Goal: Contribute content: Add original content to the website for others to see

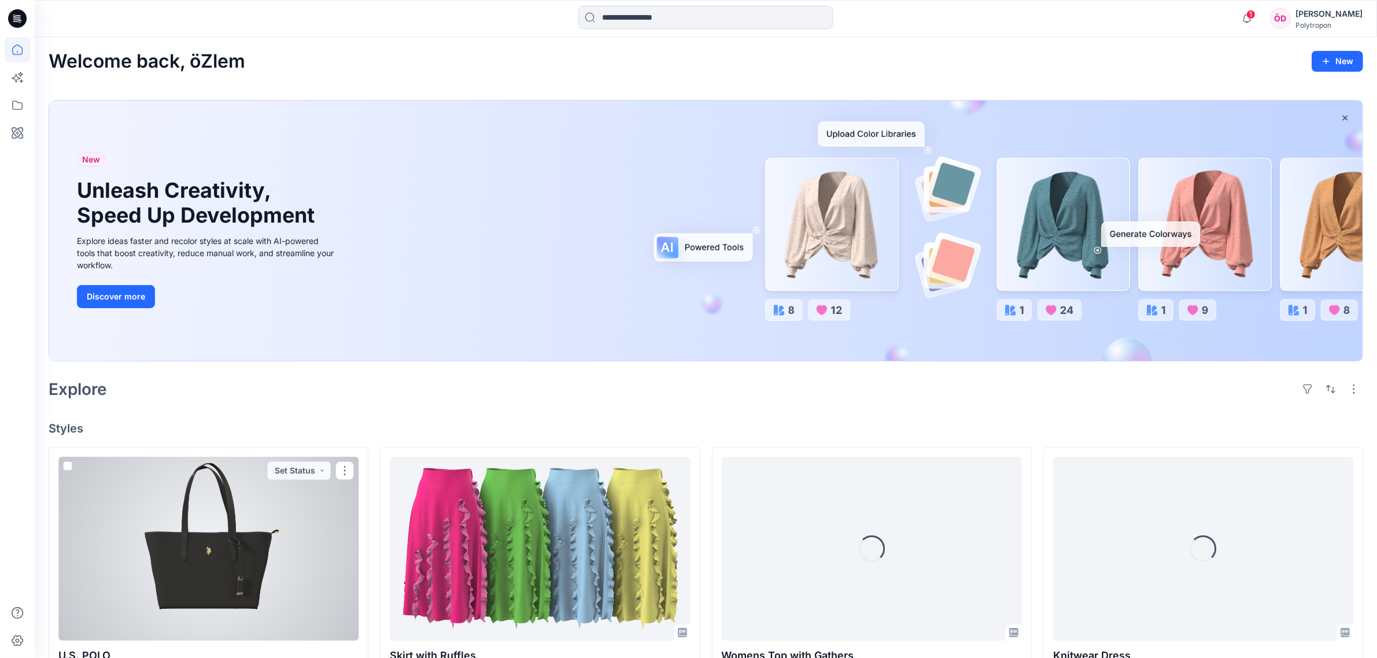
click at [334, 543] on div at bounding box center [208, 549] width 300 height 184
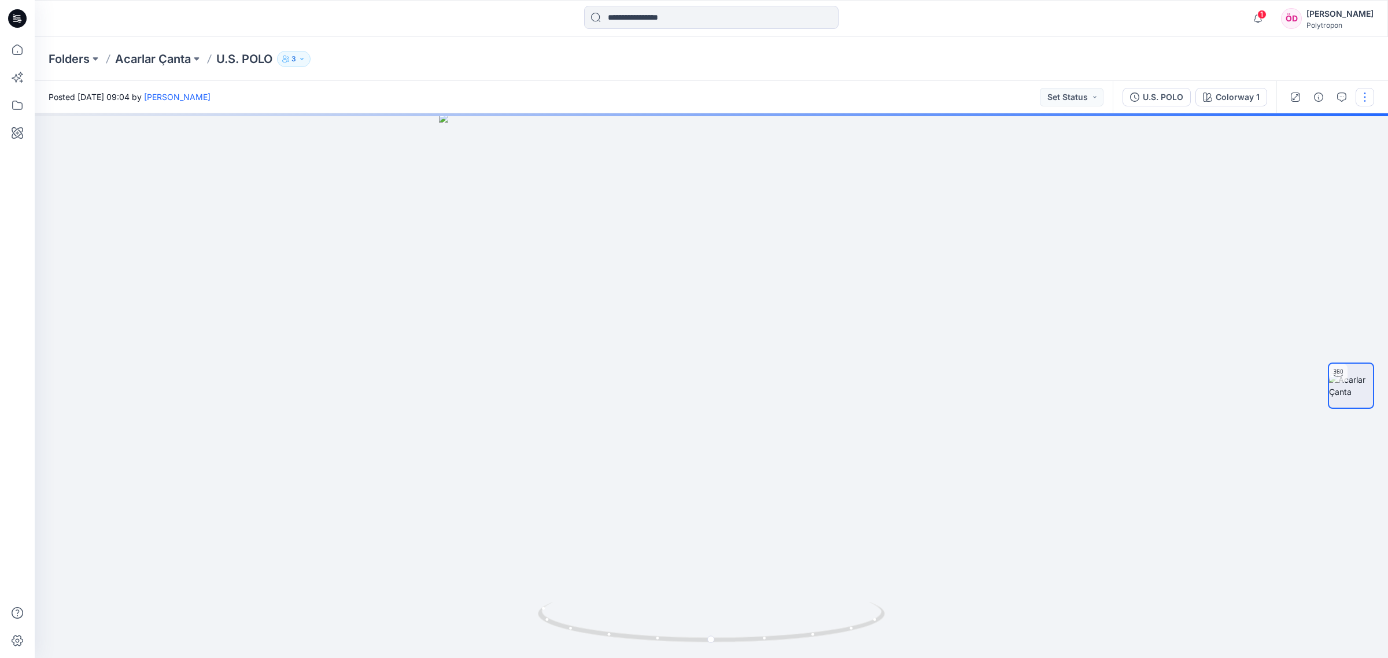
click at [1363, 91] on button "button" at bounding box center [1365, 97] width 19 height 19
click at [1287, 154] on p "Edit" at bounding box center [1291, 156] width 14 height 12
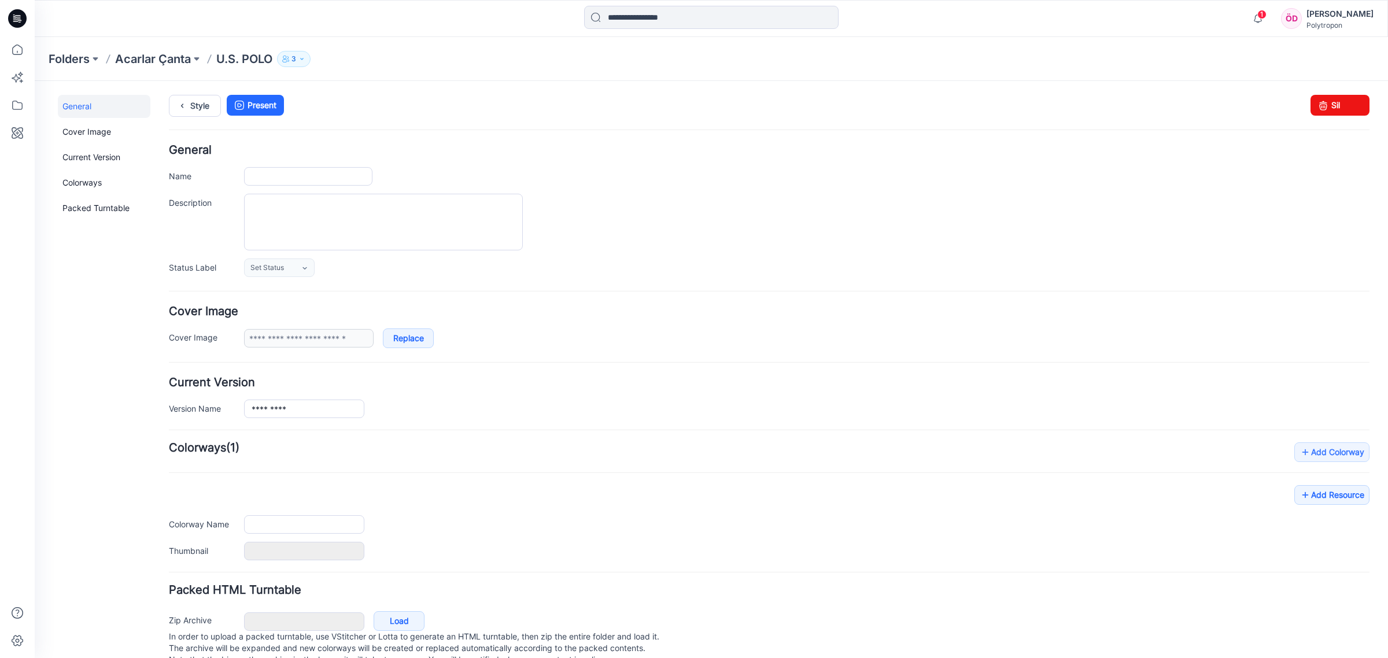
type input "*********"
type input "**********"
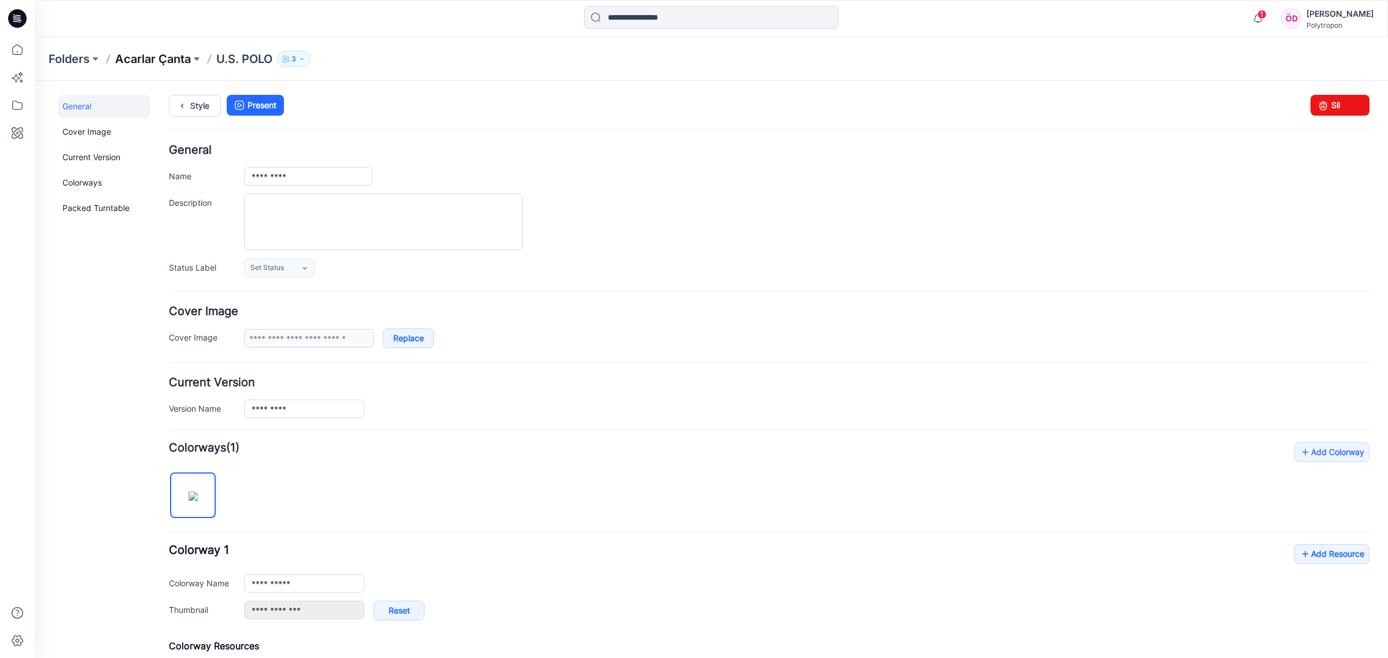
click at [174, 61] on p "Acarlar Çanta" at bounding box center [153, 59] width 76 height 16
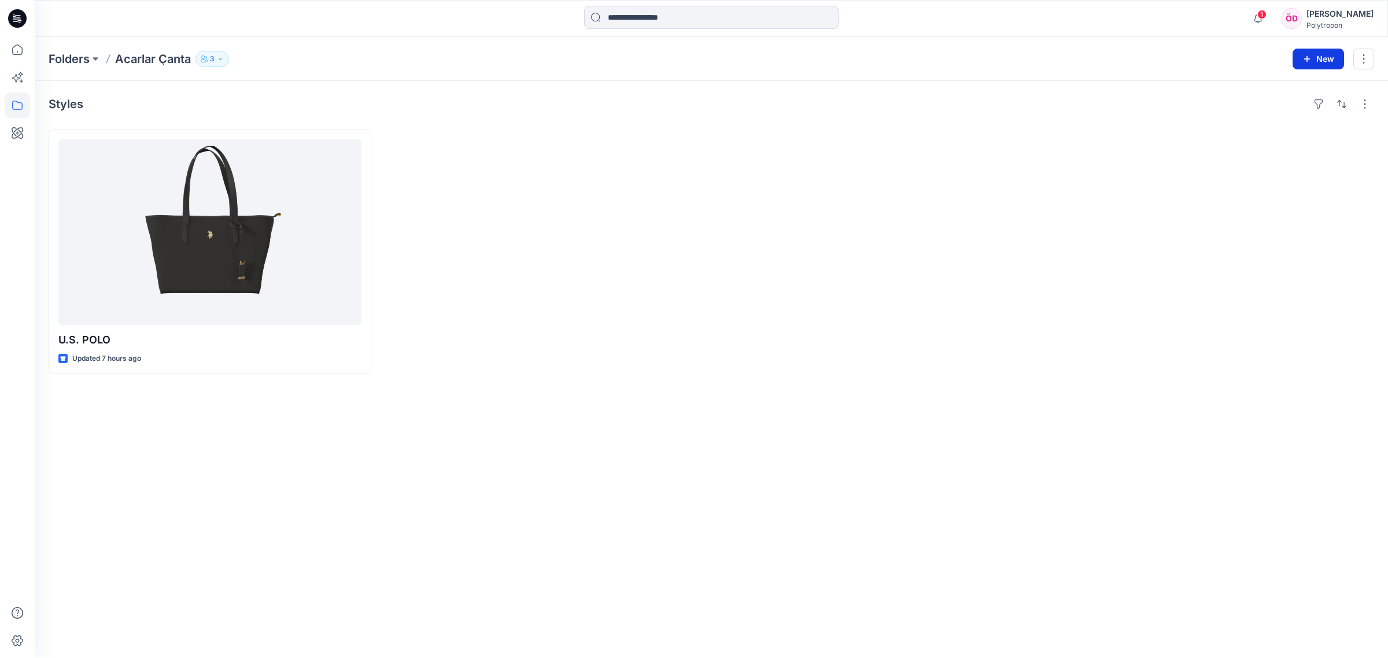
click at [1317, 52] on button "New" at bounding box center [1318, 59] width 51 height 21
click at [1267, 87] on p "New Style" at bounding box center [1282, 88] width 39 height 14
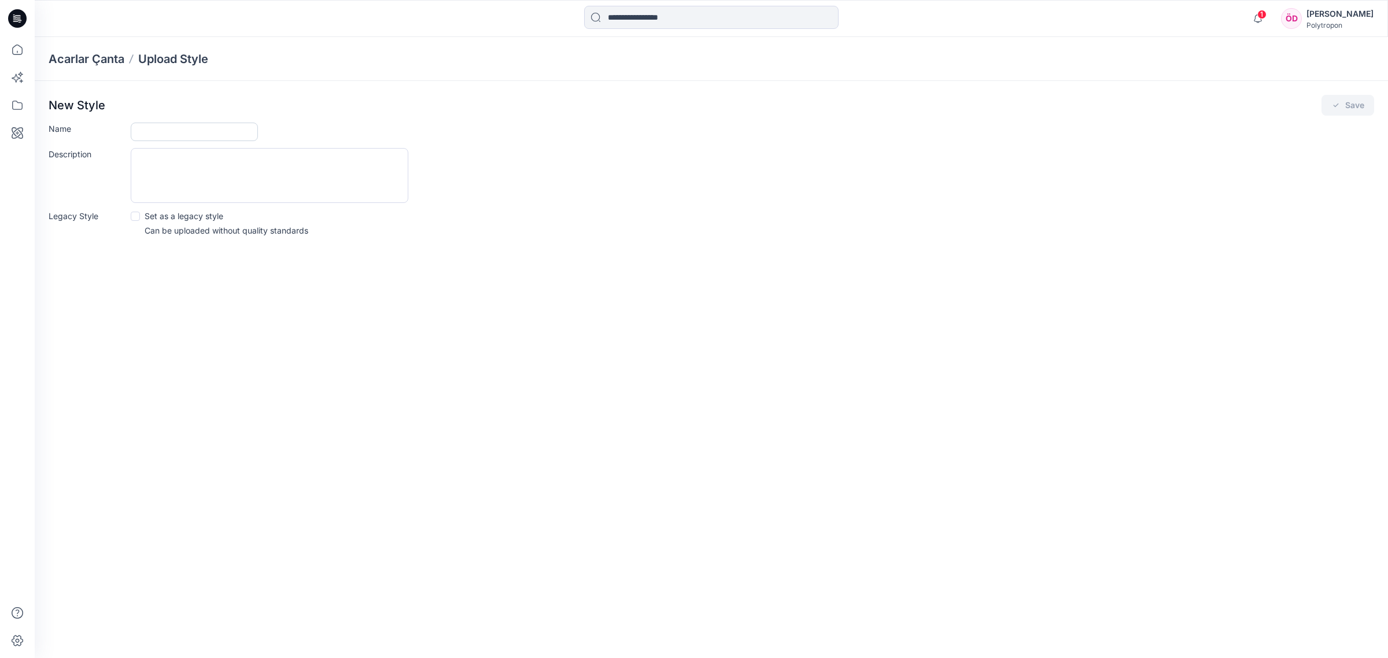
click at [206, 136] on input "Name" at bounding box center [194, 132] width 127 height 19
type input "**********"
click at [1341, 107] on button "Save" at bounding box center [1348, 105] width 53 height 21
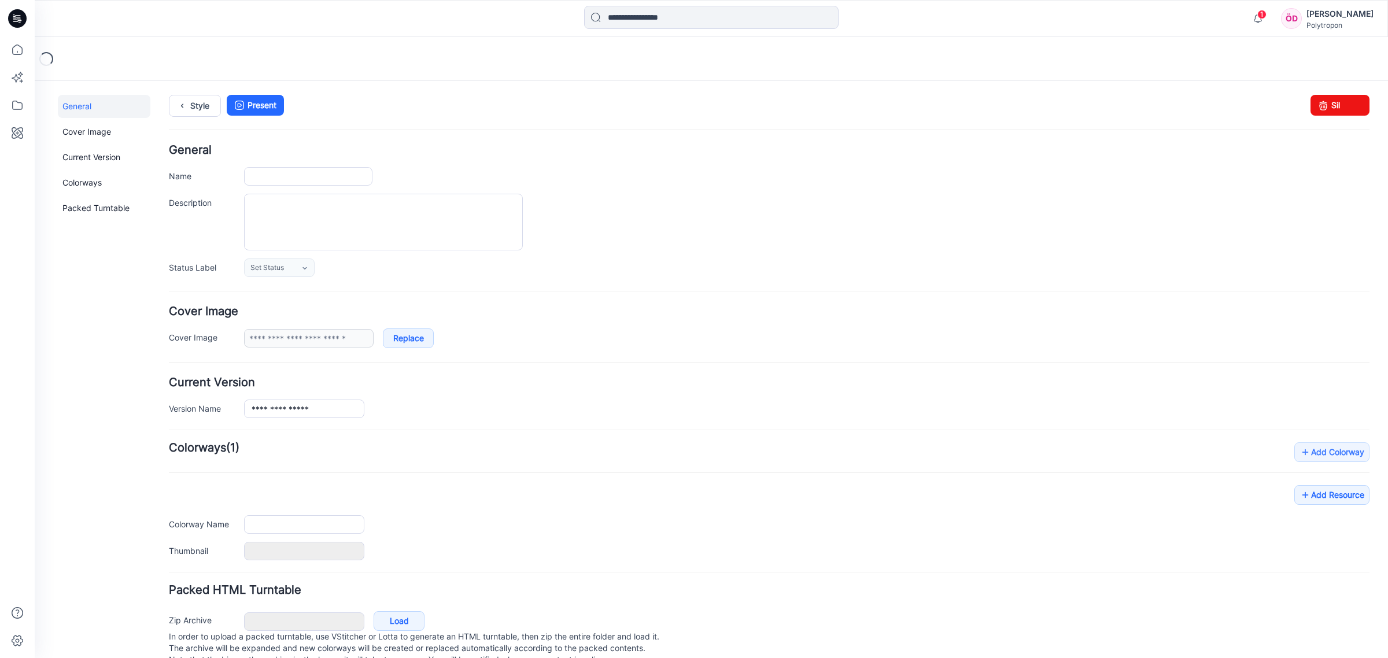
type input "**********"
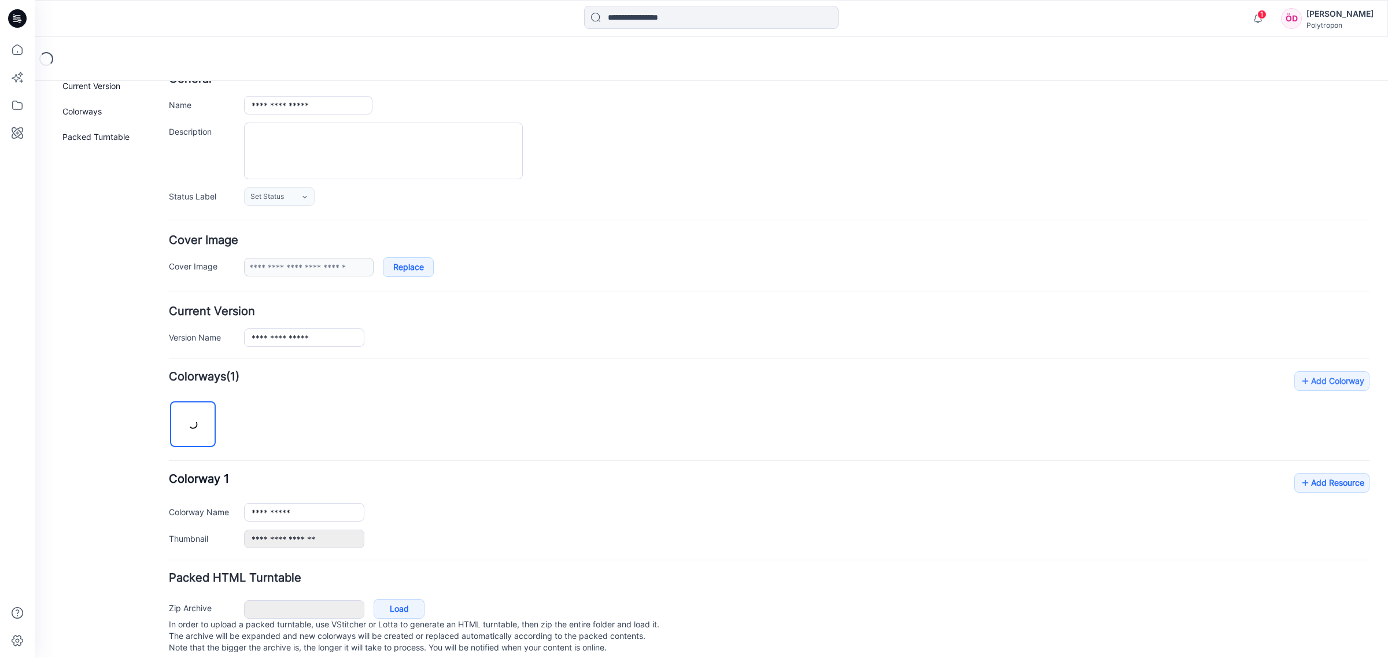
scroll to position [97, 0]
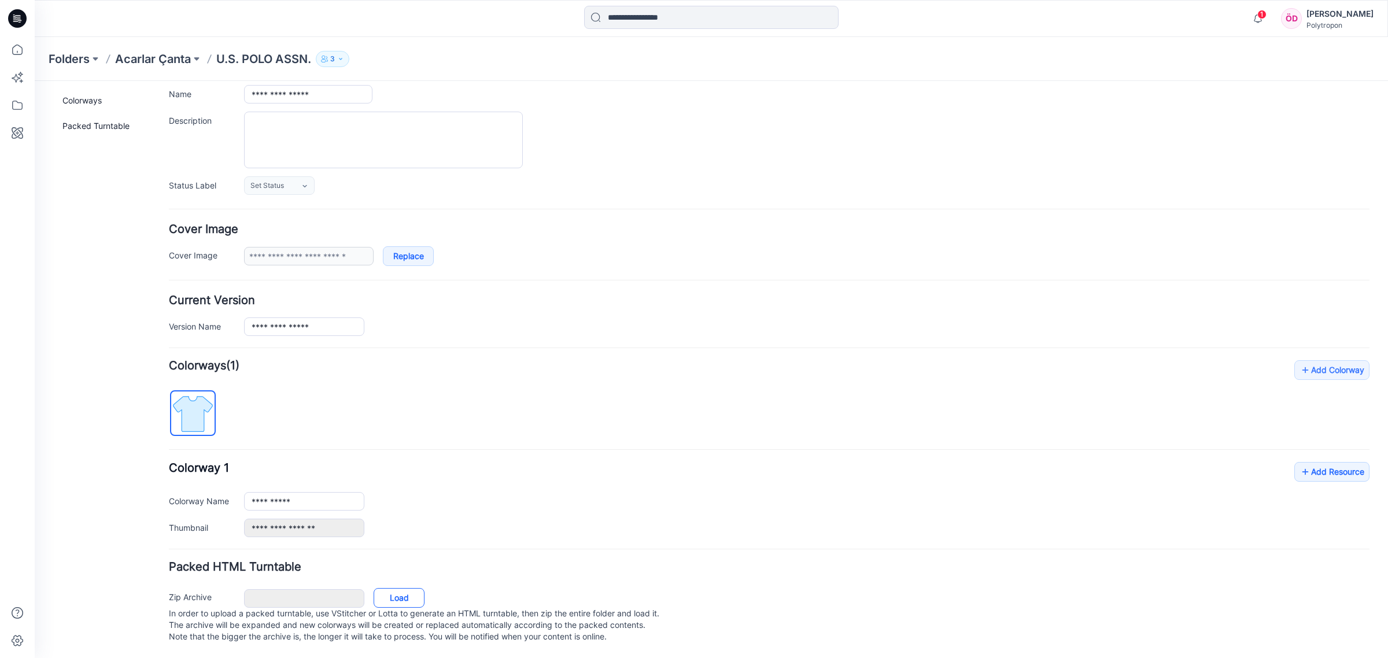
click at [409, 591] on link "Load" at bounding box center [399, 598] width 51 height 20
click at [73, 378] on div "General Cover Image Current Version Colorways Packed Turntable" at bounding box center [104, 335] width 93 height 645
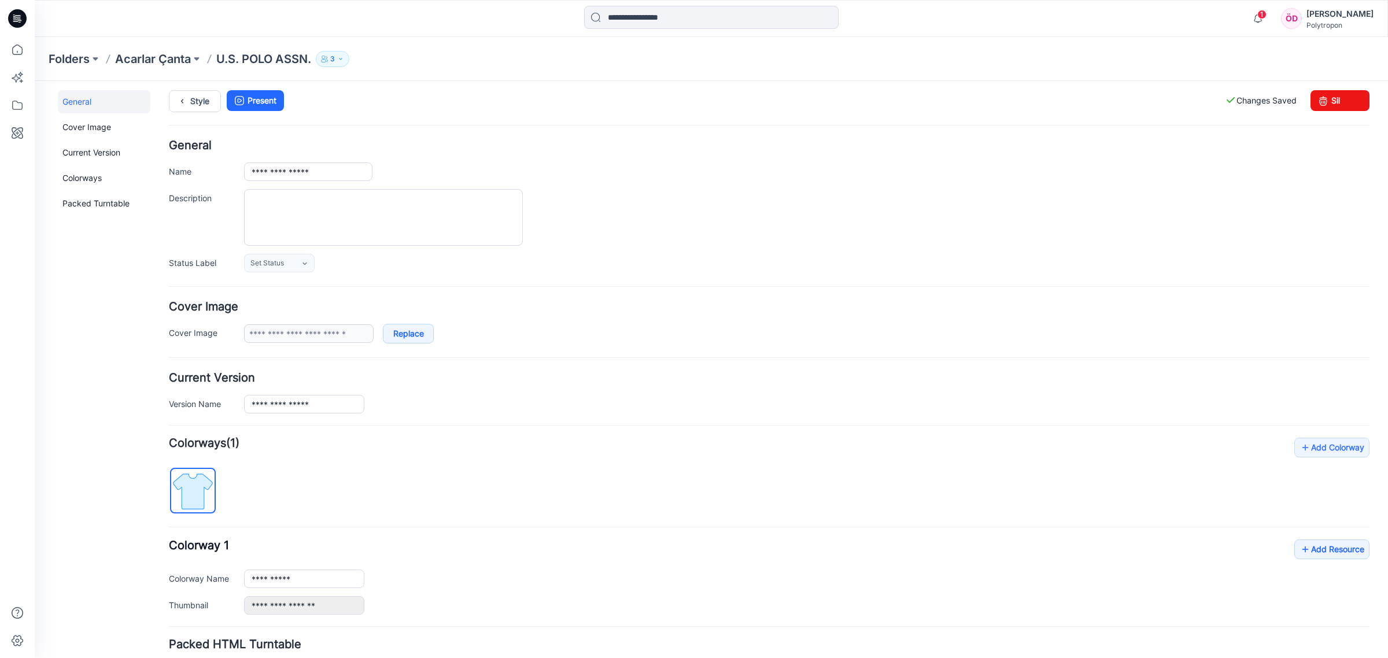
scroll to position [0, 0]
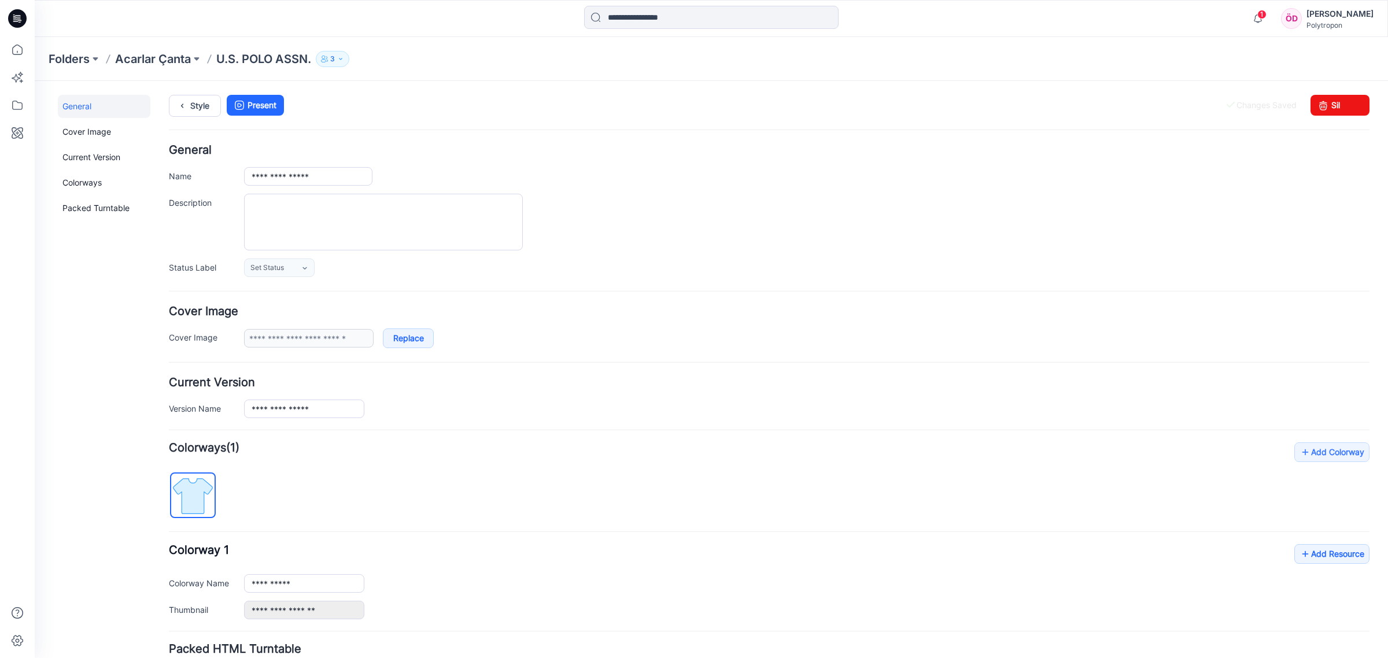
click at [241, 55] on p "U.S. POLO ASSN." at bounding box center [263, 59] width 95 height 16
click at [168, 69] on div "Folders Acarlar Çanta U.S. POLO ASSN. 3" at bounding box center [711, 59] width 1353 height 44
click at [171, 59] on p "Acarlar Çanta" at bounding box center [153, 59] width 76 height 16
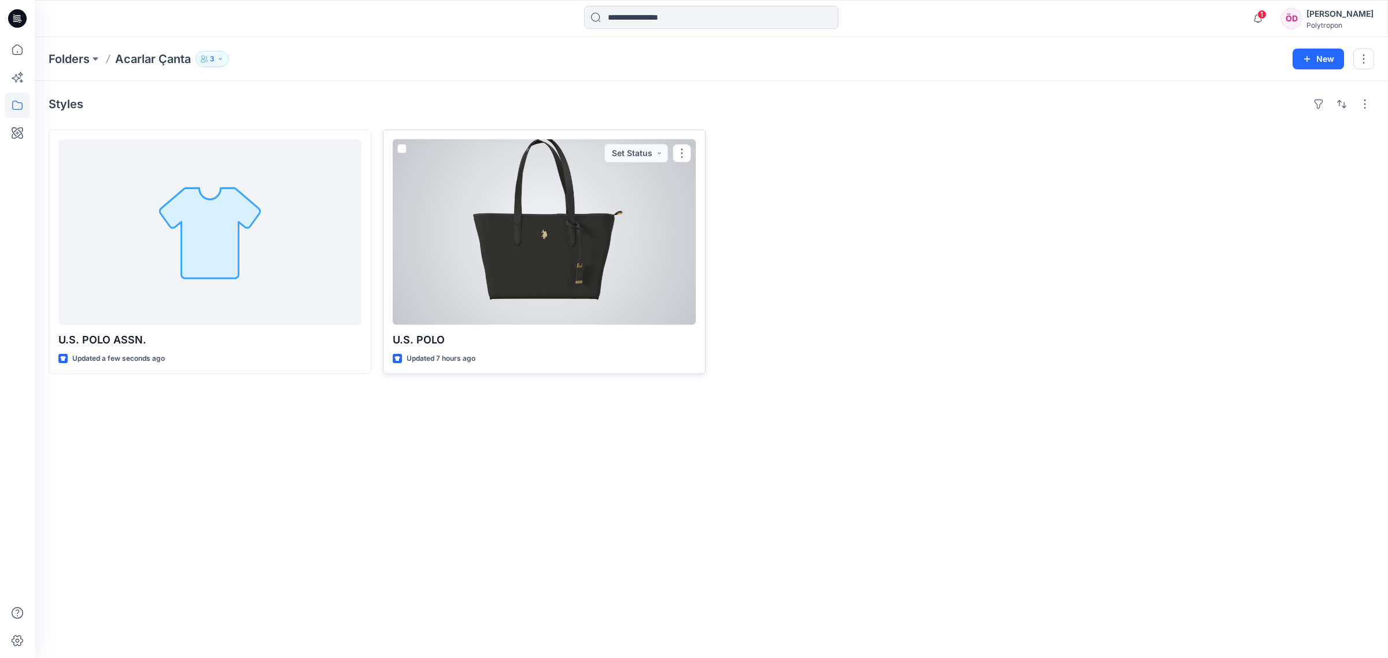
click at [617, 290] on div at bounding box center [544, 232] width 303 height 186
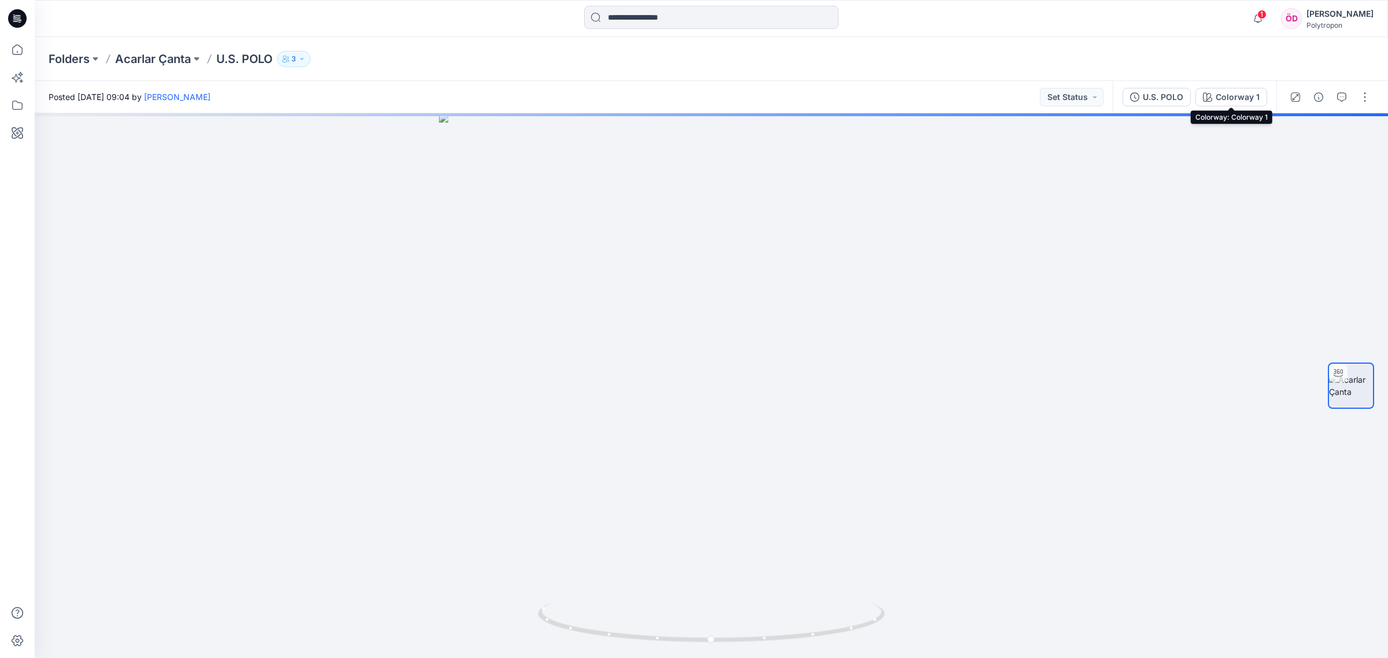
click at [1248, 99] on div "Colorway 1" at bounding box center [1238, 97] width 44 height 13
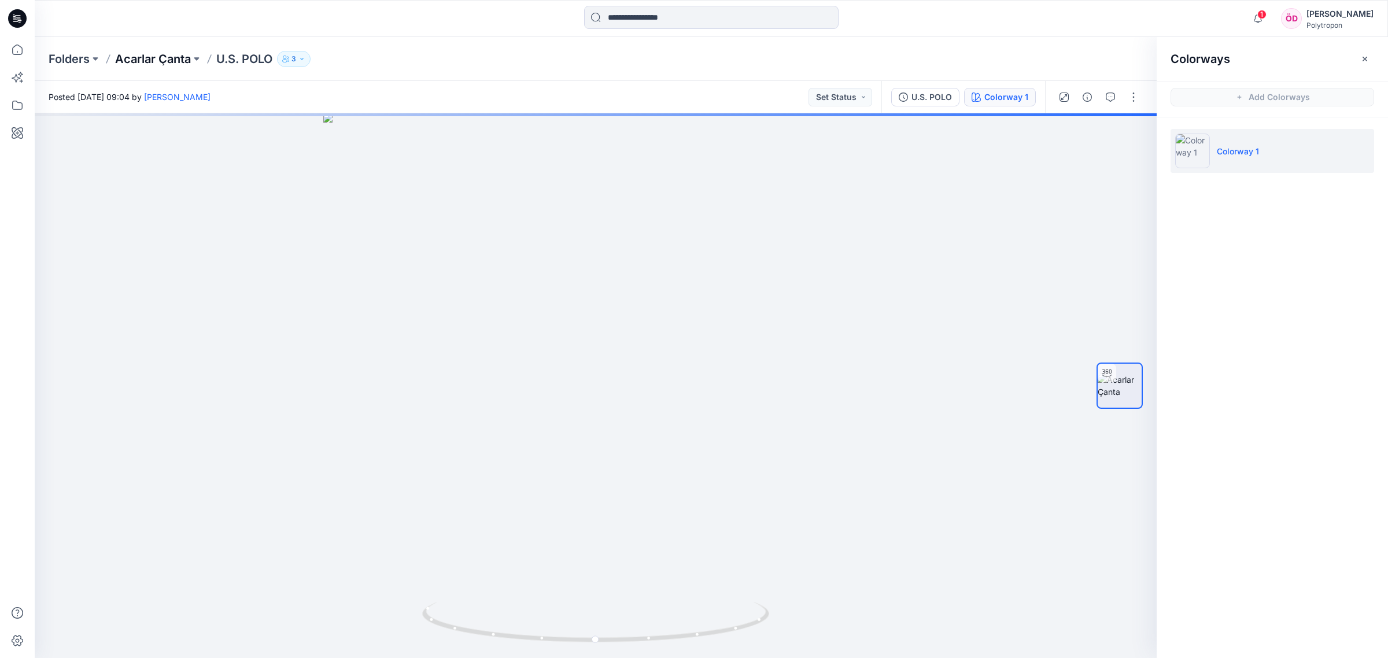
click at [159, 58] on p "Acarlar Çanta" at bounding box center [153, 59] width 76 height 16
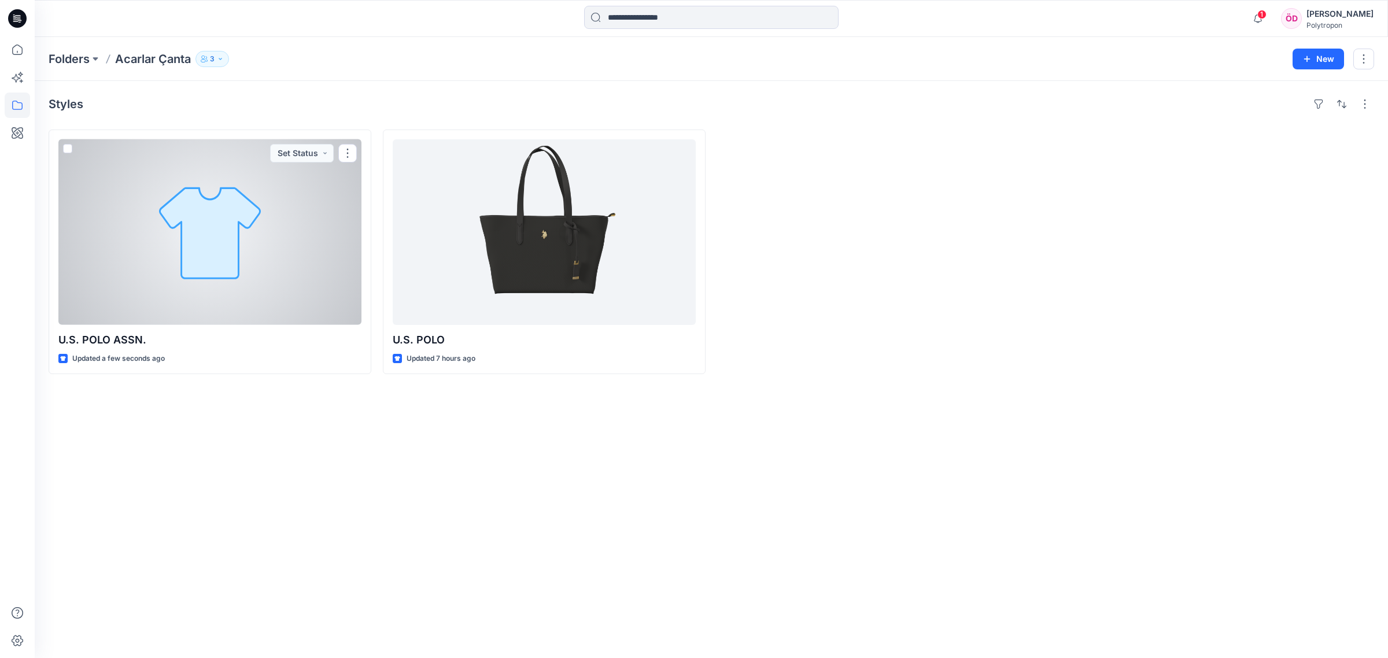
click at [215, 236] on div at bounding box center [209, 232] width 303 height 186
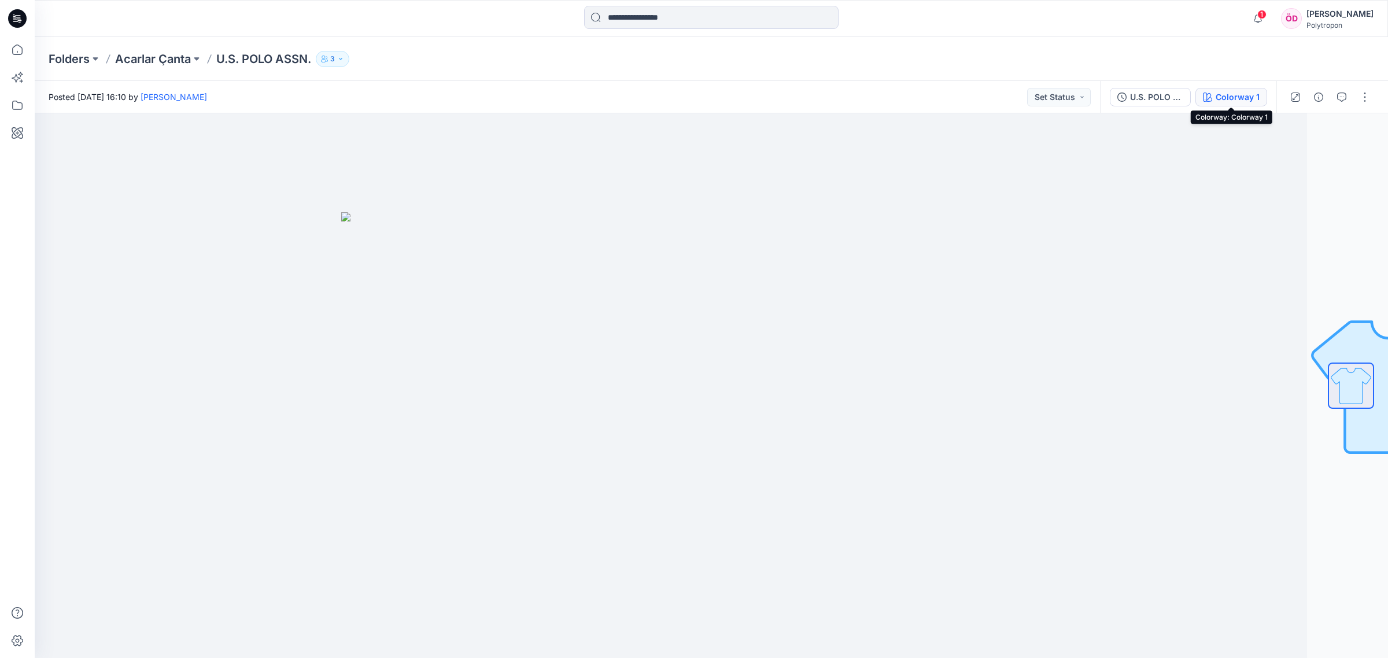
click at [1241, 90] on button "Colorway 1" at bounding box center [1232, 97] width 72 height 19
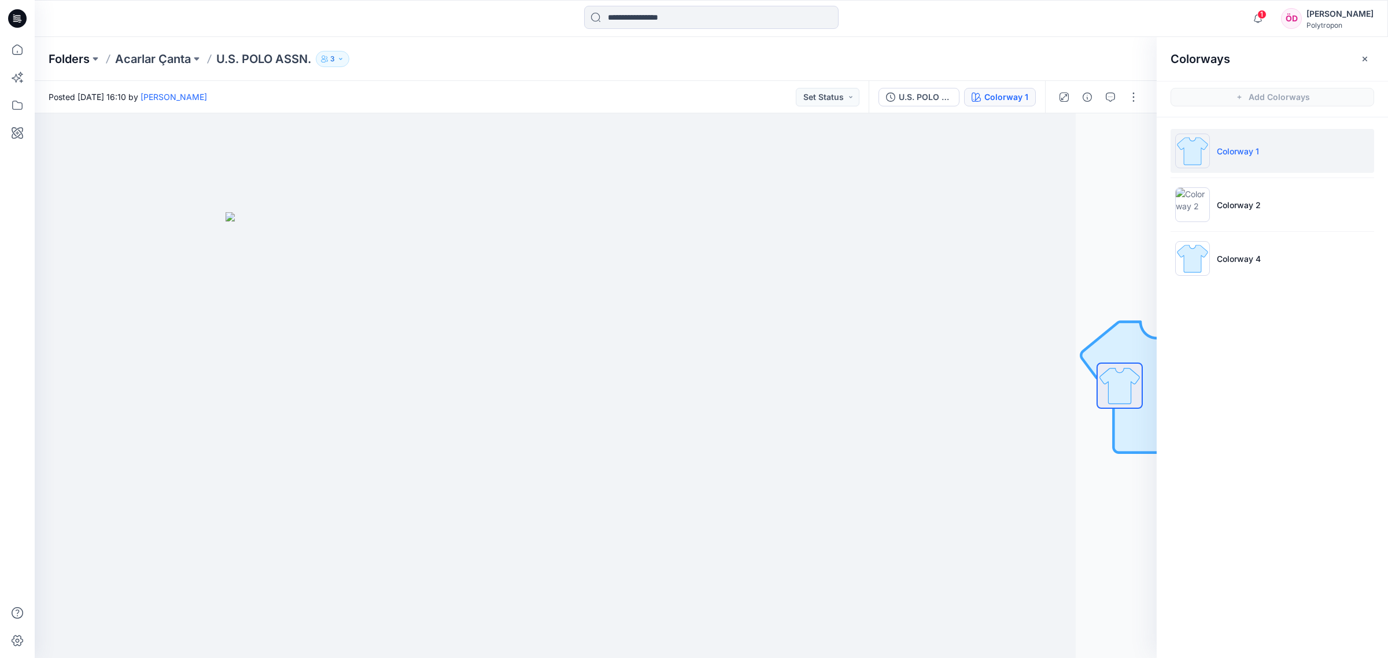
click at [59, 61] on p "Folders" at bounding box center [69, 59] width 41 height 16
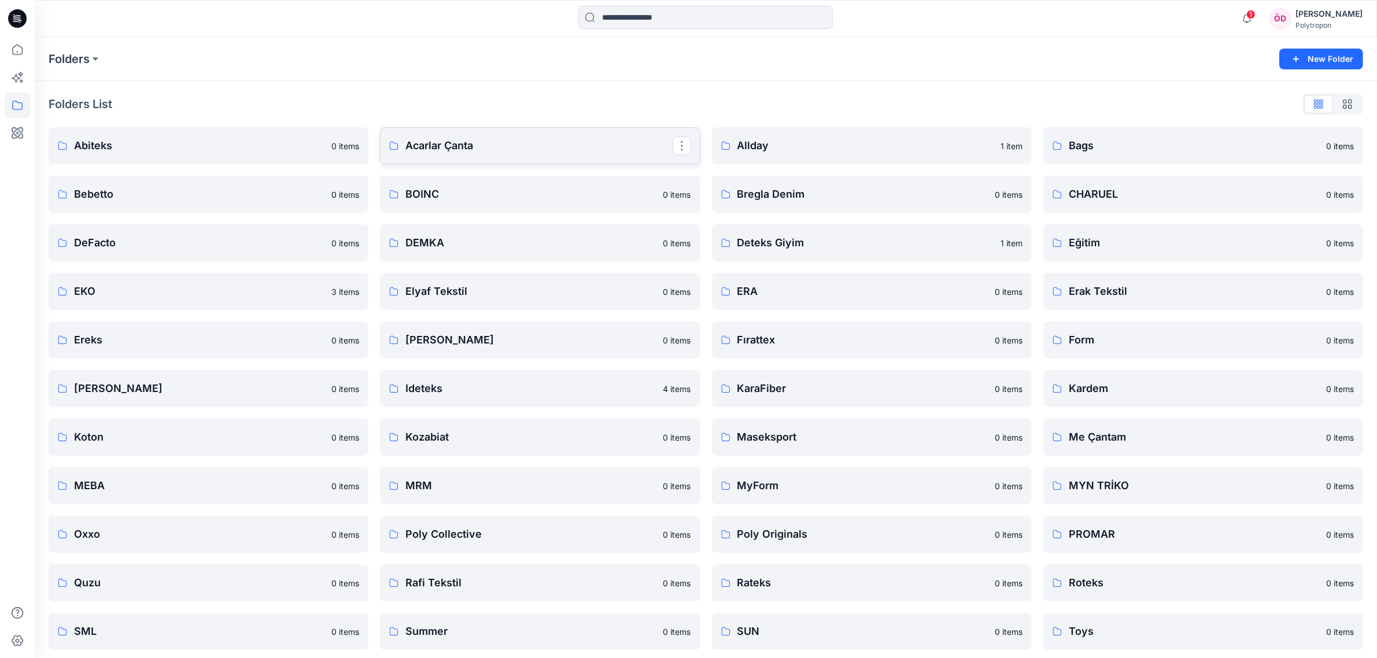
click at [518, 139] on p "Acarlar Çanta" at bounding box center [538, 146] width 267 height 16
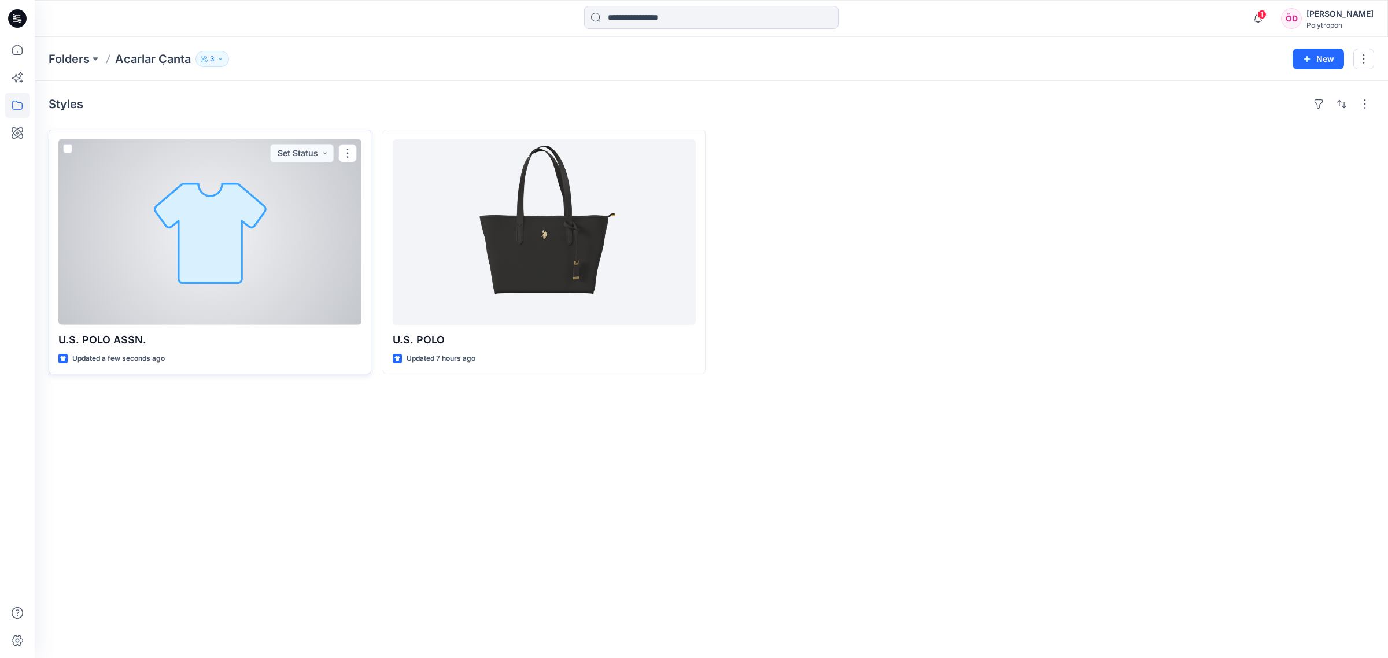
click at [330, 216] on div at bounding box center [209, 232] width 303 height 186
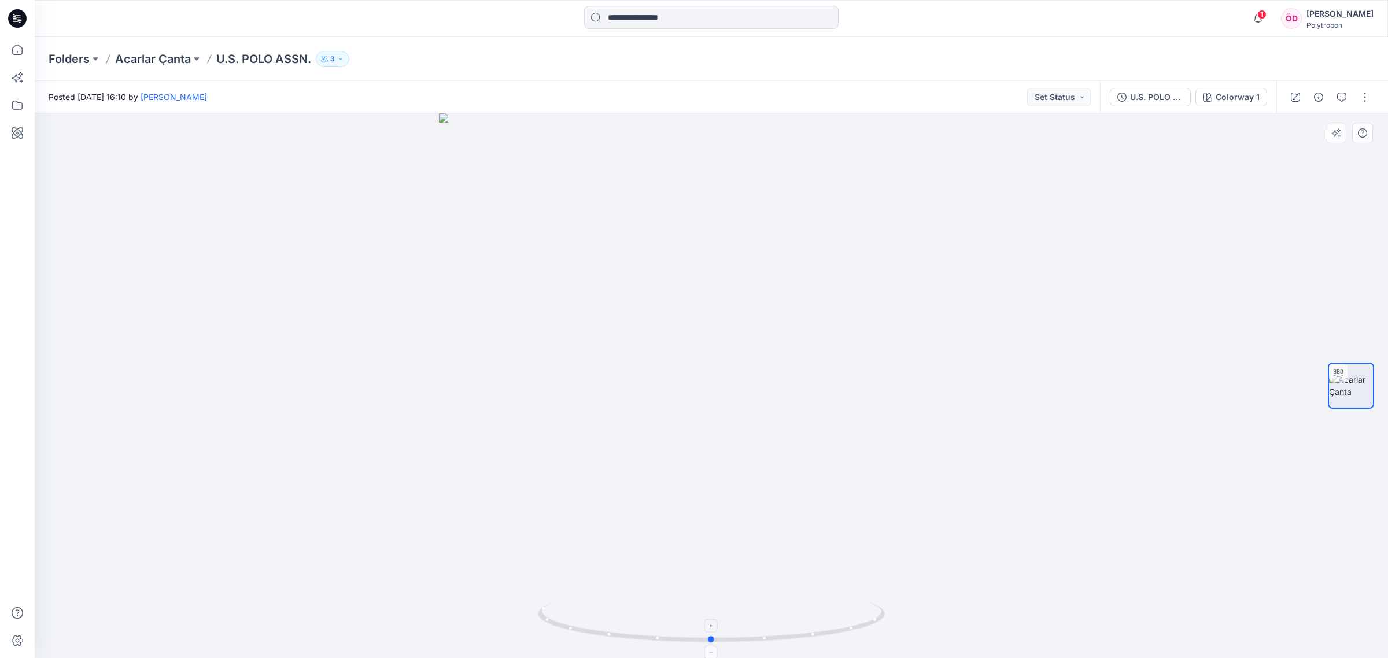
click at [842, 632] on icon at bounding box center [713, 623] width 350 height 43
drag, startPoint x: 761, startPoint y: 415, endPoint x: 730, endPoint y: 584, distance: 171.8
click at [741, 632] on div at bounding box center [711, 385] width 1353 height 545
drag, startPoint x: 750, startPoint y: 551, endPoint x: 691, endPoint y: 183, distance: 371.9
click at [695, 177] on img at bounding box center [712, 311] width 1290 height 696
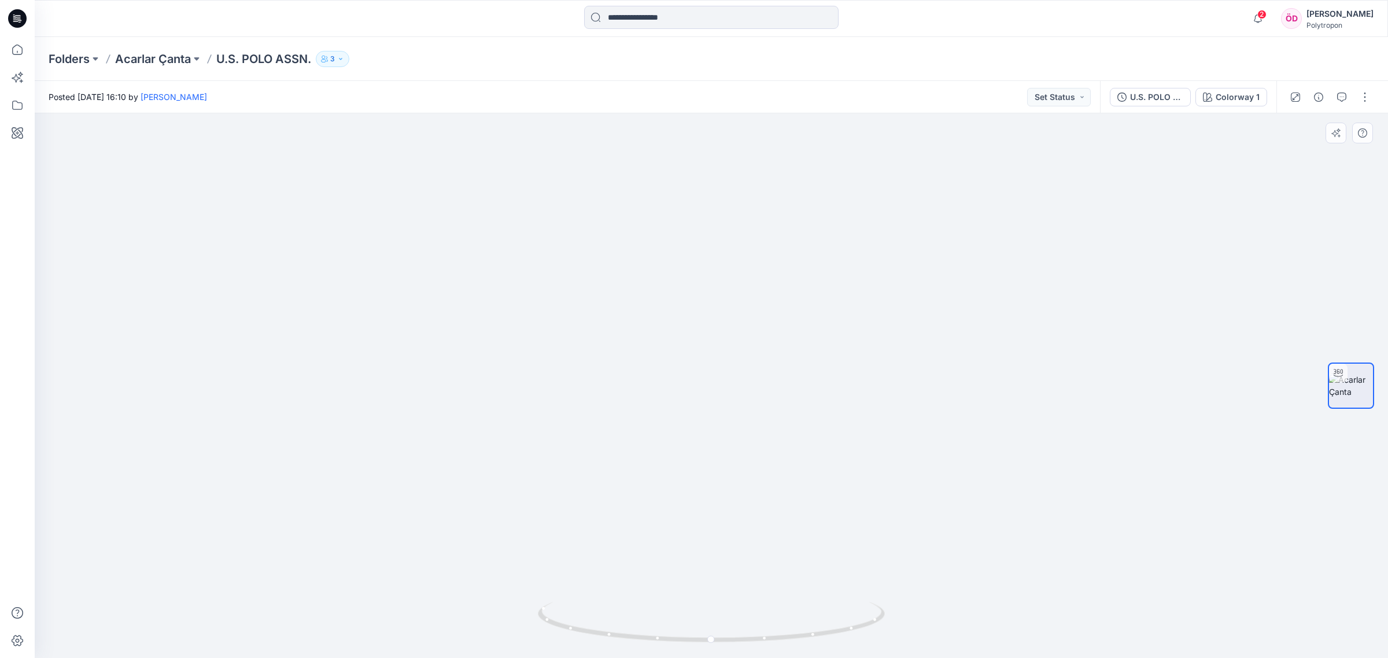
drag, startPoint x: 1112, startPoint y: 452, endPoint x: 1016, endPoint y: 298, distance: 180.9
drag, startPoint x: 874, startPoint y: 626, endPoint x: 809, endPoint y: 647, distance: 68.4
click at [813, 647] on div at bounding box center [711, 629] width 347 height 58
drag, startPoint x: 752, startPoint y: 525, endPoint x: 755, endPoint y: 293, distance: 232.0
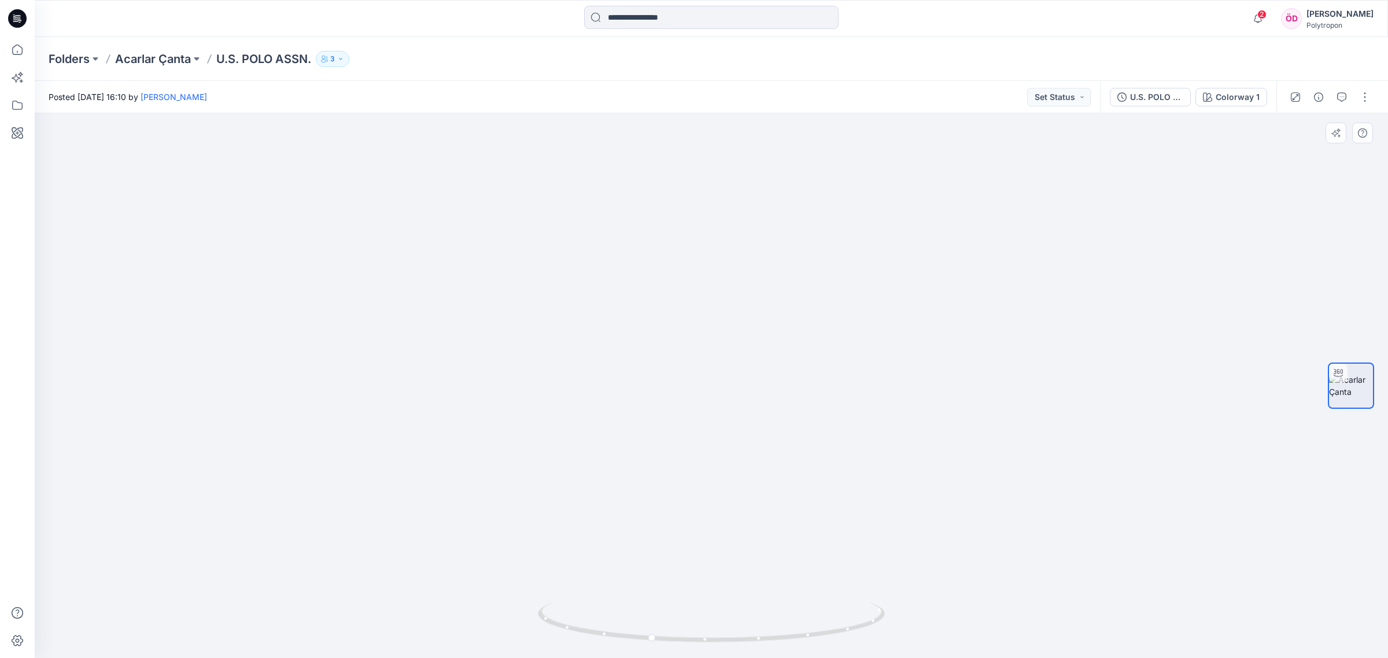
drag, startPoint x: 687, startPoint y: 269, endPoint x: 831, endPoint y: 464, distance: 242.3
drag, startPoint x: 920, startPoint y: 338, endPoint x: 805, endPoint y: 583, distance: 270.4
click at [821, 641] on div at bounding box center [711, 385] width 1353 height 545
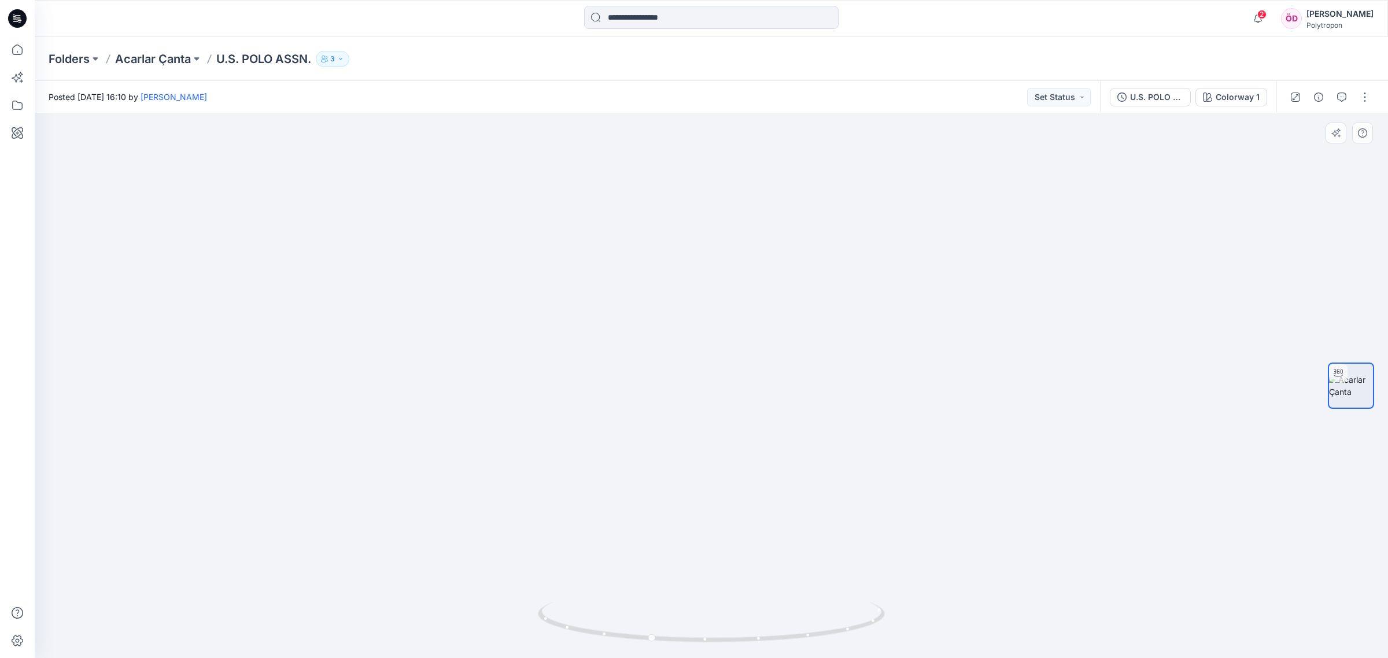
drag, startPoint x: 801, startPoint y: 197, endPoint x: 836, endPoint y: 455, distance: 260.3
drag, startPoint x: 828, startPoint y: 290, endPoint x: 840, endPoint y: 424, distance: 134.1
drag, startPoint x: 857, startPoint y: 333, endPoint x: 797, endPoint y: 539, distance: 215.1
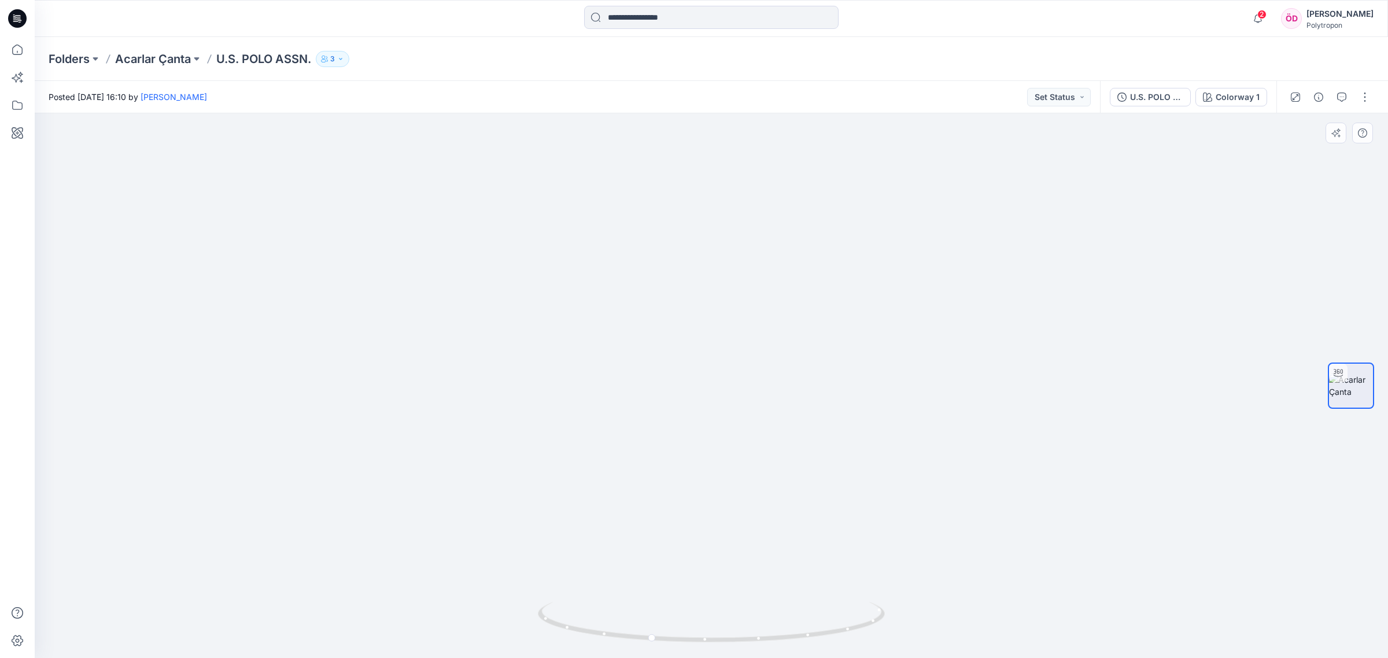
click at [797, 539] on img at bounding box center [737, 88] width 2369 height 1140
drag, startPoint x: 842, startPoint y: 429, endPoint x: 817, endPoint y: 527, distance: 102.0
click at [823, 518] on img at bounding box center [733, 221] width 2369 height 873
drag, startPoint x: 808, startPoint y: 321, endPoint x: 823, endPoint y: 492, distance: 171.3
click at [825, 490] on img at bounding box center [751, 343] width 2369 height 632
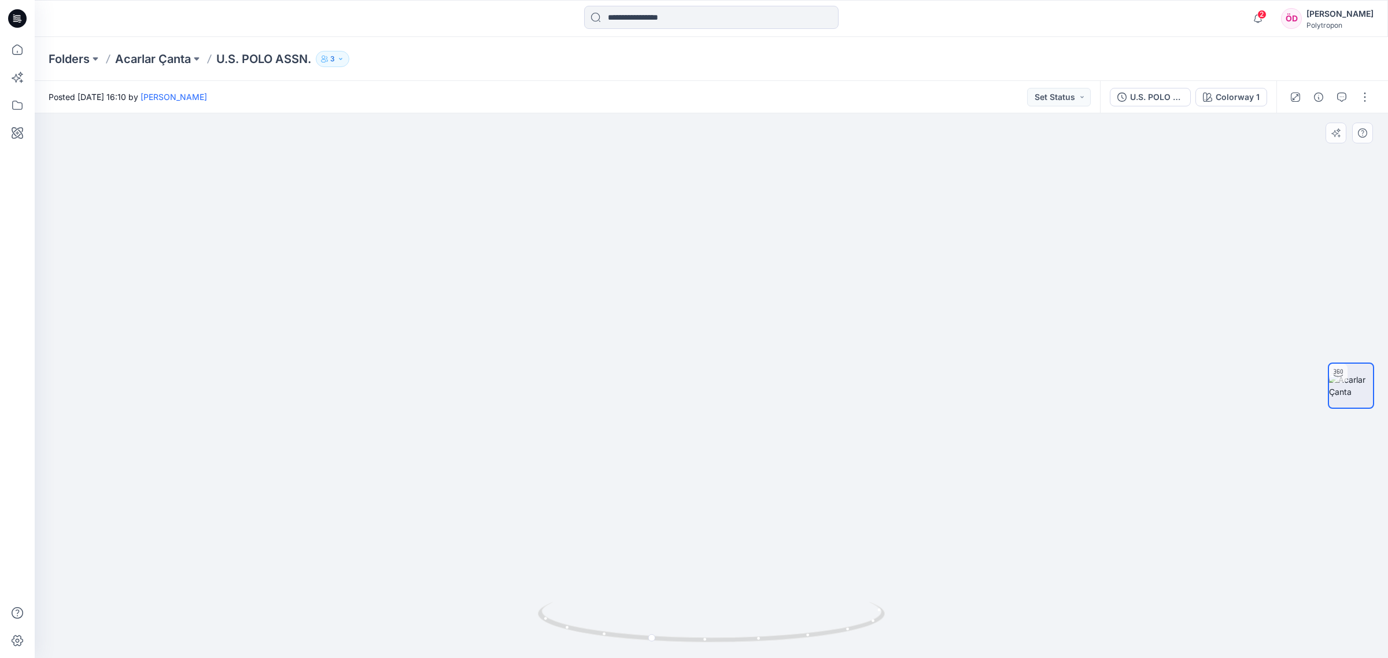
drag, startPoint x: 835, startPoint y: 505, endPoint x: 806, endPoint y: 278, distance: 228.6
click at [803, 281] on img at bounding box center [751, 369] width 2369 height 580
drag, startPoint x: 794, startPoint y: 638, endPoint x: 706, endPoint y: 626, distance: 88.7
click at [706, 626] on icon at bounding box center [713, 623] width 350 height 43
drag, startPoint x: 778, startPoint y: 213, endPoint x: 797, endPoint y: -31, distance: 244.2
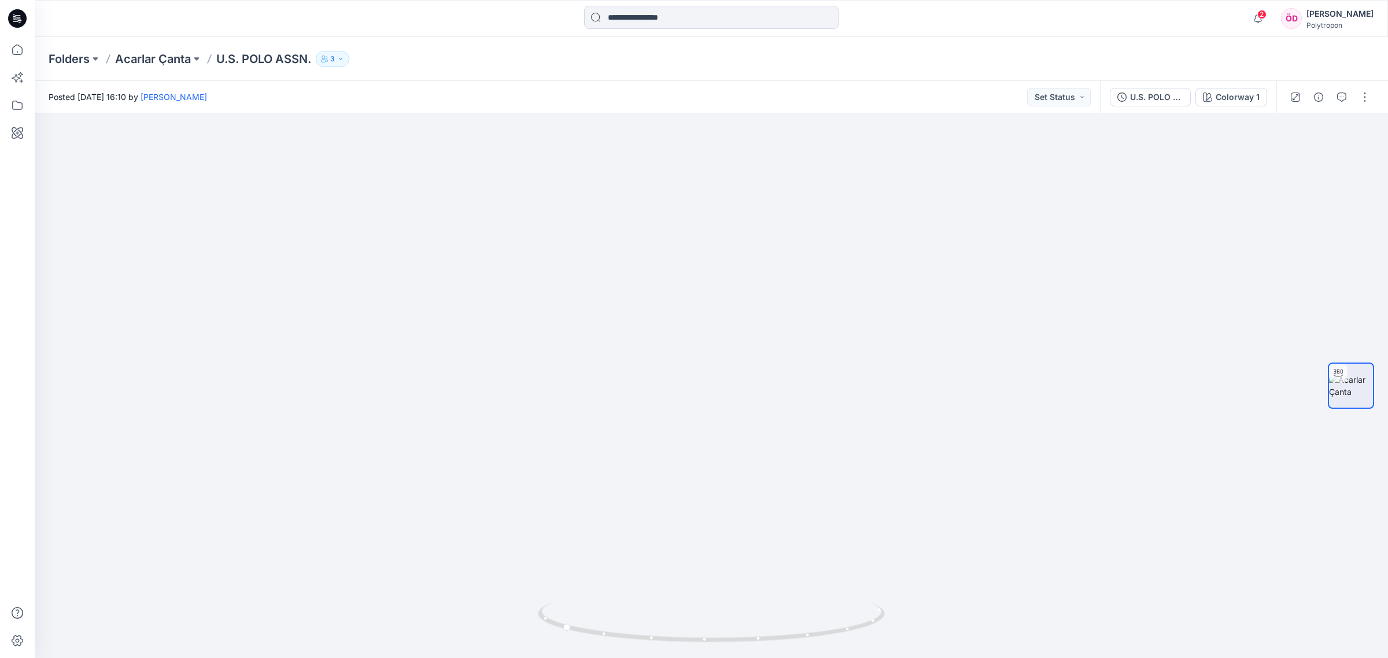
click at [797, 0] on html "2 Notifications Your style U.S. POLO is ready 1 new Colorways 7 hours ago Amali…" at bounding box center [694, 329] width 1388 height 658
drag, startPoint x: 828, startPoint y: 515, endPoint x: 805, endPoint y: -29, distance: 544.2
click at [805, 0] on html "2 Notifications Your style U.S. POLO is ready 1 new Colorways 7 hours ago Amali…" at bounding box center [694, 329] width 1388 height 658
drag, startPoint x: 798, startPoint y: 457, endPoint x: 777, endPoint y: 403, distance: 57.9
click at [776, 393] on img at bounding box center [712, 47] width 1290 height 1224
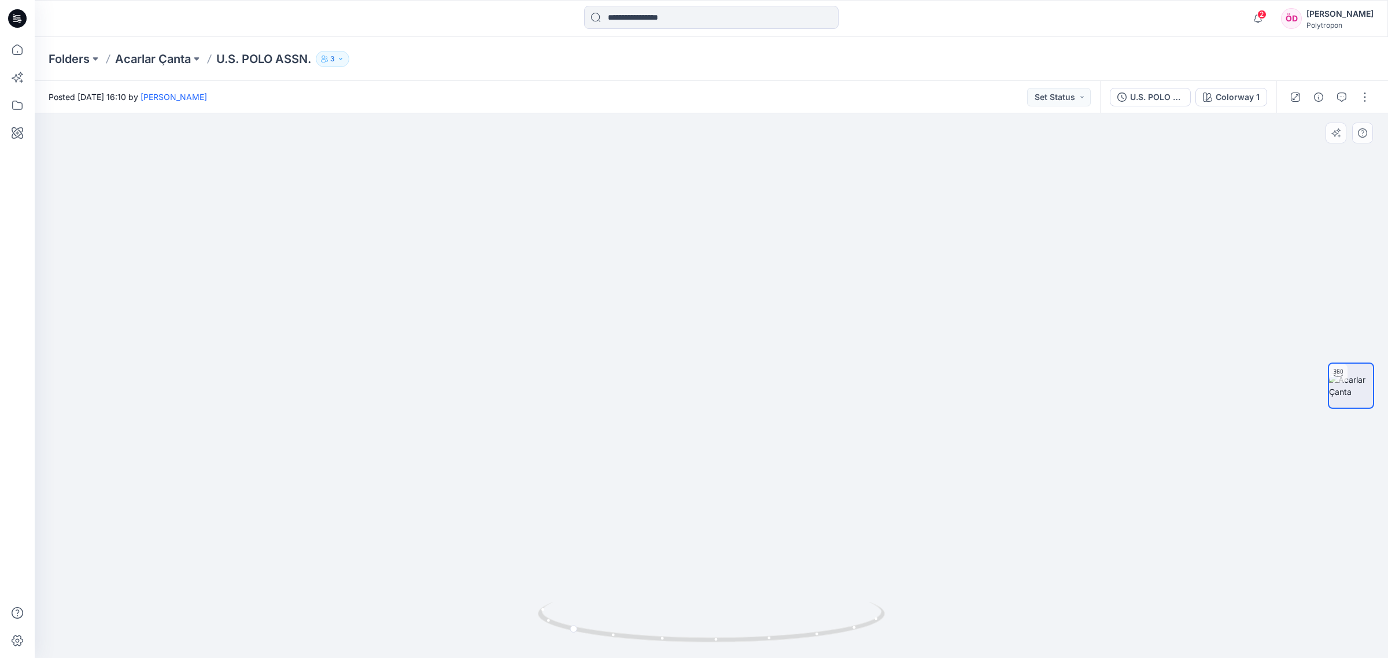
drag, startPoint x: 802, startPoint y: 231, endPoint x: 798, endPoint y: 506, distance: 274.8
click at [838, 651] on div at bounding box center [711, 385] width 1353 height 545
drag, startPoint x: 820, startPoint y: 266, endPoint x: 799, endPoint y: 613, distance: 347.7
click at [799, 613] on div at bounding box center [711, 385] width 1353 height 545
drag, startPoint x: 766, startPoint y: 308, endPoint x: 763, endPoint y: 420, distance: 112.2
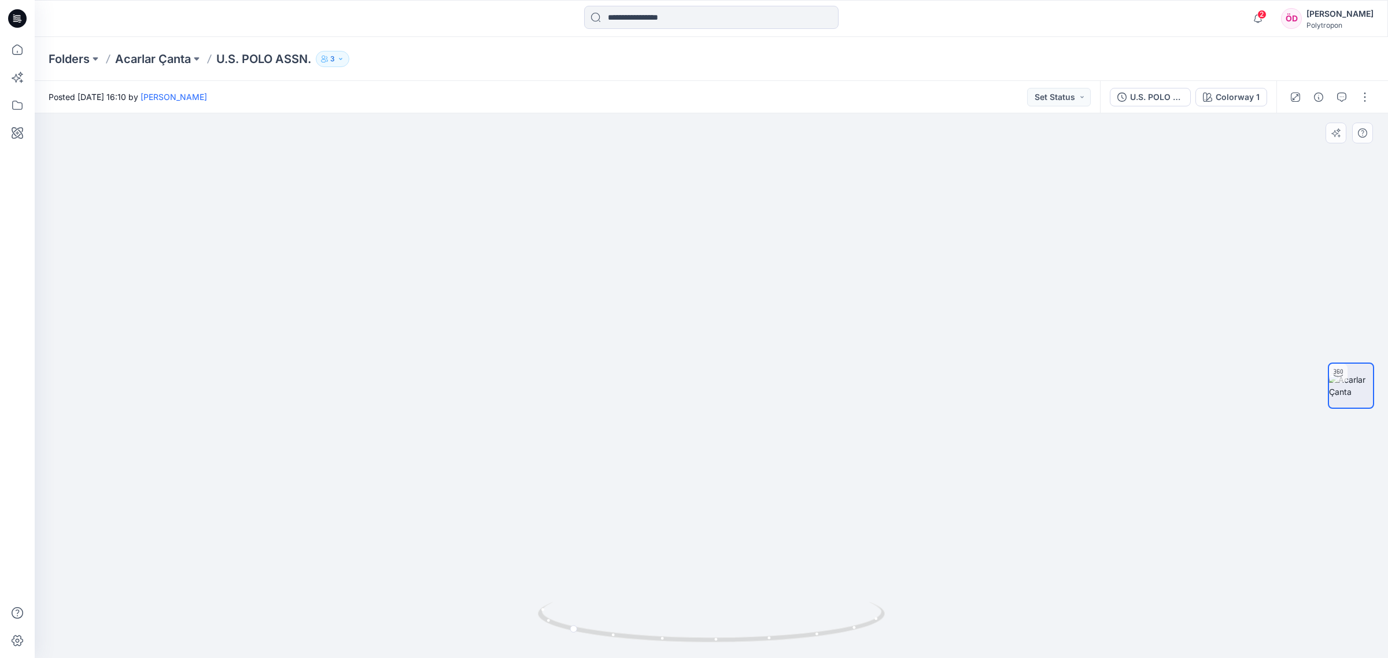
drag, startPoint x: 696, startPoint y: 398, endPoint x: 677, endPoint y: 447, distance: 52.0
click at [678, 446] on img at bounding box center [716, 101] width 1773 height 1115
drag, startPoint x: 699, startPoint y: 308, endPoint x: 689, endPoint y: 403, distance: 95.4
click at [691, 518] on img at bounding box center [682, 262] width 1773 height 791
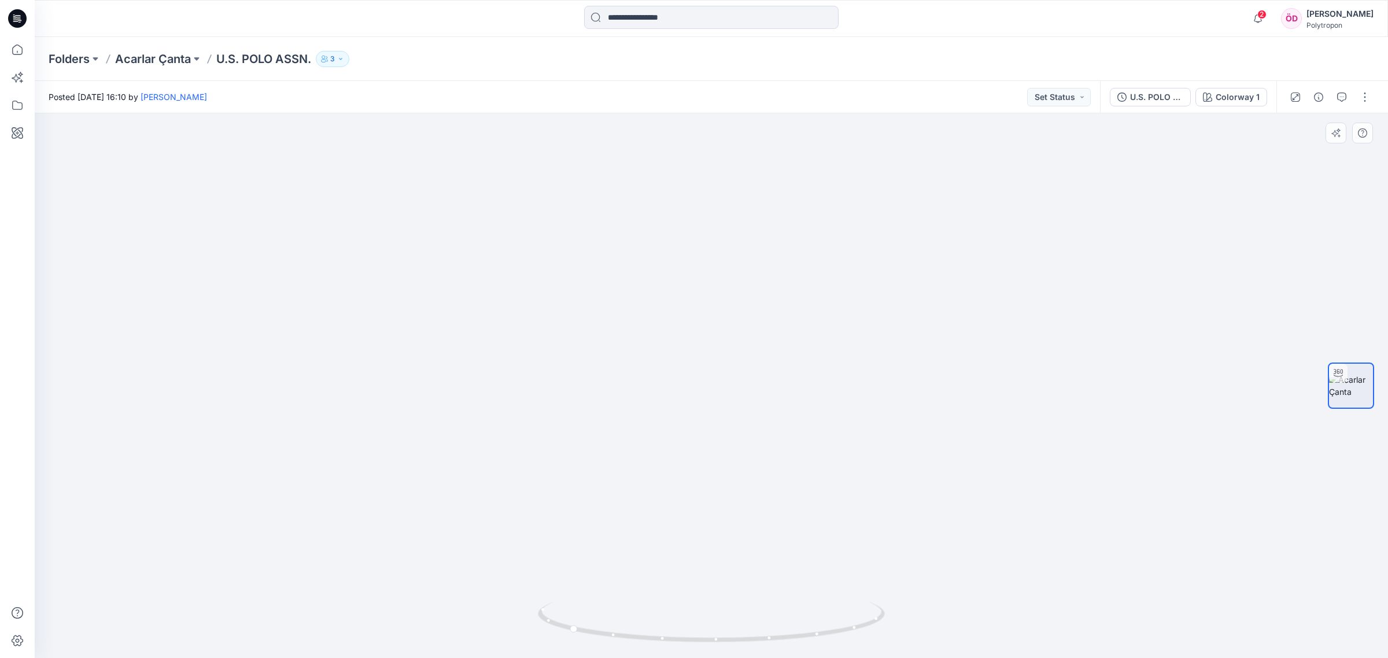
drag, startPoint x: 712, startPoint y: 375, endPoint x: 716, endPoint y: 512, distance: 137.7
click at [716, 512] on img at bounding box center [678, 271] width 1773 height 773
drag, startPoint x: 838, startPoint y: 629, endPoint x: 682, endPoint y: 641, distance: 155.4
click at [682, 641] on icon at bounding box center [713, 623] width 350 height 43
drag, startPoint x: 766, startPoint y: 412, endPoint x: 765, endPoint y: 320, distance: 92.6
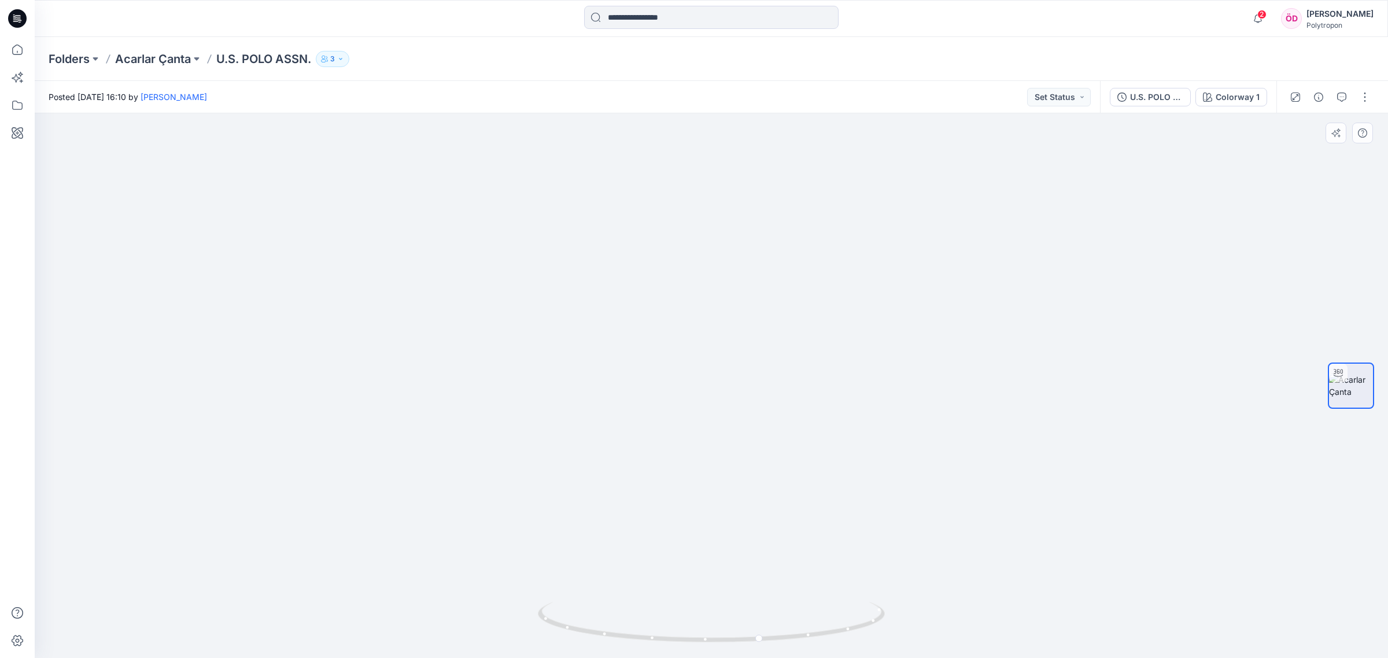
click at [767, 322] on img at bounding box center [711, 260] width 880 height 797
drag, startPoint x: 865, startPoint y: 512, endPoint x: 835, endPoint y: 351, distance: 164.3
drag, startPoint x: 808, startPoint y: 296, endPoint x: 820, endPoint y: 622, distance: 327.0
click at [821, 621] on div at bounding box center [711, 385] width 1353 height 545
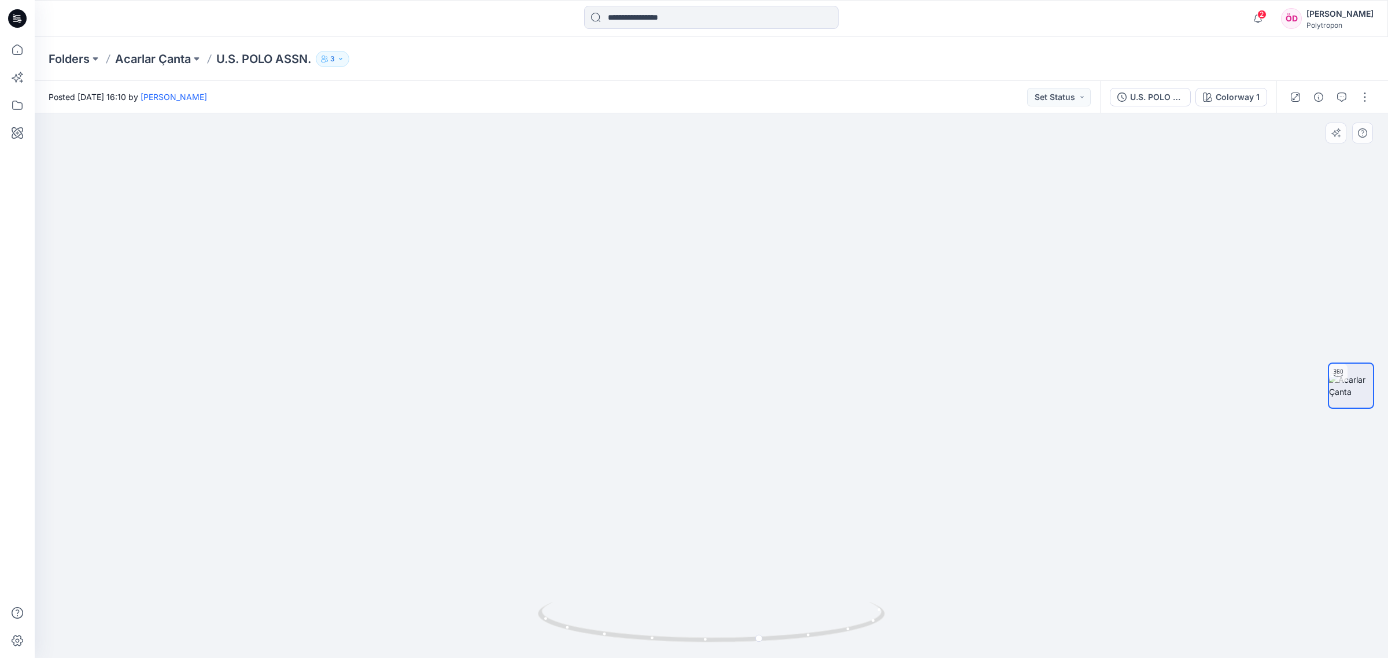
drag, startPoint x: 843, startPoint y: 364, endPoint x: 866, endPoint y: 518, distance: 155.0
drag, startPoint x: 797, startPoint y: 533, endPoint x: 807, endPoint y: 322, distance: 211.9
click at [809, 324] on img at bounding box center [711, 243] width 1029 height 831
drag, startPoint x: 923, startPoint y: 257, endPoint x: 932, endPoint y: 619, distance: 362.2
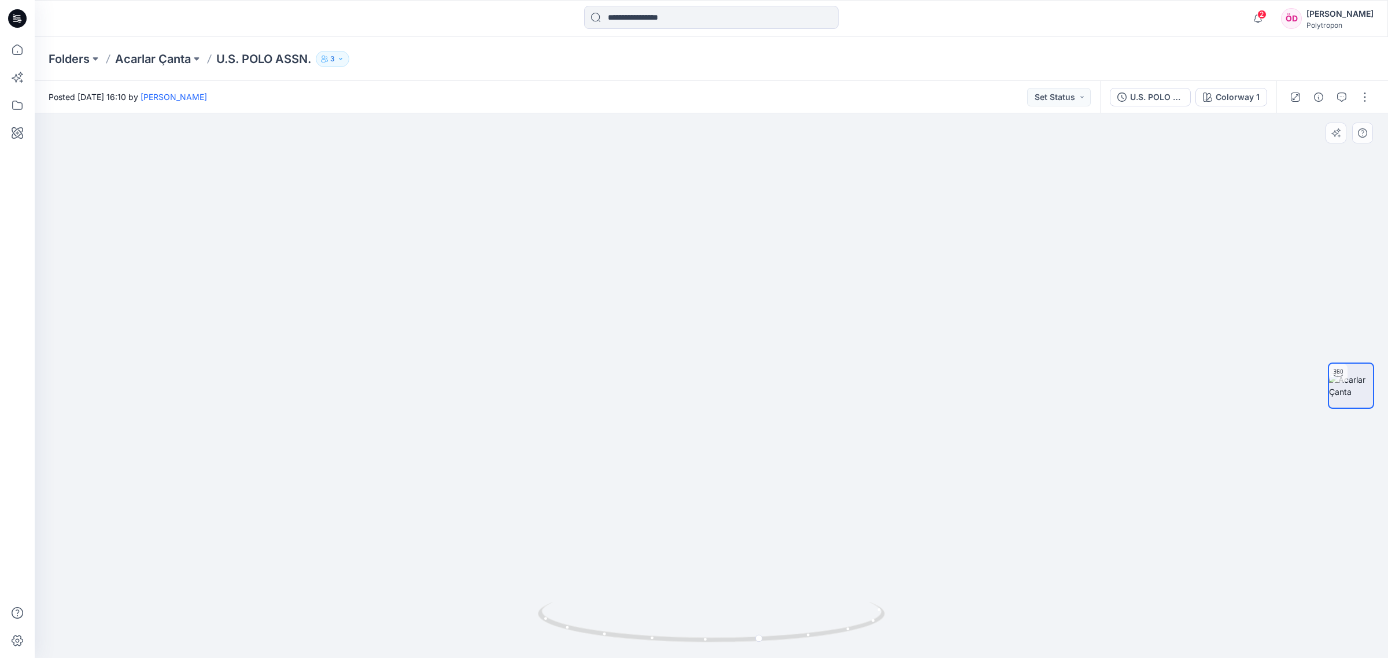
drag, startPoint x: 872, startPoint y: 533, endPoint x: 834, endPoint y: 388, distance: 150.7
drag, startPoint x: 777, startPoint y: 638, endPoint x: 856, endPoint y: 619, distance: 81.4
click at [856, 619] on icon at bounding box center [713, 623] width 350 height 43
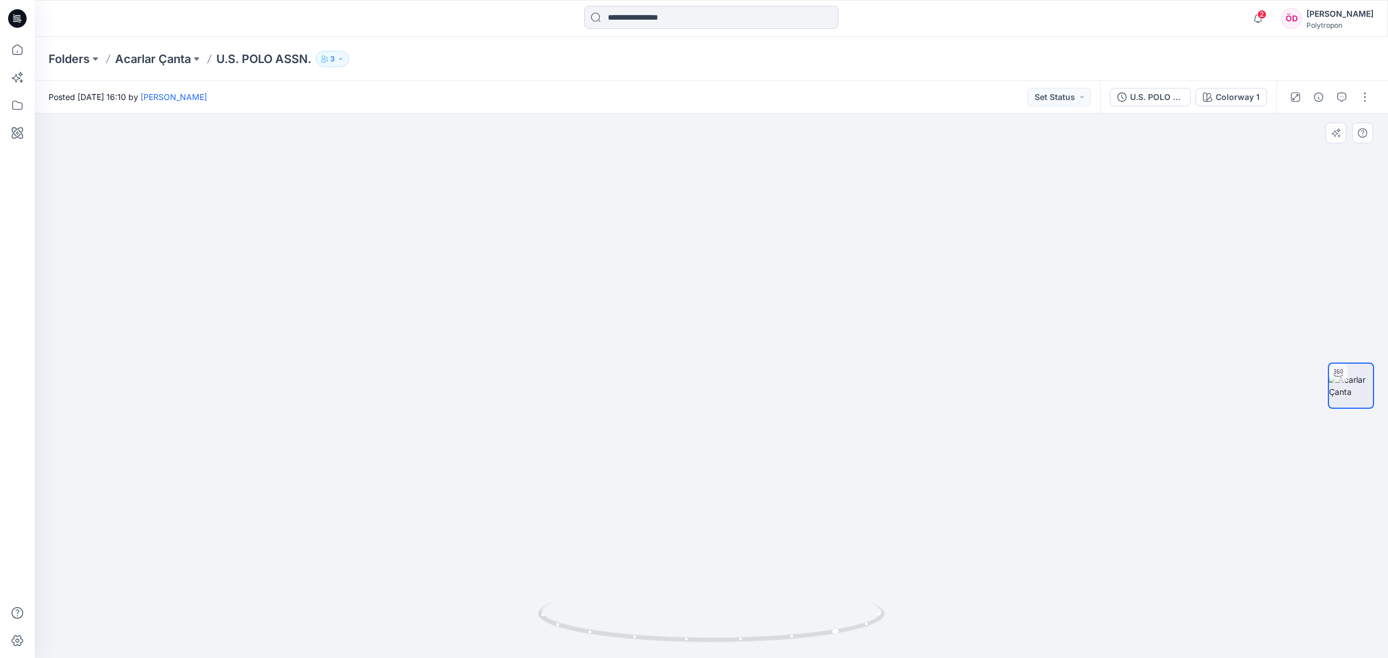
drag, startPoint x: 799, startPoint y: 557, endPoint x: 796, endPoint y: 317, distance: 240.1
drag, startPoint x: 759, startPoint y: 351, endPoint x: 771, endPoint y: 466, distance: 115.7
drag, startPoint x: 784, startPoint y: 448, endPoint x: 767, endPoint y: 571, distance: 124.3
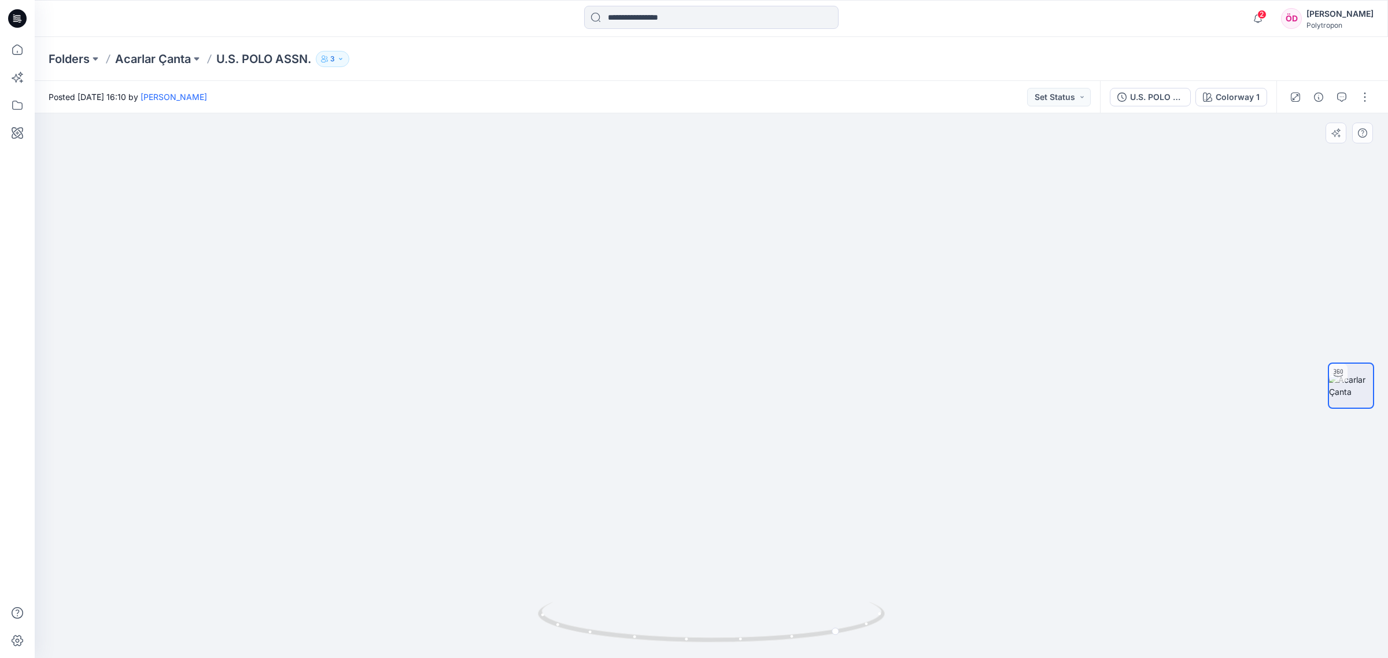
click at [767, 575] on img at bounding box center [740, 18] width 1773 height 1280
drag, startPoint x: 802, startPoint y: 352, endPoint x: 788, endPoint y: 480, distance: 129.1
click at [788, 480] on img at bounding box center [731, 73] width 1773 height 1171
drag, startPoint x: 801, startPoint y: 340, endPoint x: 787, endPoint y: 449, distance: 110.3
click at [802, 476] on img at bounding box center [739, 170] width 1773 height 976
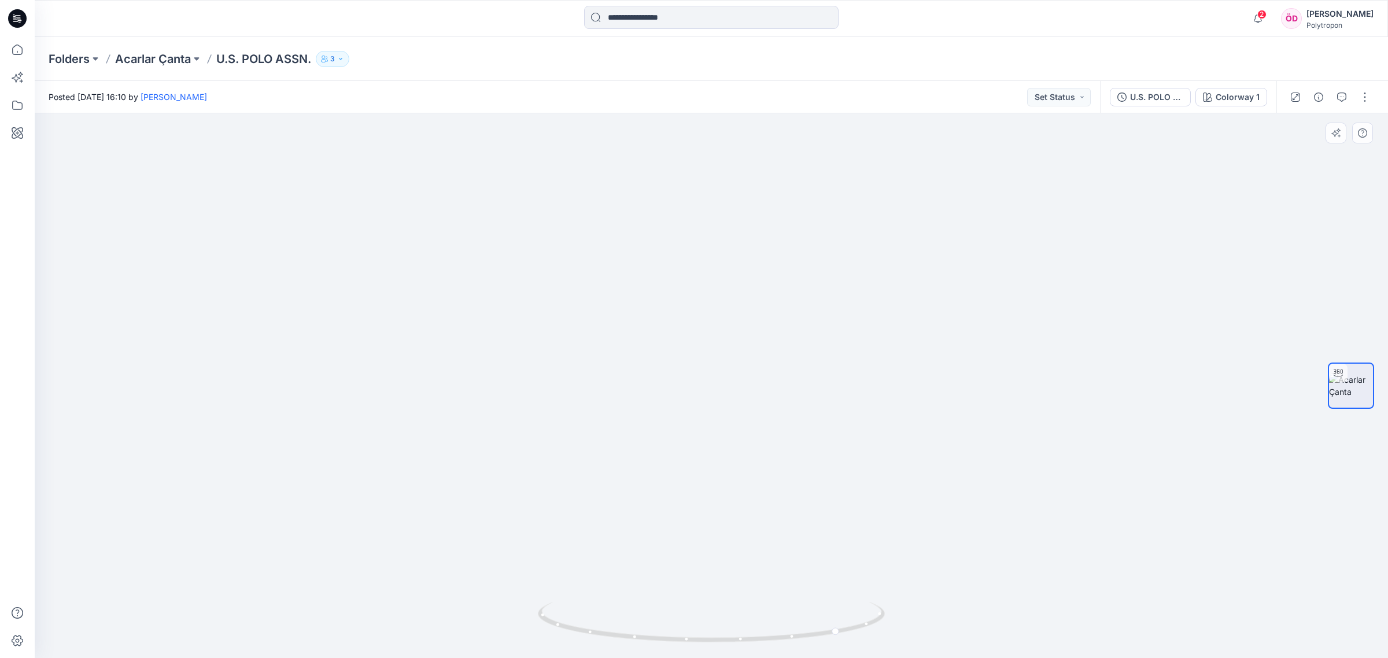
drag, startPoint x: 880, startPoint y: 403, endPoint x: 865, endPoint y: 424, distance: 25.7
click at [873, 418] on img at bounding box center [745, 255] width 1773 height 806
drag, startPoint x: 836, startPoint y: 333, endPoint x: 810, endPoint y: 557, distance: 225.9
click at [813, 561] on img at bounding box center [741, 266] width 1773 height 784
drag, startPoint x: 818, startPoint y: 635, endPoint x: 917, endPoint y: 581, distance: 112.6
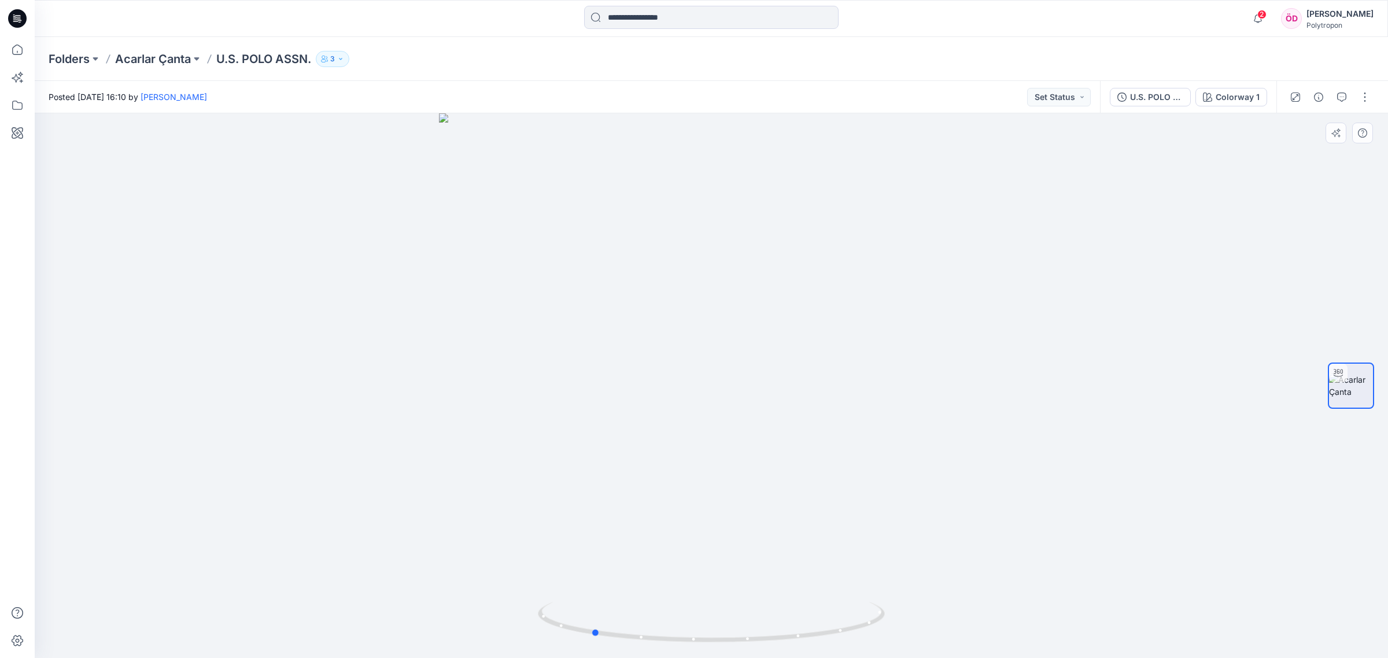
click at [917, 581] on div at bounding box center [711, 385] width 1353 height 545
drag, startPoint x: 742, startPoint y: 374, endPoint x: 716, endPoint y: 134, distance: 242.0
click at [719, 131] on img at bounding box center [701, 275] width 1438 height 768
drag, startPoint x: 854, startPoint y: 522, endPoint x: 938, endPoint y: 591, distance: 108.4
click at [938, 591] on img at bounding box center [754, 188] width 1438 height 942
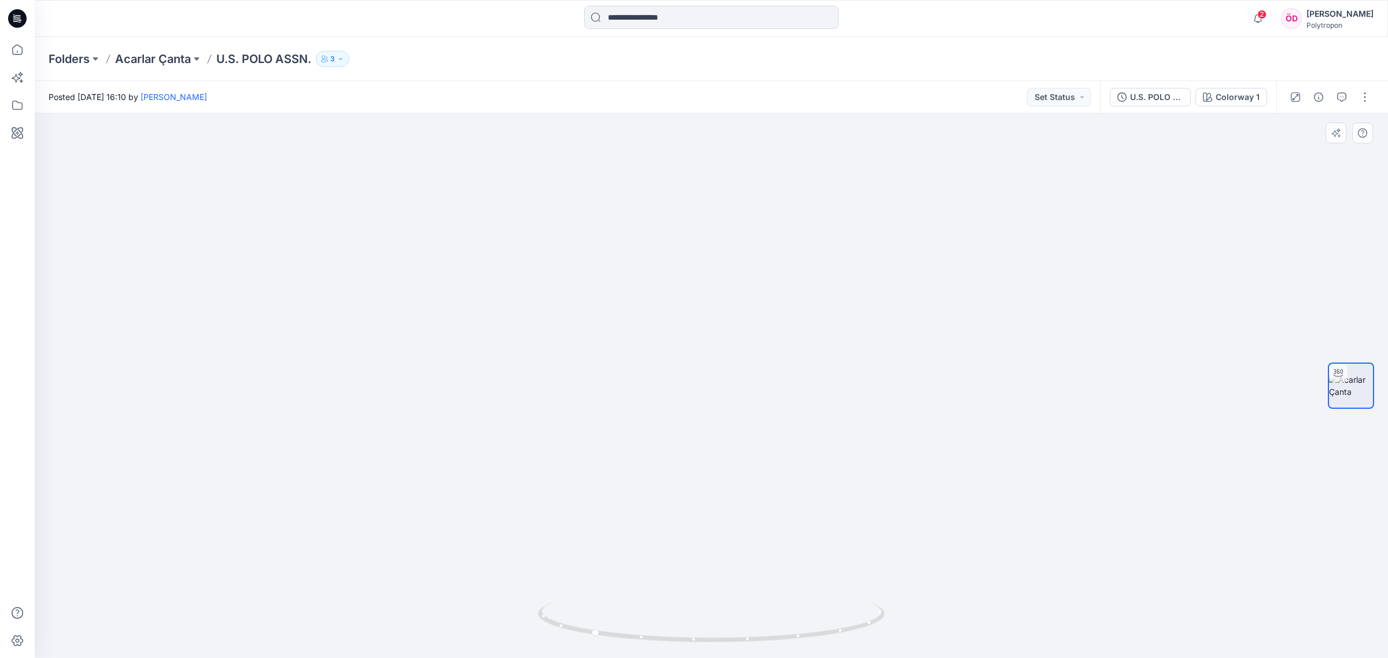
drag, startPoint x: 966, startPoint y: 447, endPoint x: 865, endPoint y: 415, distance: 106.7
click at [865, 415] on img at bounding box center [903, 122] width 1736 height 1074
drag, startPoint x: 680, startPoint y: 645, endPoint x: 741, endPoint y: 643, distance: 61.9
click at [741, 643] on icon at bounding box center [713, 623] width 350 height 43
drag, startPoint x: 742, startPoint y: 642, endPoint x: 813, endPoint y: 634, distance: 71.5
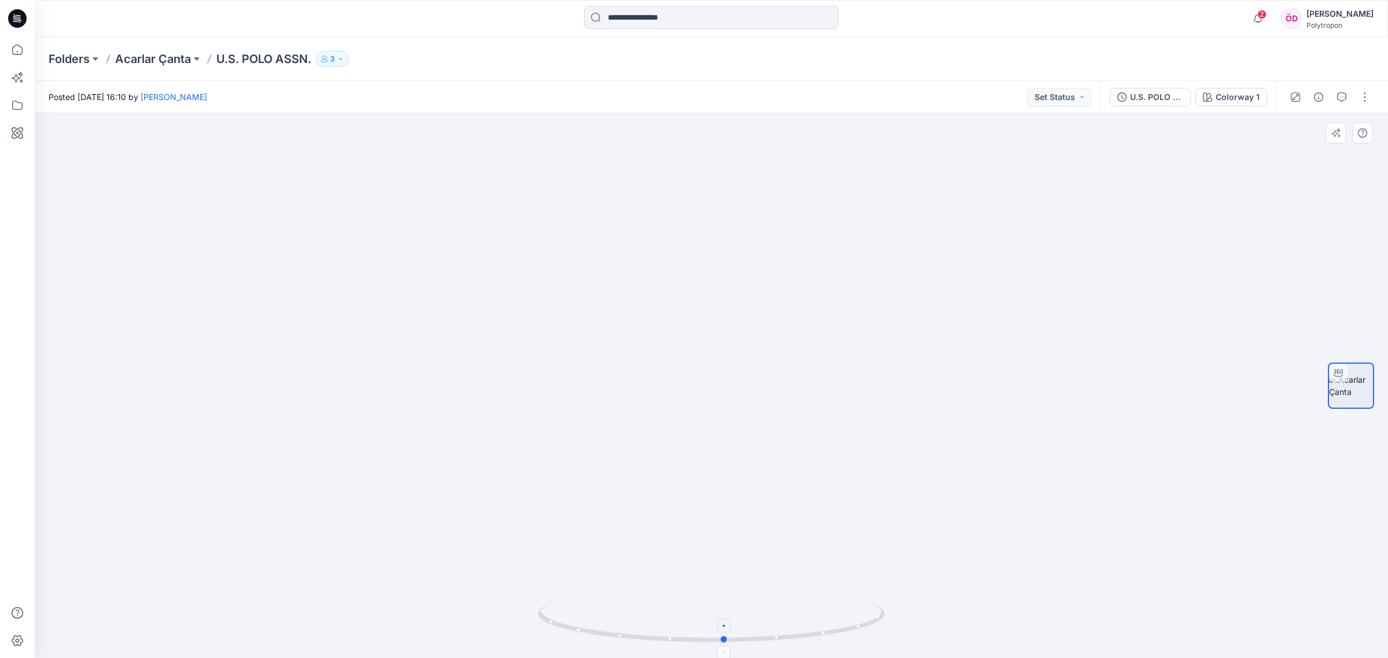
click at [813, 634] on icon at bounding box center [713, 623] width 350 height 43
drag, startPoint x: 1187, startPoint y: 490, endPoint x: 495, endPoint y: 447, distance: 693.1
click at [495, 447] on img at bounding box center [520, 79] width 1736 height 1157
click at [1255, 94] on div "Colorway 1" at bounding box center [1238, 97] width 44 height 13
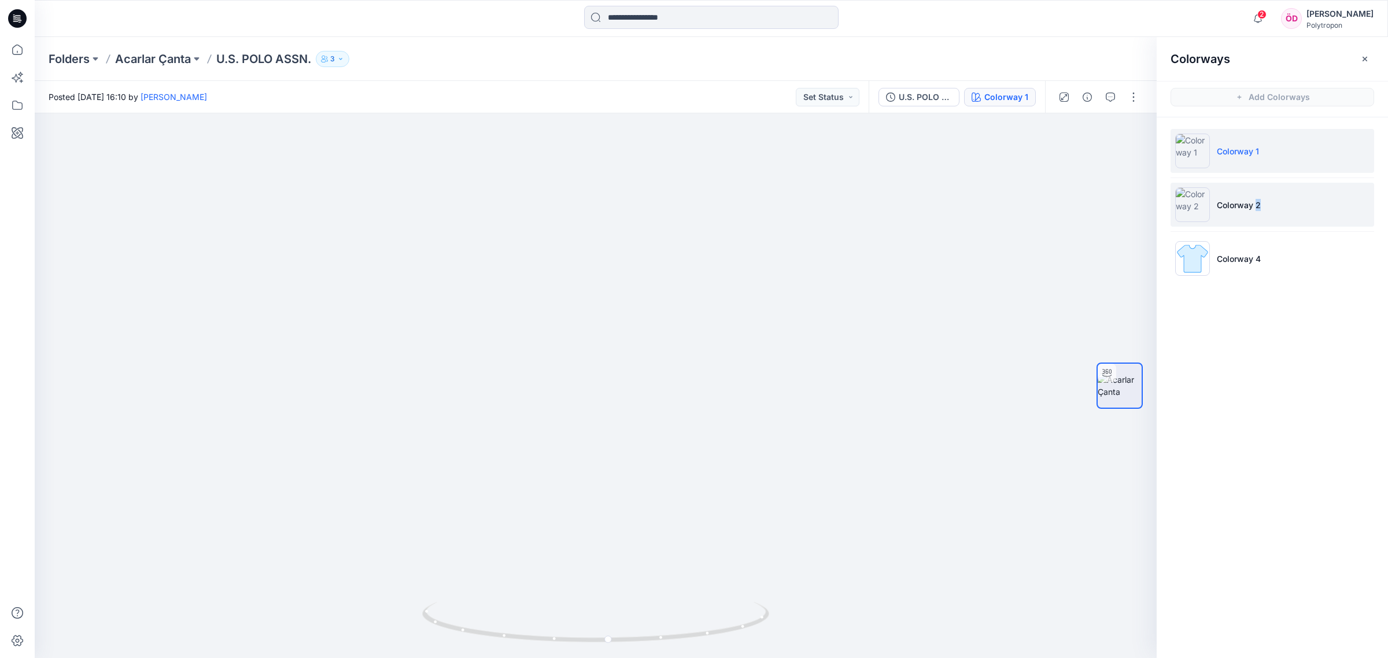
click at [1259, 199] on p "Colorway 2" at bounding box center [1239, 205] width 44 height 12
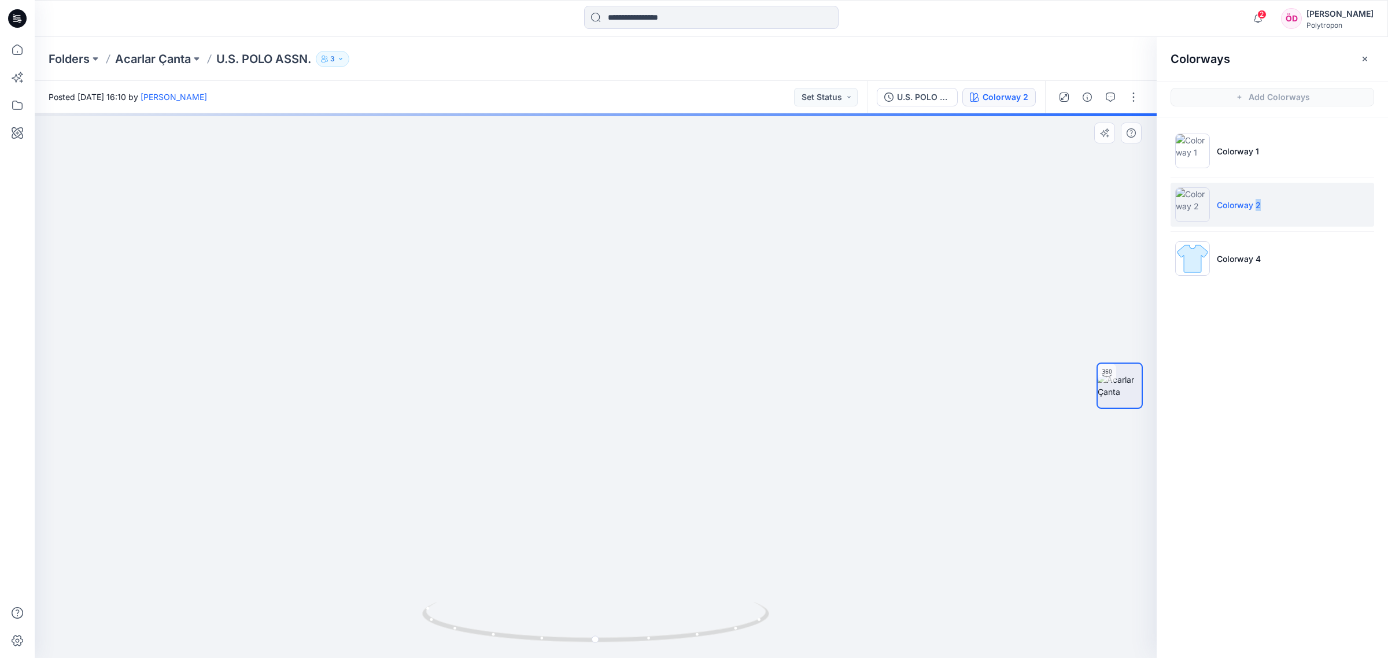
drag, startPoint x: 713, startPoint y: 496, endPoint x: 681, endPoint y: 197, distance: 300.1
click at [680, 197] on img at bounding box center [591, 85] width 1438 height 1148
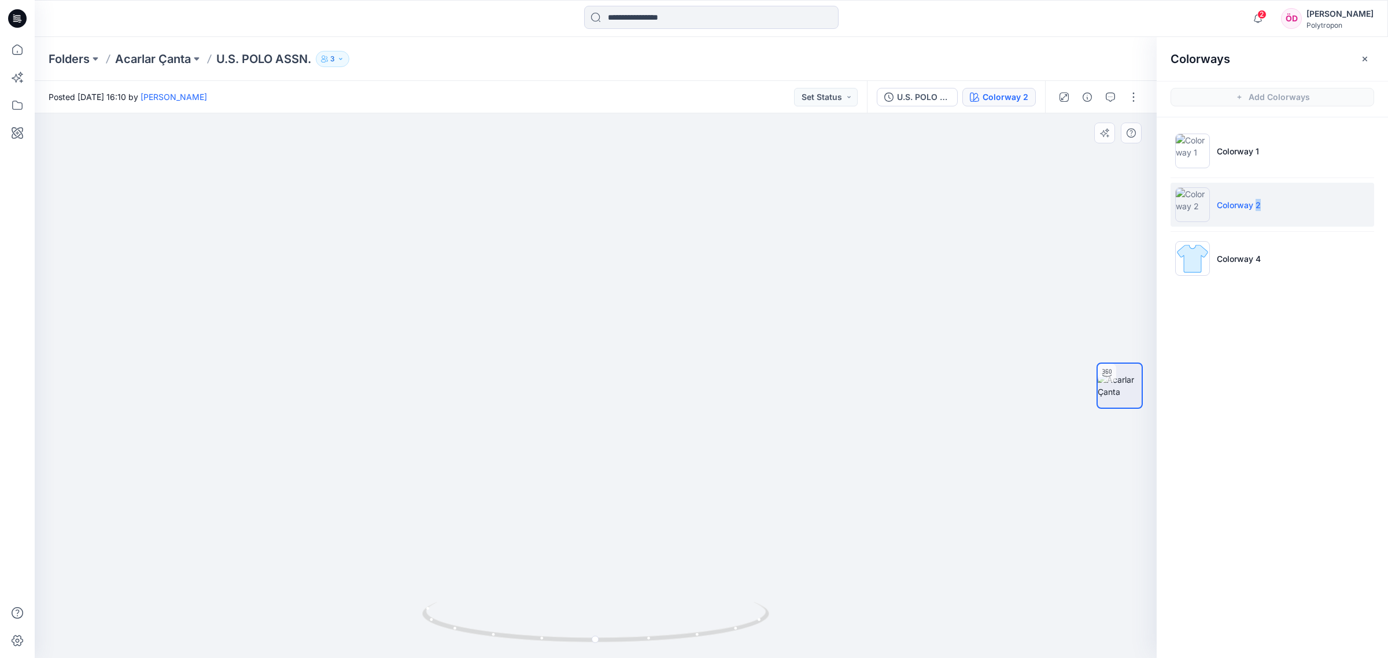
drag, startPoint x: 730, startPoint y: 292, endPoint x: 586, endPoint y: 554, distance: 298.8
drag, startPoint x: 853, startPoint y: 320, endPoint x: 732, endPoint y: 562, distance: 270.3
drag, startPoint x: 740, startPoint y: 366, endPoint x: 785, endPoint y: 545, distance: 185.4
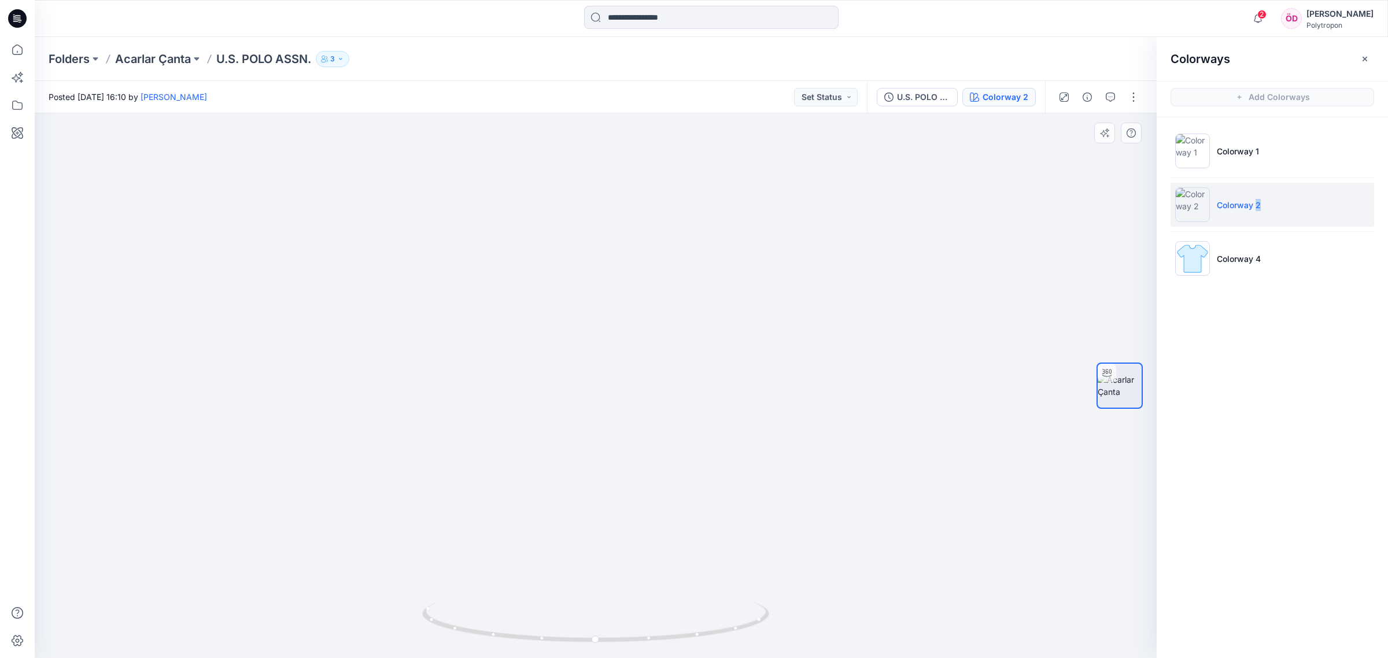
drag, startPoint x: 697, startPoint y: 480, endPoint x: 983, endPoint y: 450, distance: 287.9
drag, startPoint x: 623, startPoint y: 392, endPoint x: 770, endPoint y: 360, distance: 150.4
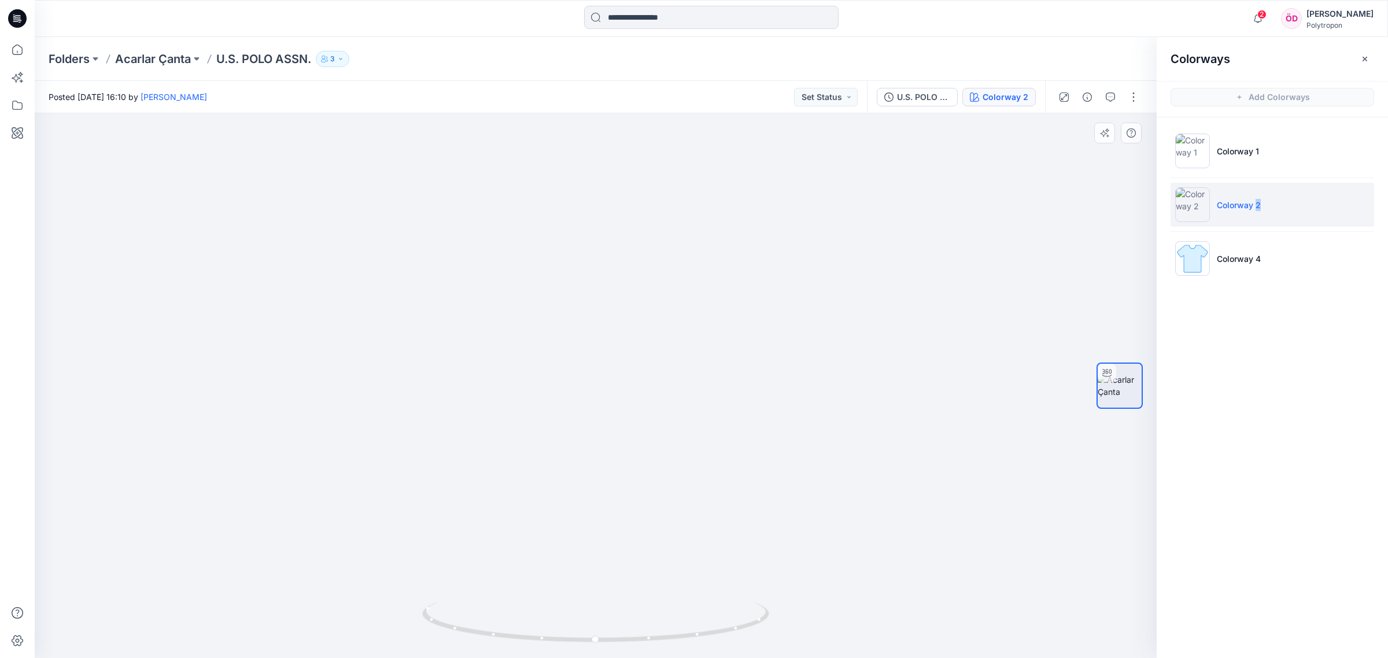
drag, startPoint x: 599, startPoint y: 397, endPoint x: 640, endPoint y: 403, distance: 40.9
drag, startPoint x: 947, startPoint y: 428, endPoint x: 777, endPoint y: 414, distance: 171.2
click at [785, 414] on img at bounding box center [668, 109] width 1588 height 1098
drag, startPoint x: 943, startPoint y: 316, endPoint x: 914, endPoint y: 490, distance: 177.0
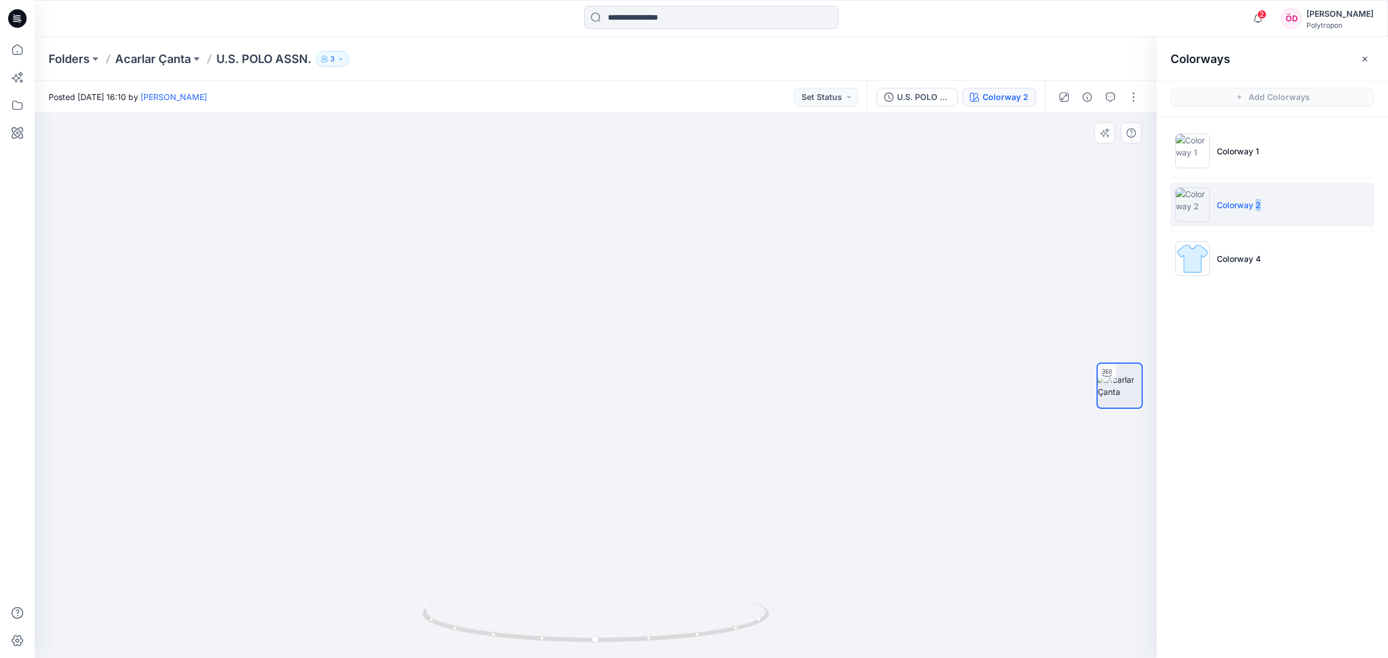
drag, startPoint x: 816, startPoint y: 551, endPoint x: 921, endPoint y: 492, distance: 121.0
click at [1261, 270] on li "Colorway 4" at bounding box center [1273, 259] width 204 height 44
drag, startPoint x: 736, startPoint y: 630, endPoint x: 607, endPoint y: 615, distance: 129.3
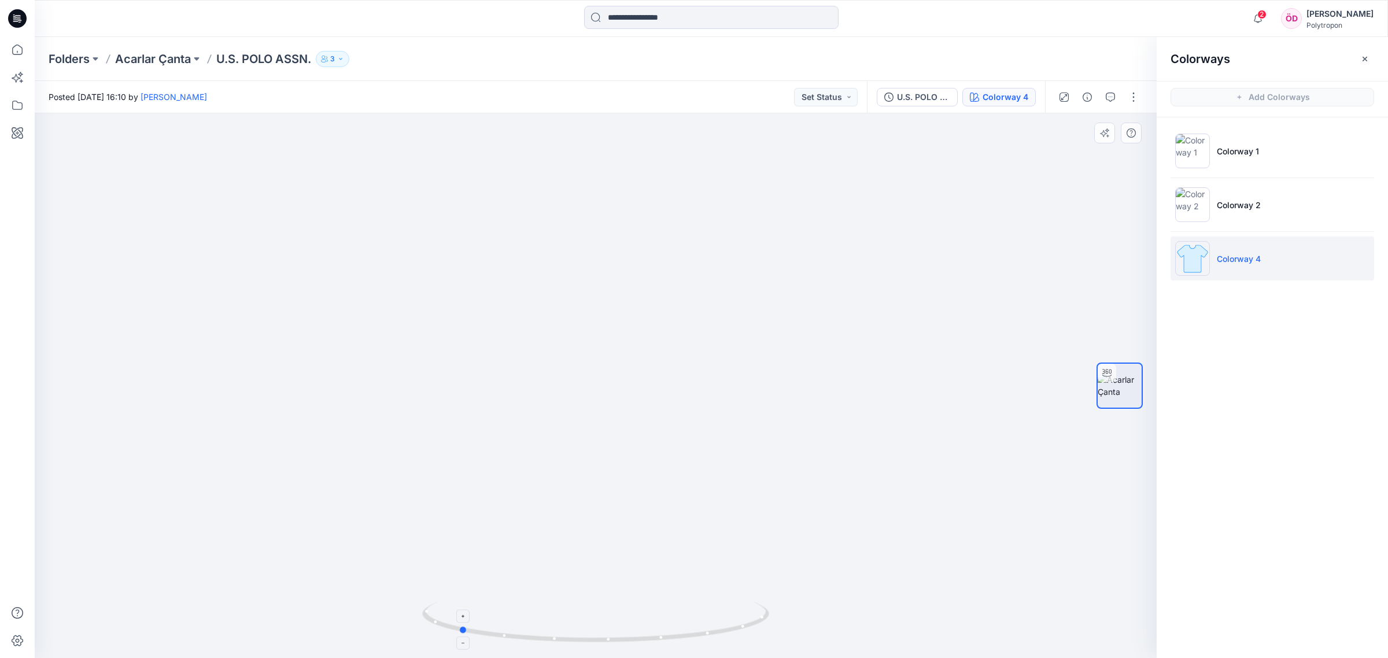
click at [599, 630] on icon at bounding box center [597, 623] width 350 height 43
drag, startPoint x: 670, startPoint y: 200, endPoint x: 611, endPoint y: 692, distance: 495.7
click at [611, 658] on html "2 Notifications Your style U.S. POLO is ready 1 new Colorways 7 hours ago Amali…" at bounding box center [694, 329] width 1388 height 658
drag, startPoint x: 726, startPoint y: 281, endPoint x: 795, endPoint y: 634, distance: 360.1
click at [795, 634] on img at bounding box center [550, 315] width 1885 height 687
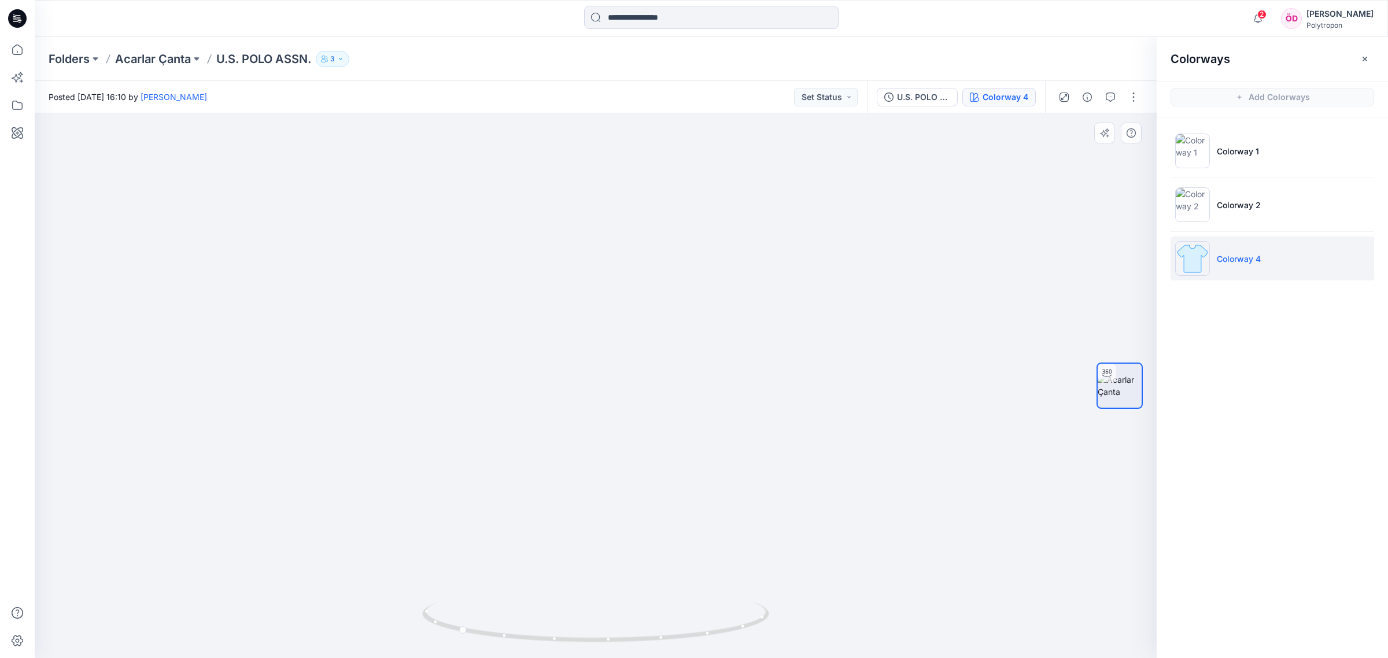
drag, startPoint x: 782, startPoint y: 634, endPoint x: 744, endPoint y: 238, distance: 398.6
click at [746, 206] on img at bounding box center [618, 370] width 1885 height 578
drag, startPoint x: 771, startPoint y: 359, endPoint x: 778, endPoint y: 178, distance: 181.7
click at [777, 186] on img at bounding box center [588, 147] width 1885 height 1021
drag, startPoint x: 881, startPoint y: 501, endPoint x: 860, endPoint y: 235, distance: 266.9
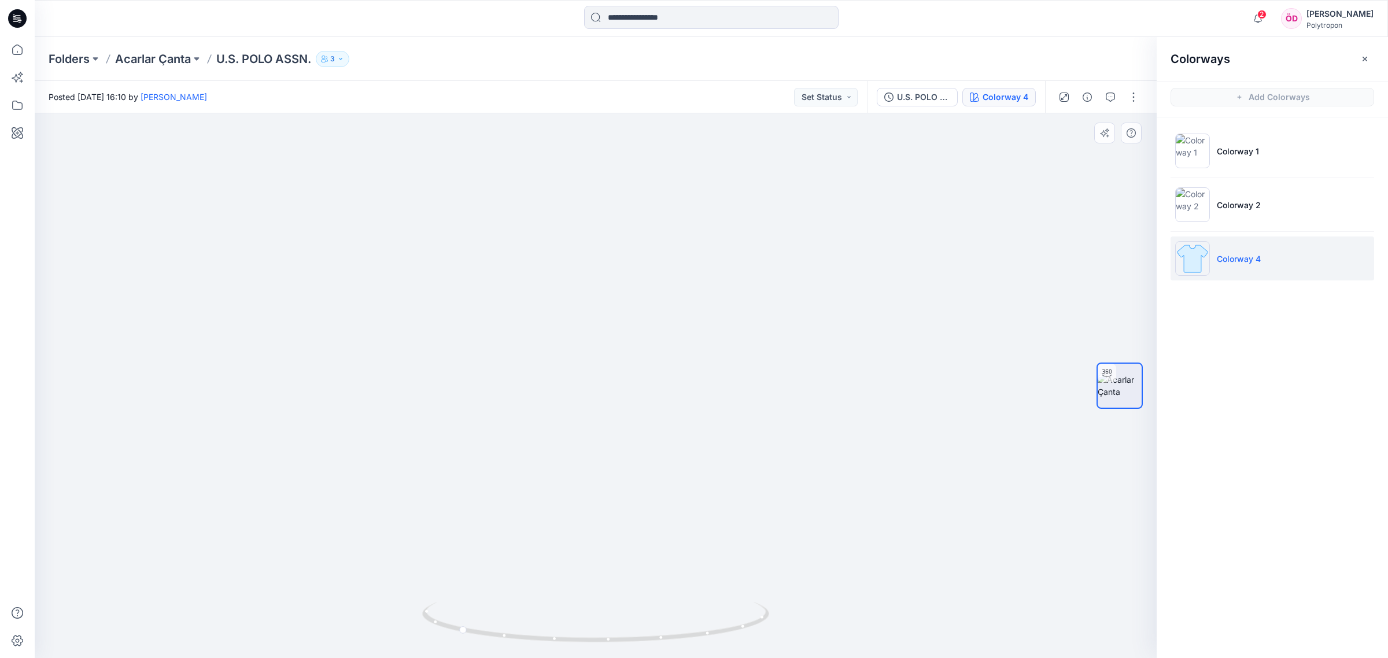
click at [860, 248] on img at bounding box center [594, 60] width 1885 height 1197
drag, startPoint x: 1006, startPoint y: 522, endPoint x: 997, endPoint y: 308, distance: 214.8
drag, startPoint x: 845, startPoint y: 495, endPoint x: 547, endPoint y: 507, distance: 298.7
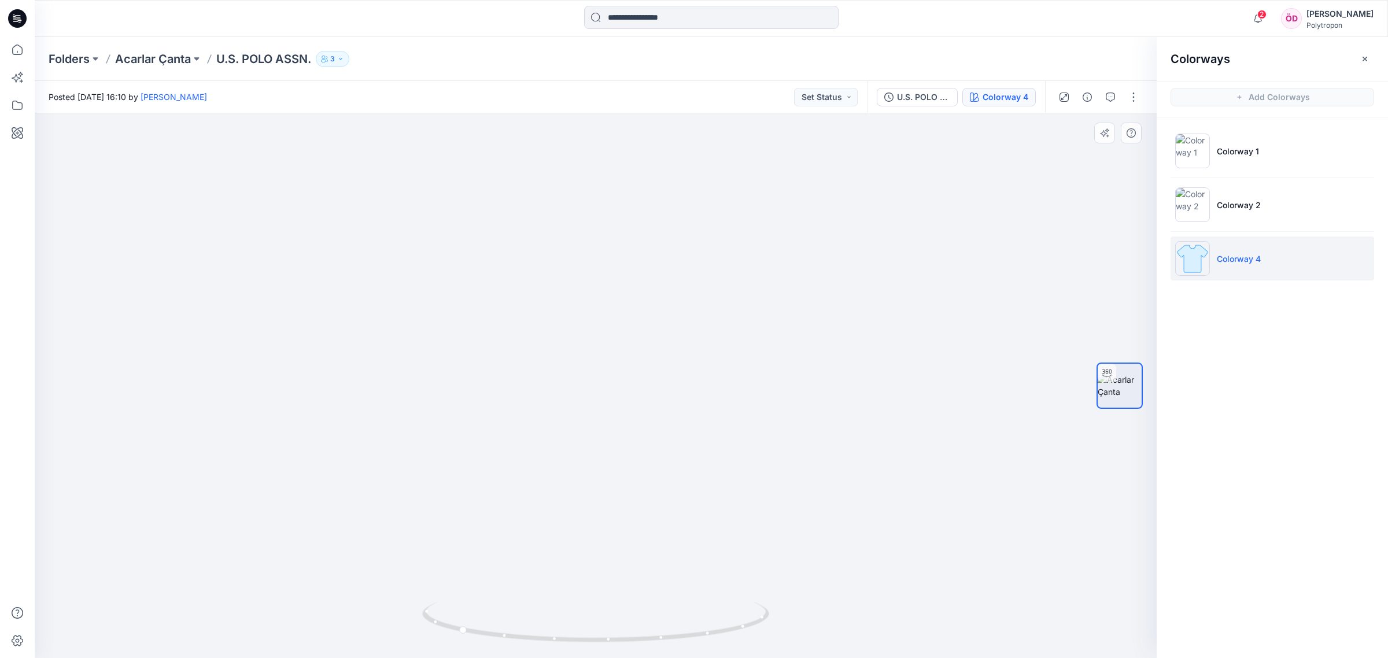
drag, startPoint x: 744, startPoint y: 218, endPoint x: 643, endPoint y: 574, distance: 370.5
drag, startPoint x: 791, startPoint y: 361, endPoint x: 764, endPoint y: 423, distance: 66.8
click at [764, 423] on img at bounding box center [214, 13] width 1885 height 1290
drag, startPoint x: 773, startPoint y: 374, endPoint x: 1045, endPoint y: 294, distance: 284.0
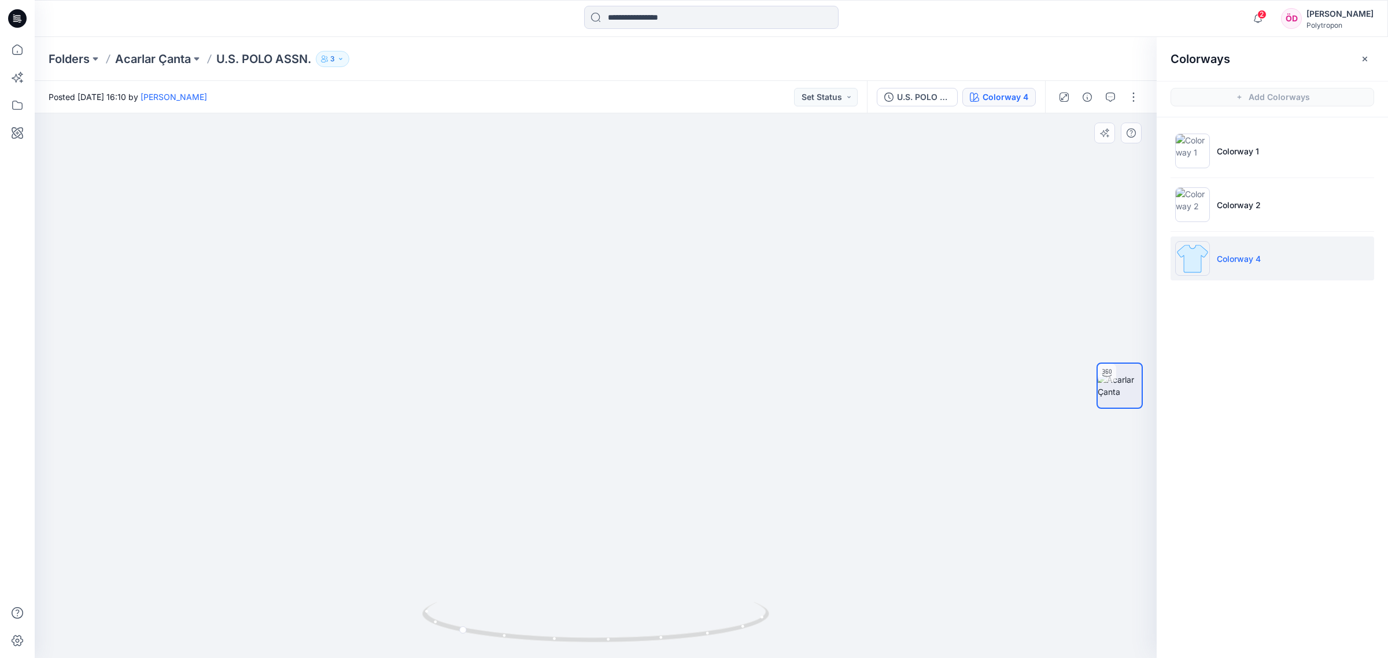
click at [1202, 269] on div "Colorway 4 Loading... Material Properties Loading... Colorways Add Colorways Co…" at bounding box center [711, 385] width 1353 height 545
drag, startPoint x: 483, startPoint y: 397, endPoint x: 744, endPoint y: 559, distance: 307.8
click at [745, 559] on img at bounding box center [977, 36] width 1885 height 1245
drag, startPoint x: 912, startPoint y: 478, endPoint x: 673, endPoint y: 418, distance: 247.0
click at [792, 456] on img at bounding box center [934, 62] width 1885 height 1193
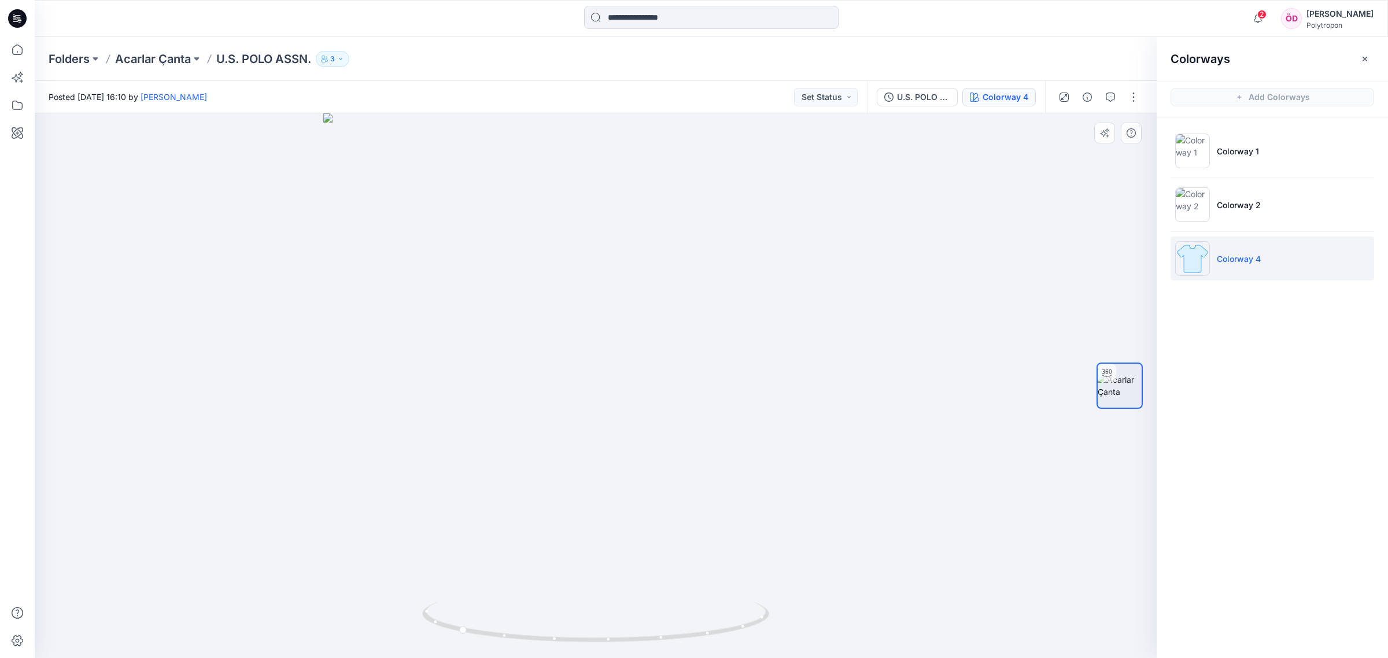
click at [940, 333] on div at bounding box center [596, 385] width 1122 height 545
click at [1368, 62] on icon "button" at bounding box center [1364, 58] width 9 height 9
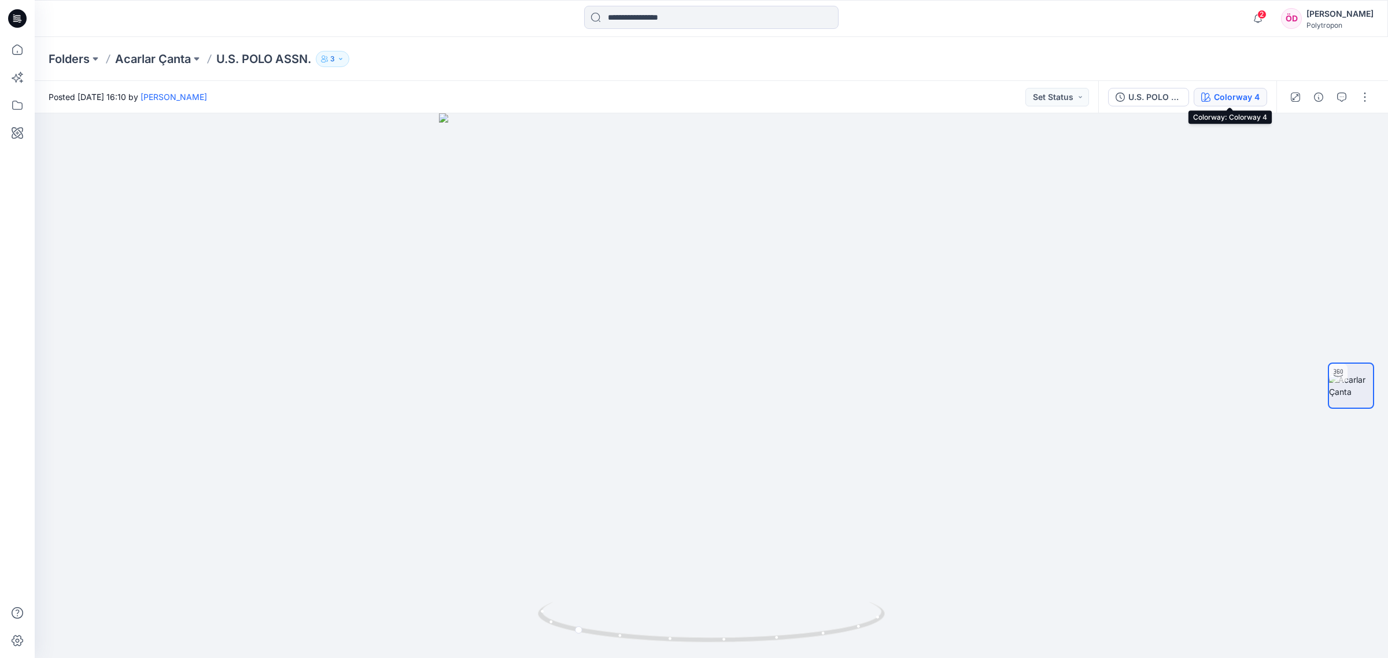
click at [1247, 94] on div "Colorway 4" at bounding box center [1237, 97] width 46 height 13
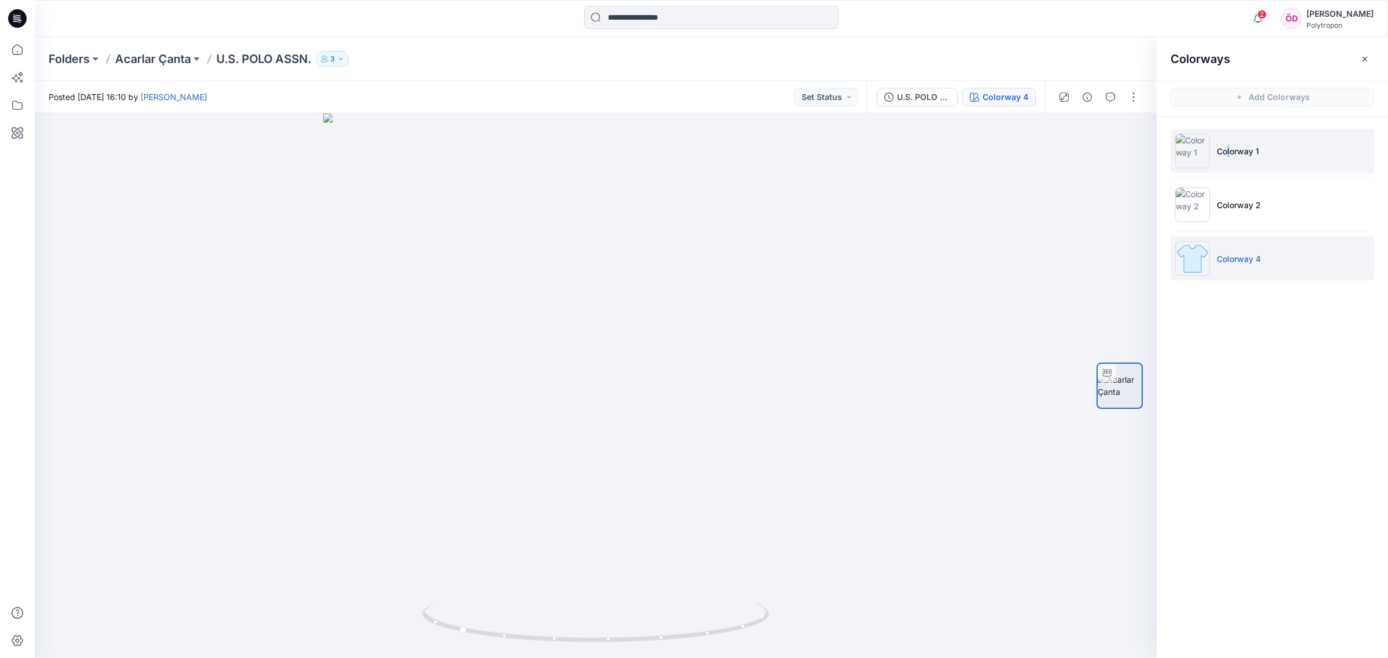
click at [1229, 154] on p "Colorway 1" at bounding box center [1238, 151] width 42 height 12
click at [1089, 198] on div at bounding box center [596, 385] width 1122 height 545
click at [1131, 99] on button "button" at bounding box center [1133, 97] width 19 height 19
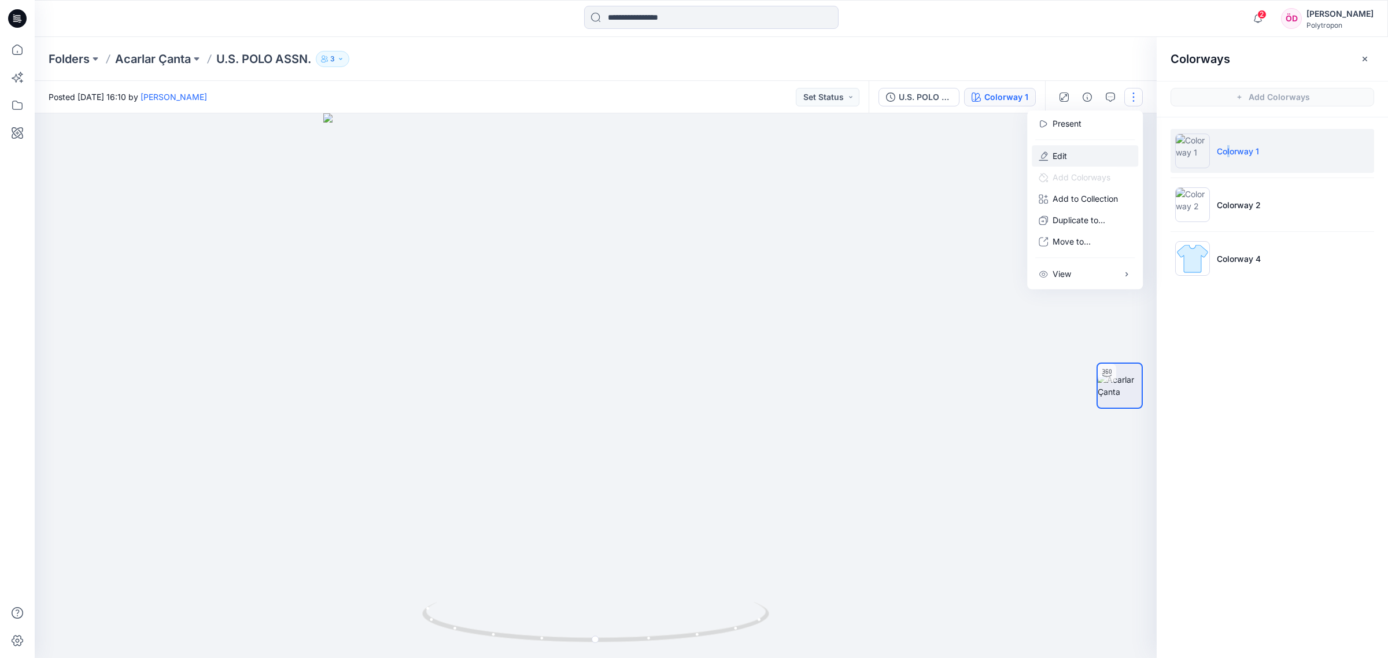
click at [1083, 154] on button "Edit" at bounding box center [1085, 155] width 106 height 21
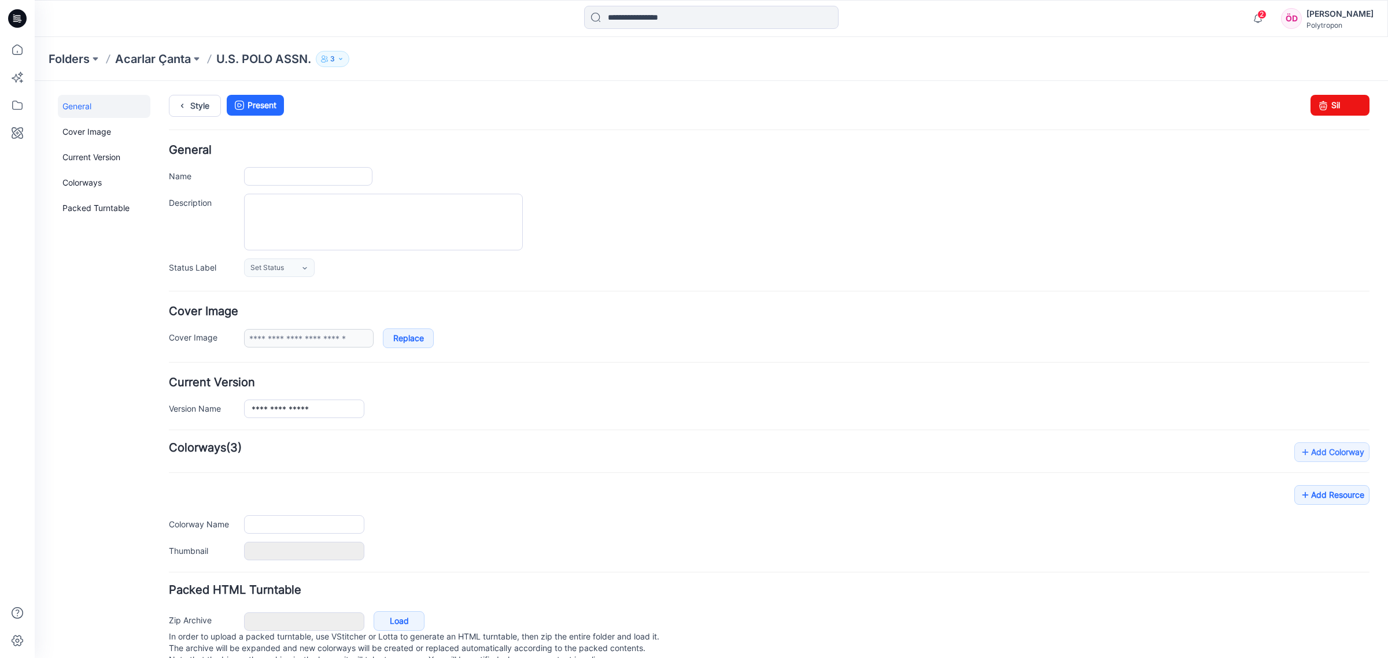
type input "**********"
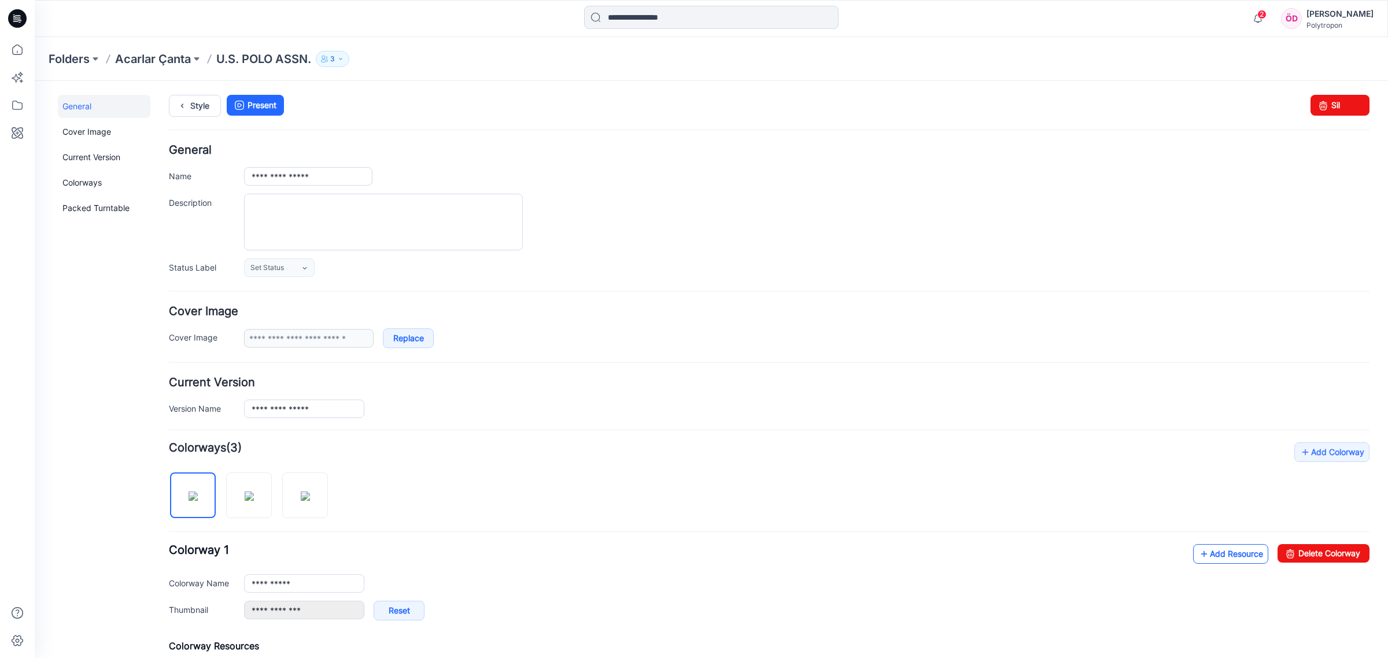
click at [1221, 559] on link "Add Resource" at bounding box center [1230, 554] width 75 height 20
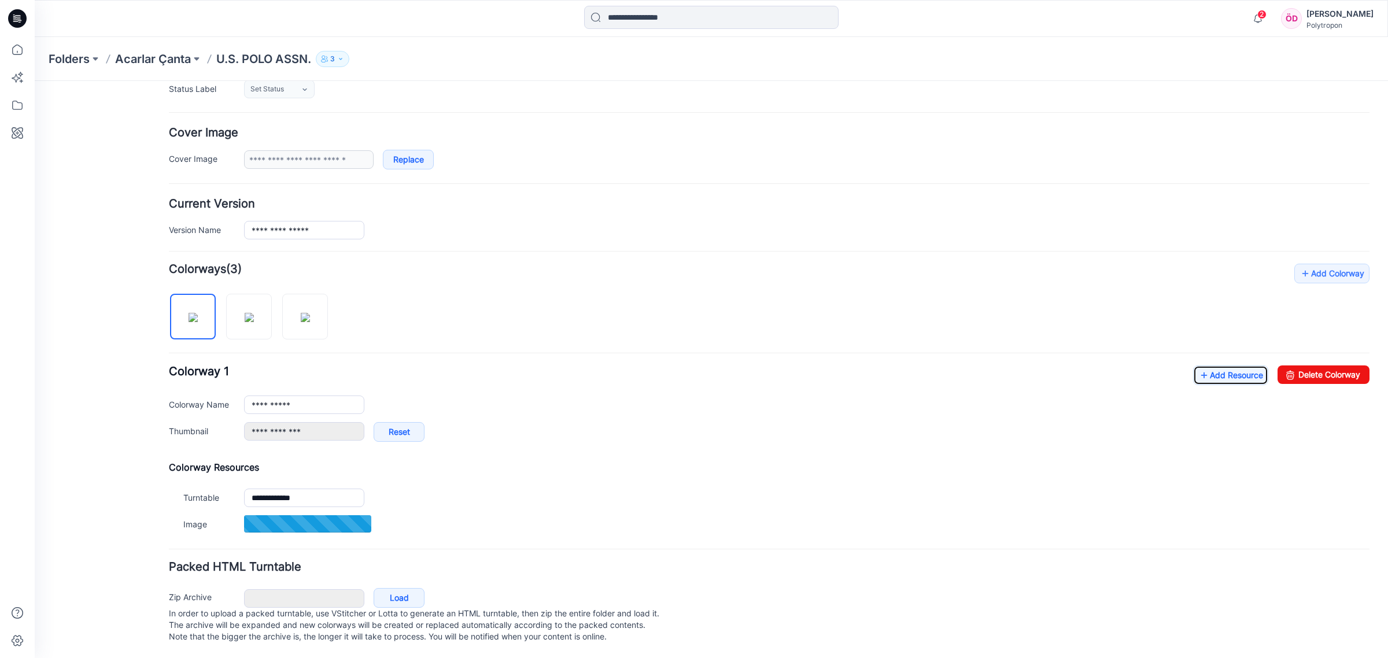
scroll to position [194, 0]
click at [265, 293] on link at bounding box center [249, 316] width 46 height 46
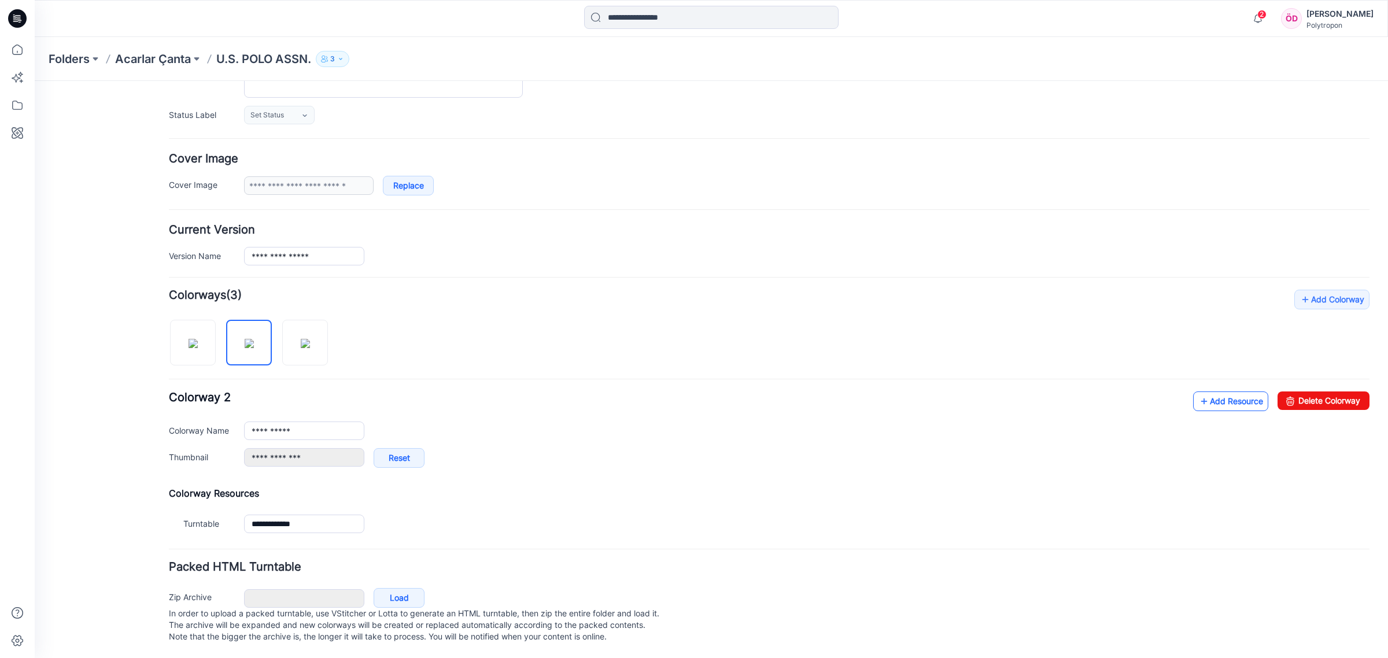
click at [1198, 394] on icon at bounding box center [1204, 401] width 12 height 19
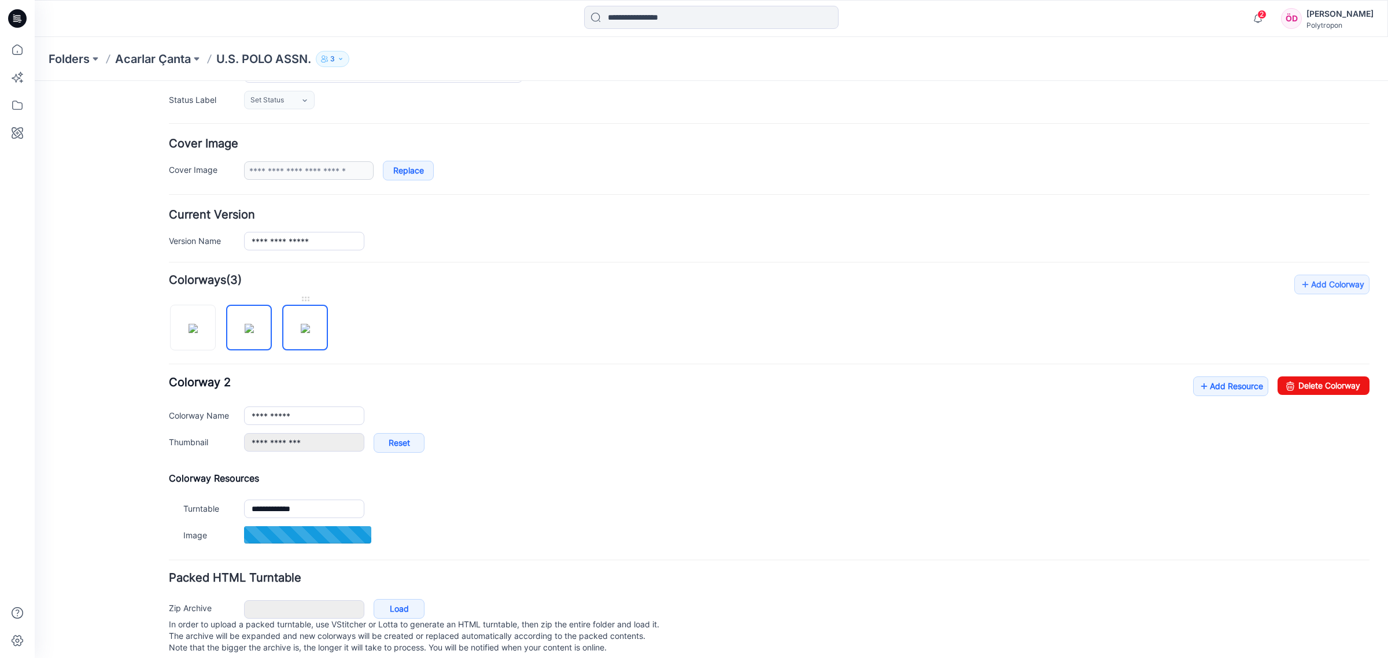
click at [304, 331] on img at bounding box center [305, 328] width 9 height 9
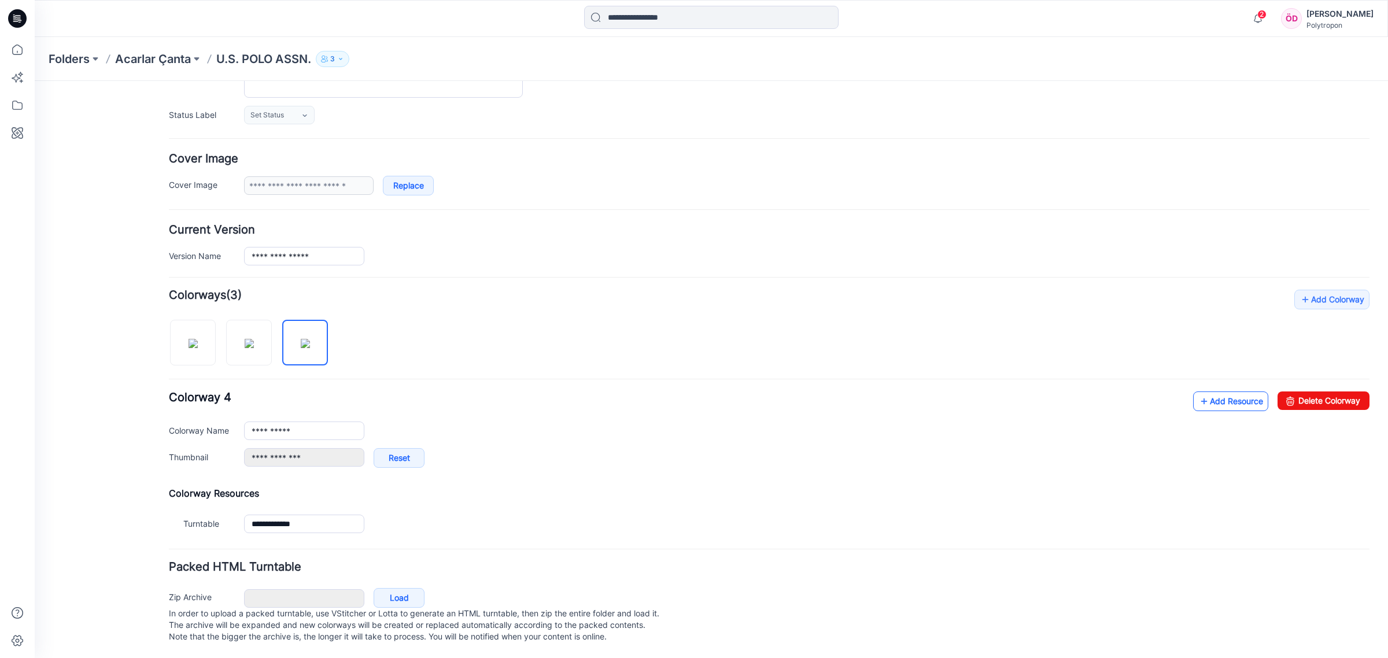
click at [1217, 394] on link "Add Resource" at bounding box center [1230, 402] width 75 height 20
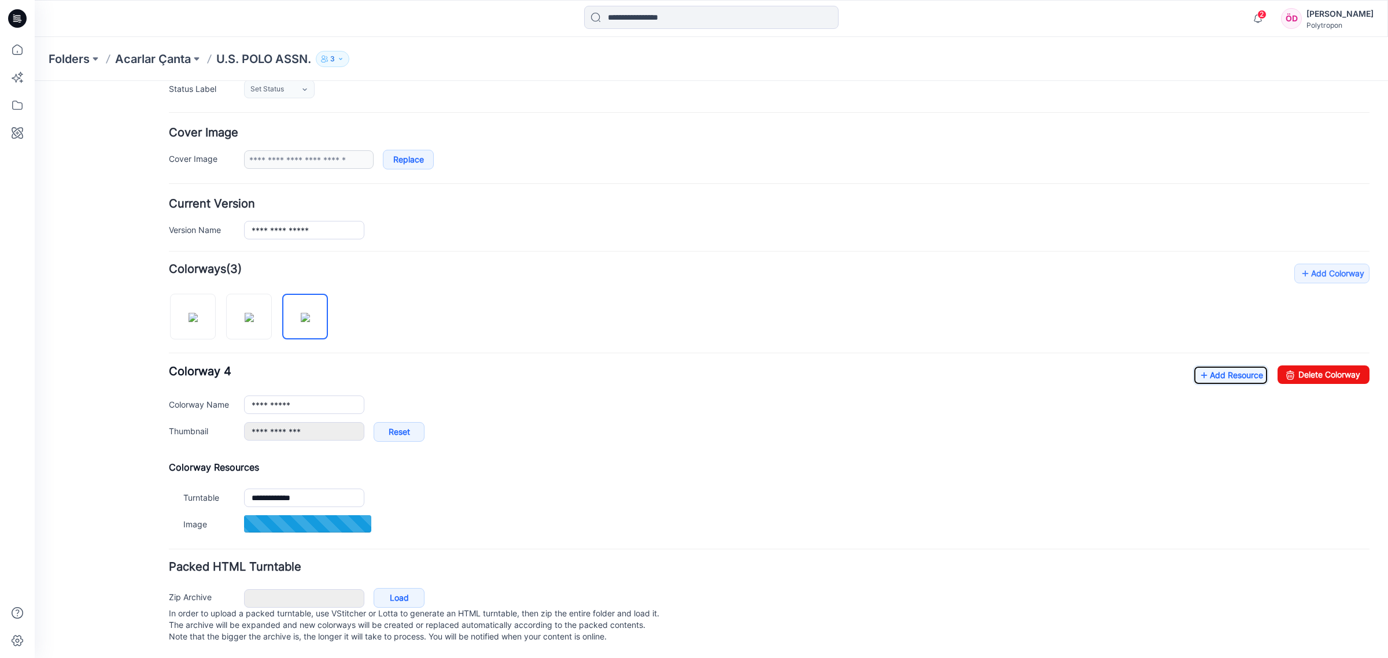
scroll to position [194, 0]
click at [254, 312] on img at bounding box center [249, 316] width 9 height 9
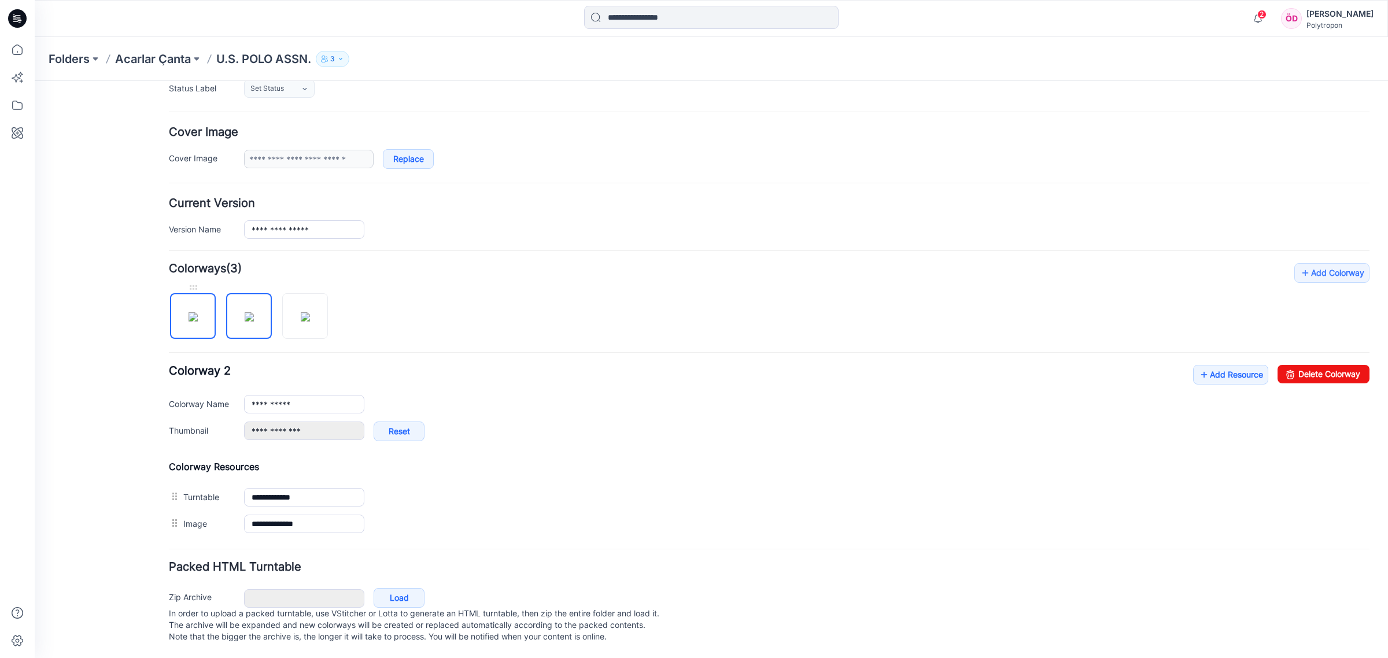
click at [189, 316] on img at bounding box center [193, 316] width 9 height 9
type input "**********"
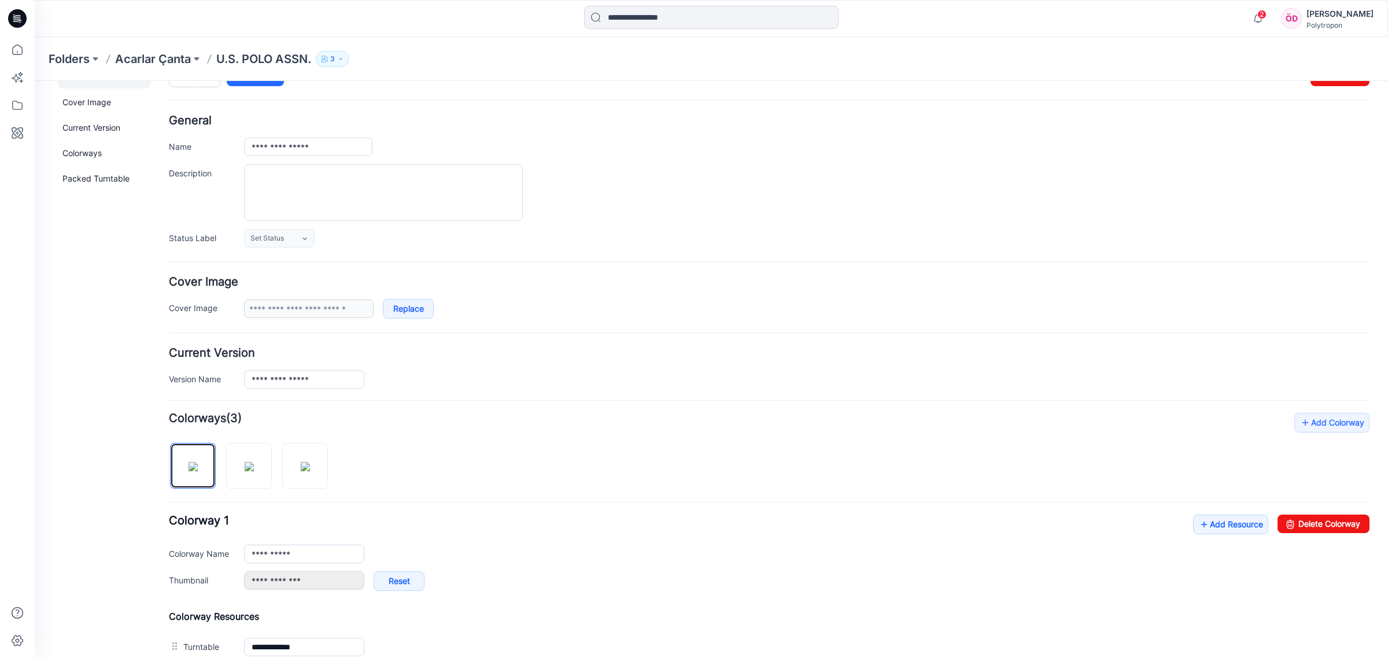
scroll to position [0, 0]
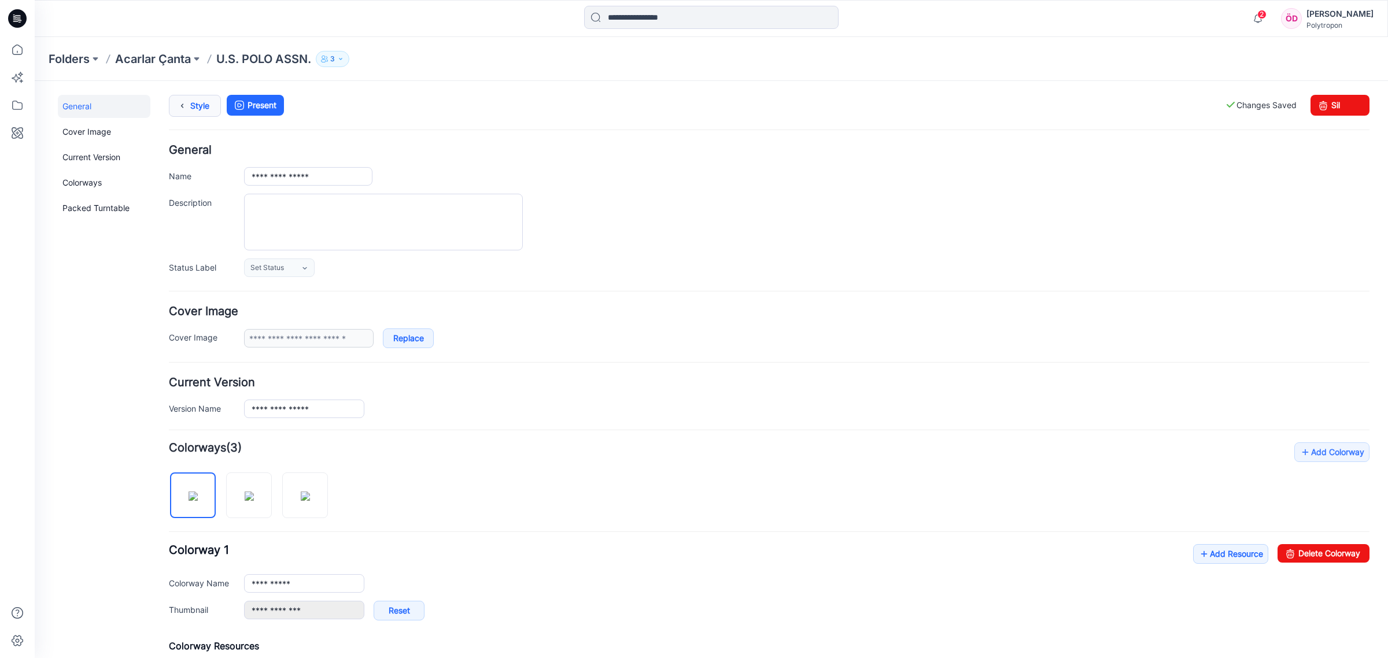
click at [208, 105] on link "Style" at bounding box center [195, 106] width 52 height 22
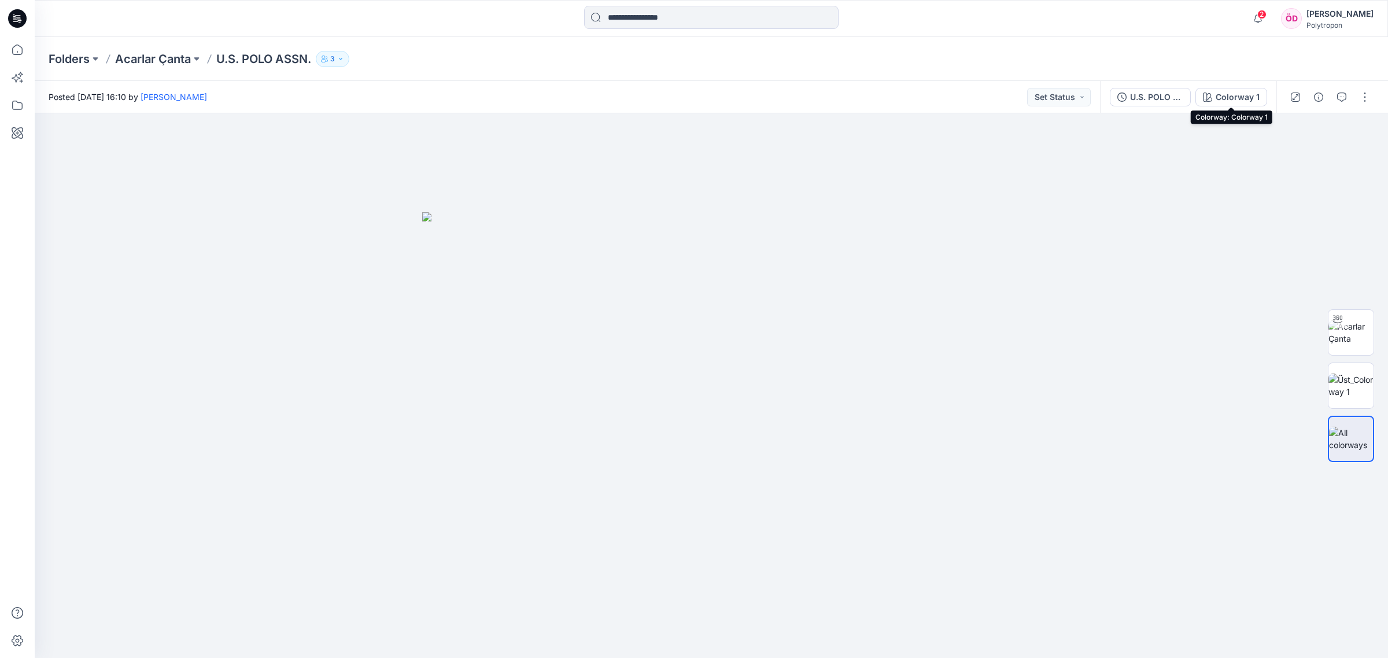
click at [1217, 94] on div "Colorway 1" at bounding box center [1238, 97] width 44 height 13
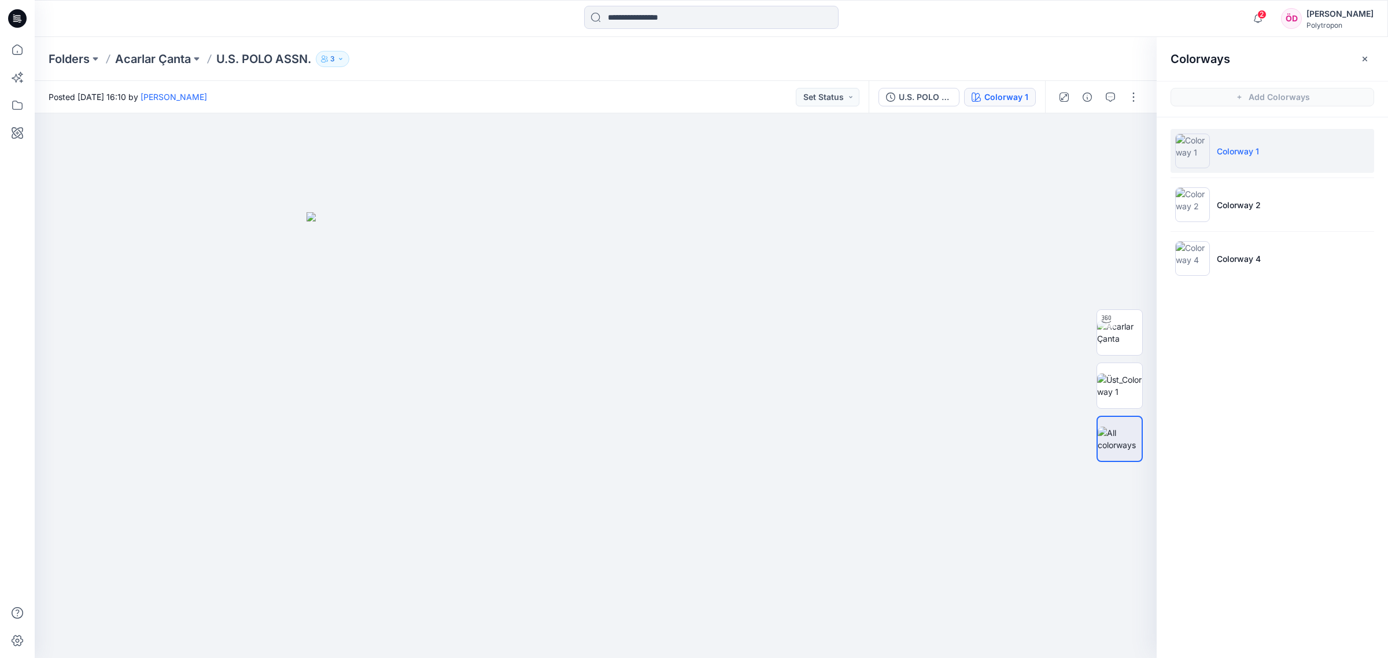
click at [1244, 151] on p "Colorway 1" at bounding box center [1238, 151] width 42 height 12
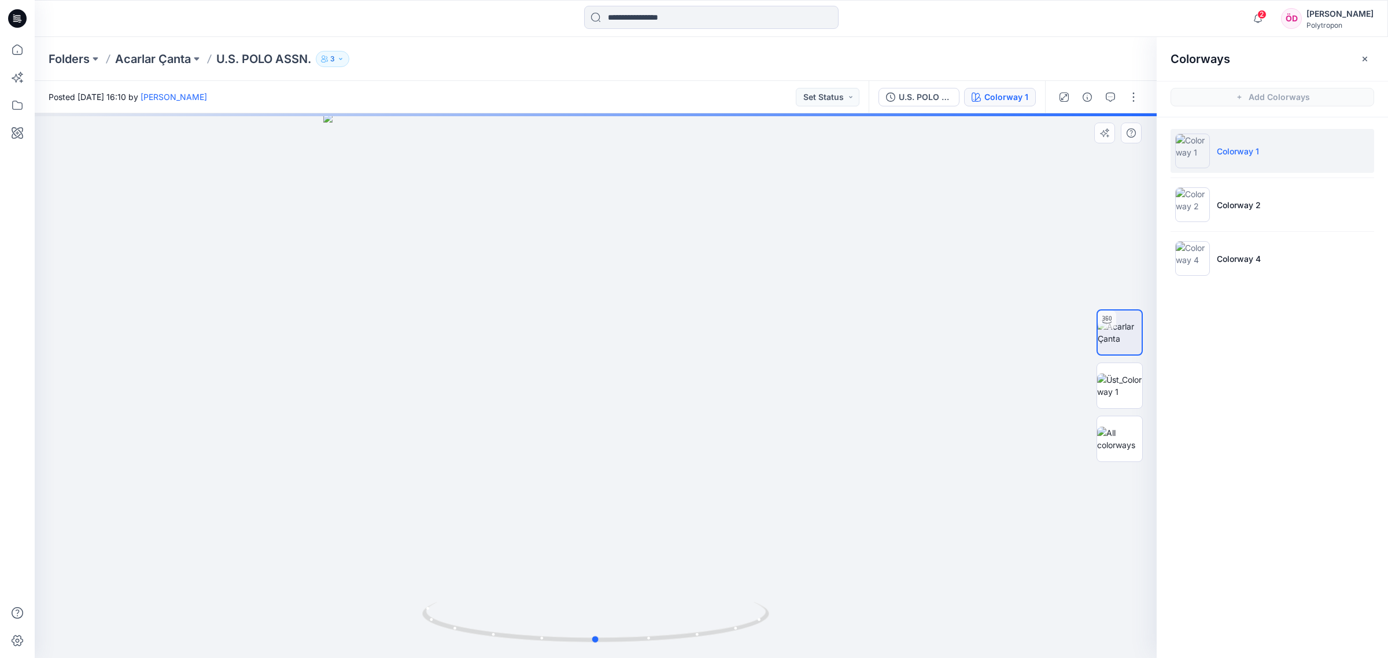
click at [970, 324] on div at bounding box center [596, 385] width 1122 height 545
drag, startPoint x: 1368, startPoint y: 53, endPoint x: 1357, endPoint y: 64, distance: 15.6
click at [1368, 53] on button "button" at bounding box center [1365, 59] width 19 height 19
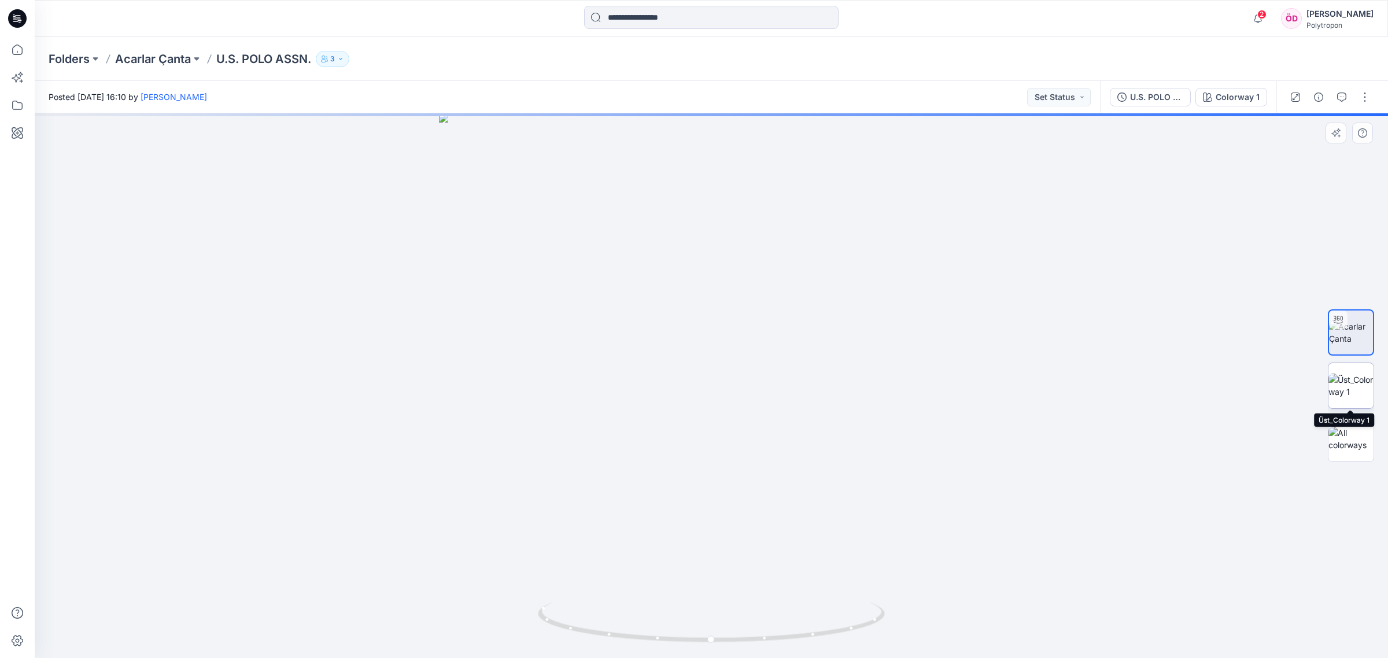
click at [1342, 388] on img at bounding box center [1351, 386] width 45 height 24
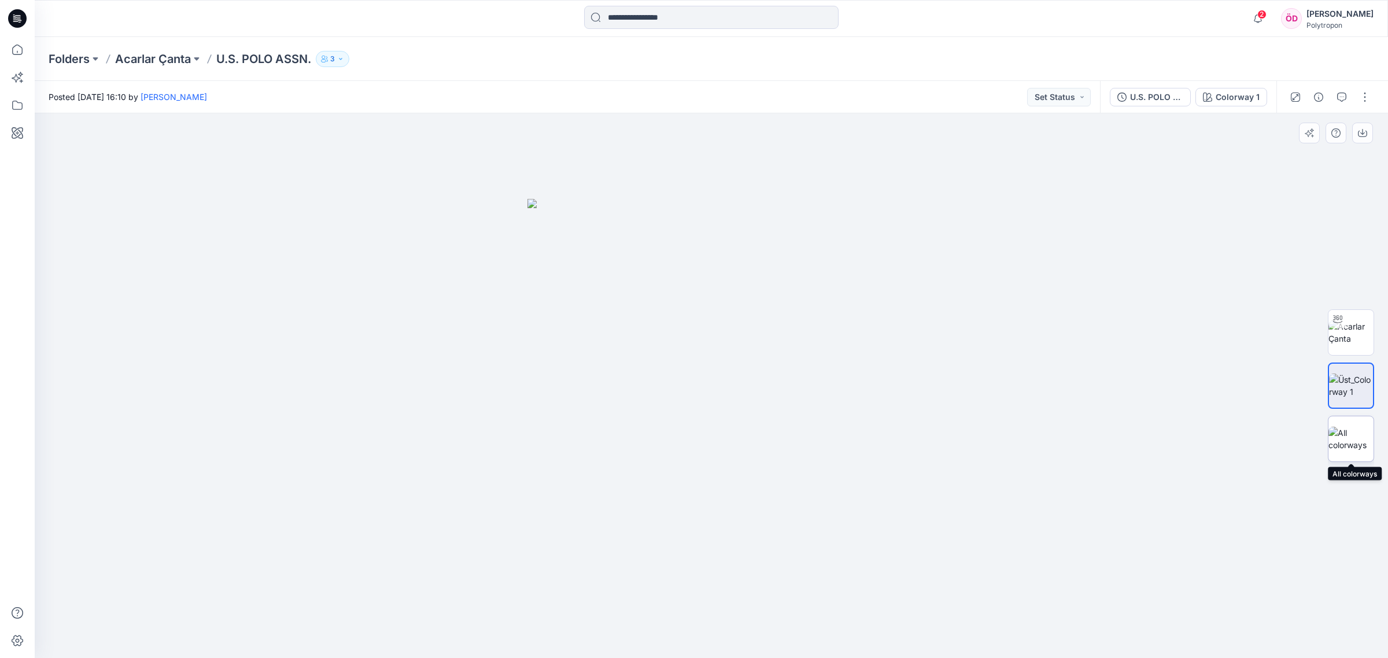
click at [1360, 434] on img at bounding box center [1351, 439] width 45 height 24
drag, startPoint x: 894, startPoint y: 389, endPoint x: 758, endPoint y: 480, distance: 163.9
click at [751, 481] on img at bounding box center [711, 435] width 578 height 446
click at [993, 469] on img at bounding box center [711, 435] width 578 height 446
click at [1358, 330] on img at bounding box center [1351, 332] width 45 height 24
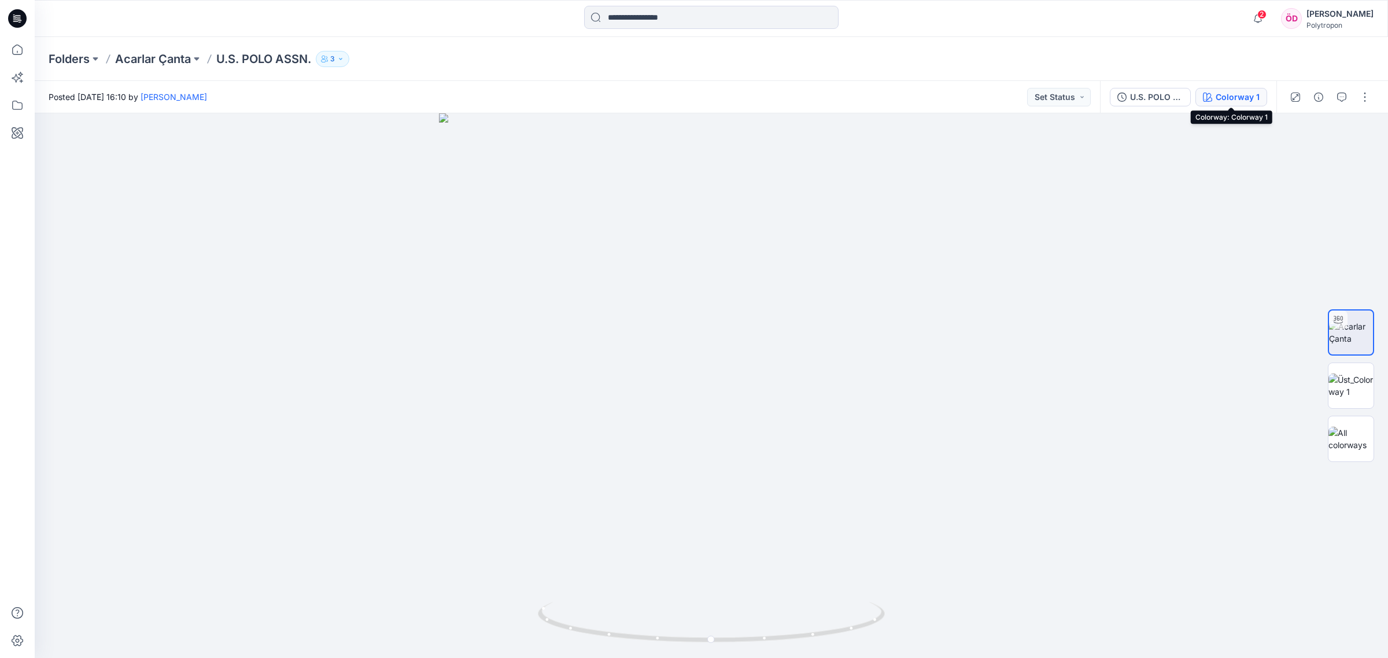
click at [1217, 90] on button "Colorway 1" at bounding box center [1232, 97] width 72 height 19
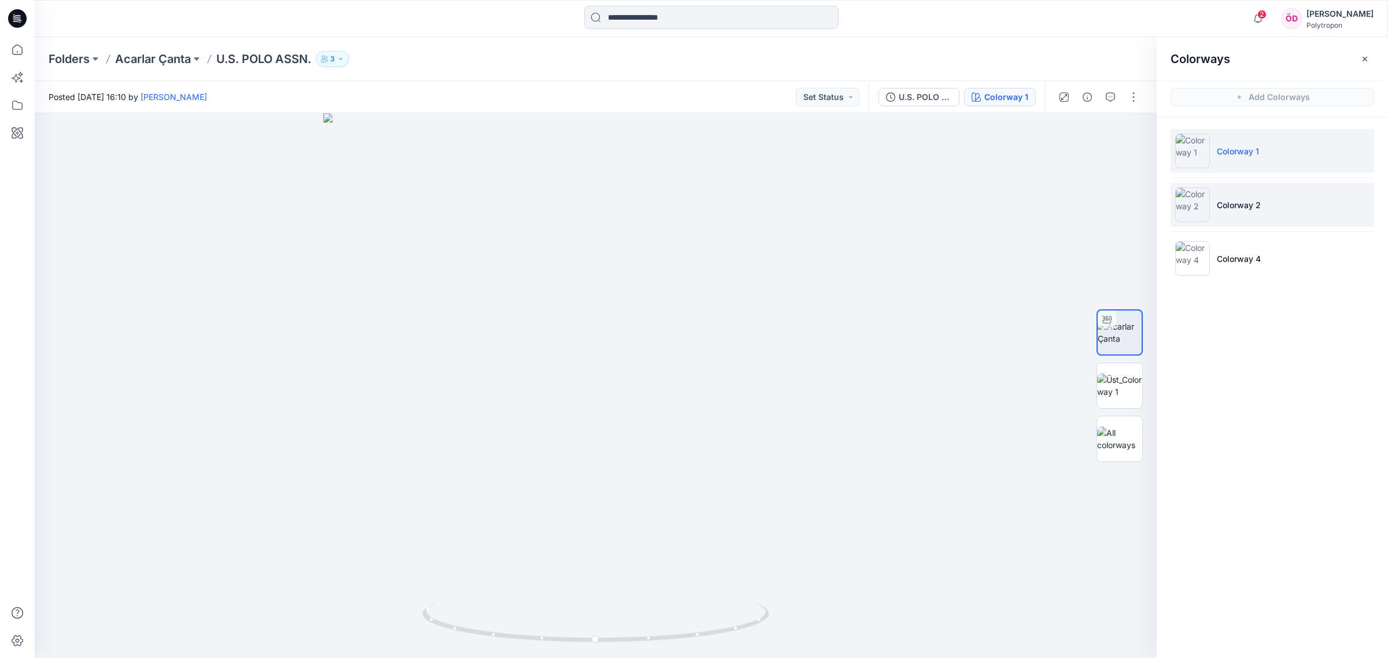
click at [1244, 209] on p "Colorway 2" at bounding box center [1239, 205] width 44 height 12
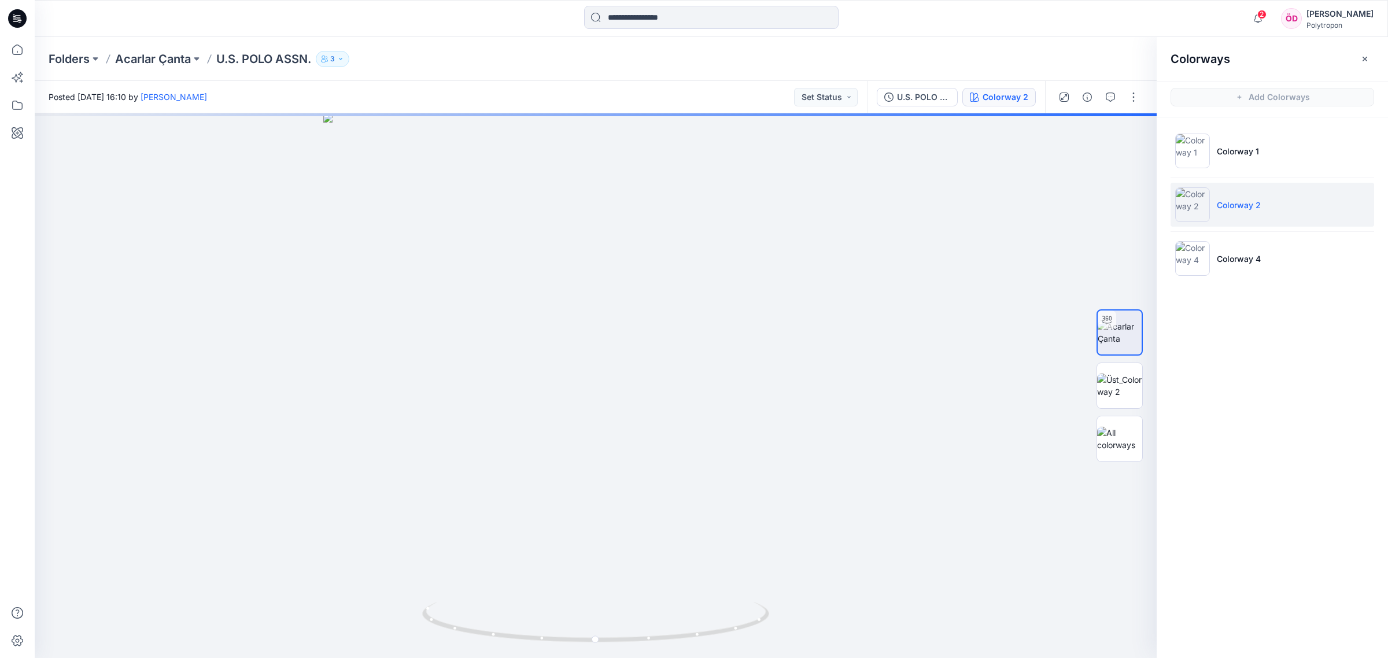
click at [256, 53] on p "U.S. POLO ASSN." at bounding box center [263, 59] width 95 height 16
click at [186, 60] on p "Acarlar Çanta" at bounding box center [153, 59] width 76 height 16
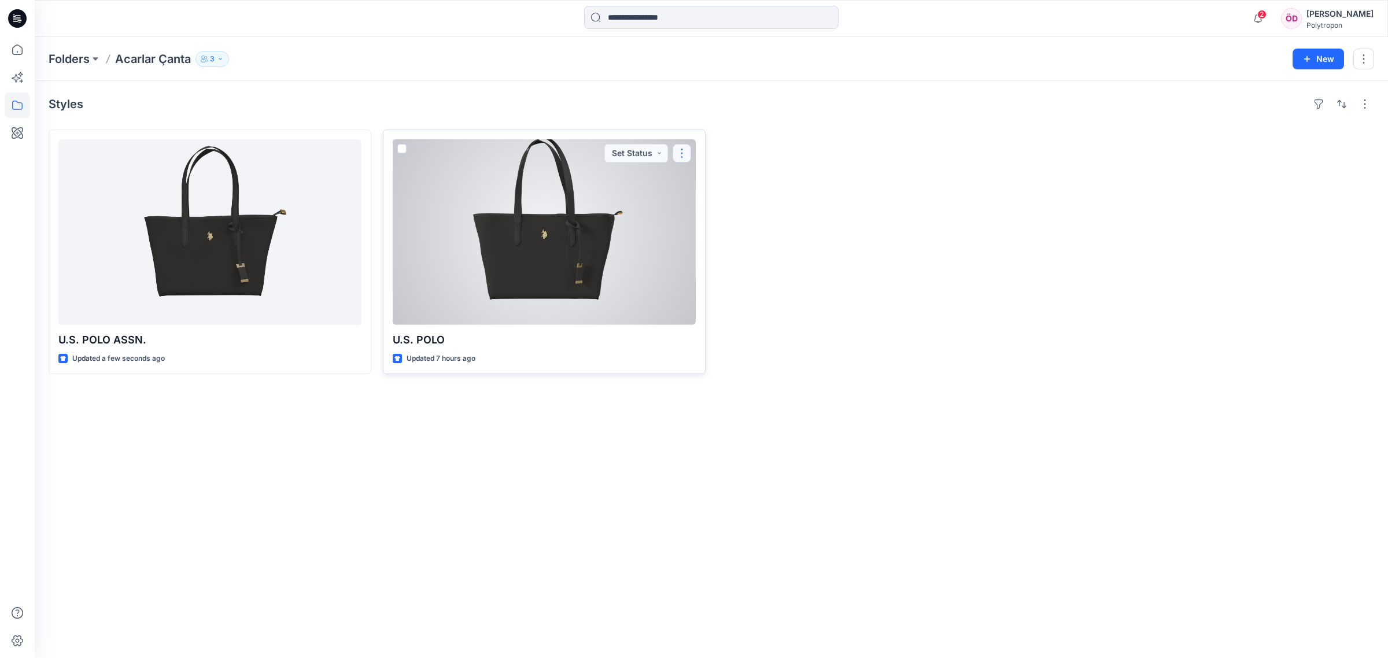
click at [674, 157] on button "button" at bounding box center [682, 153] width 19 height 19
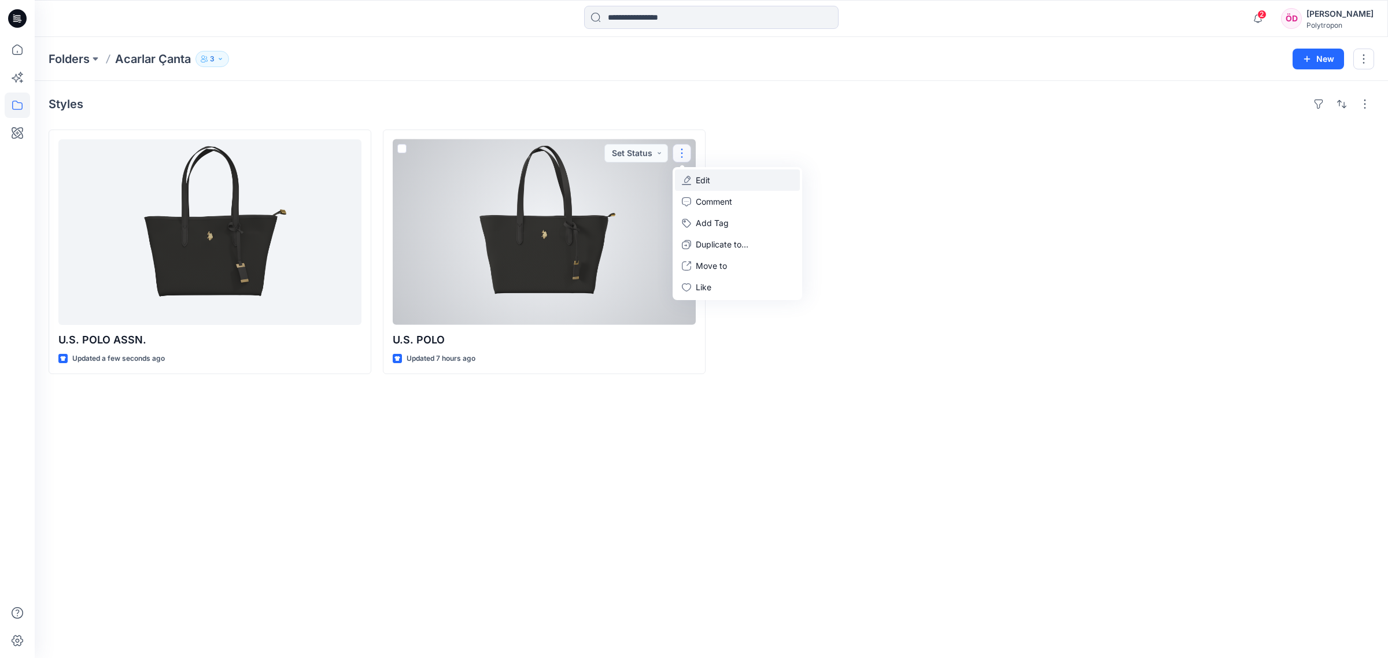
click at [723, 182] on button "Edit" at bounding box center [737, 179] width 125 height 21
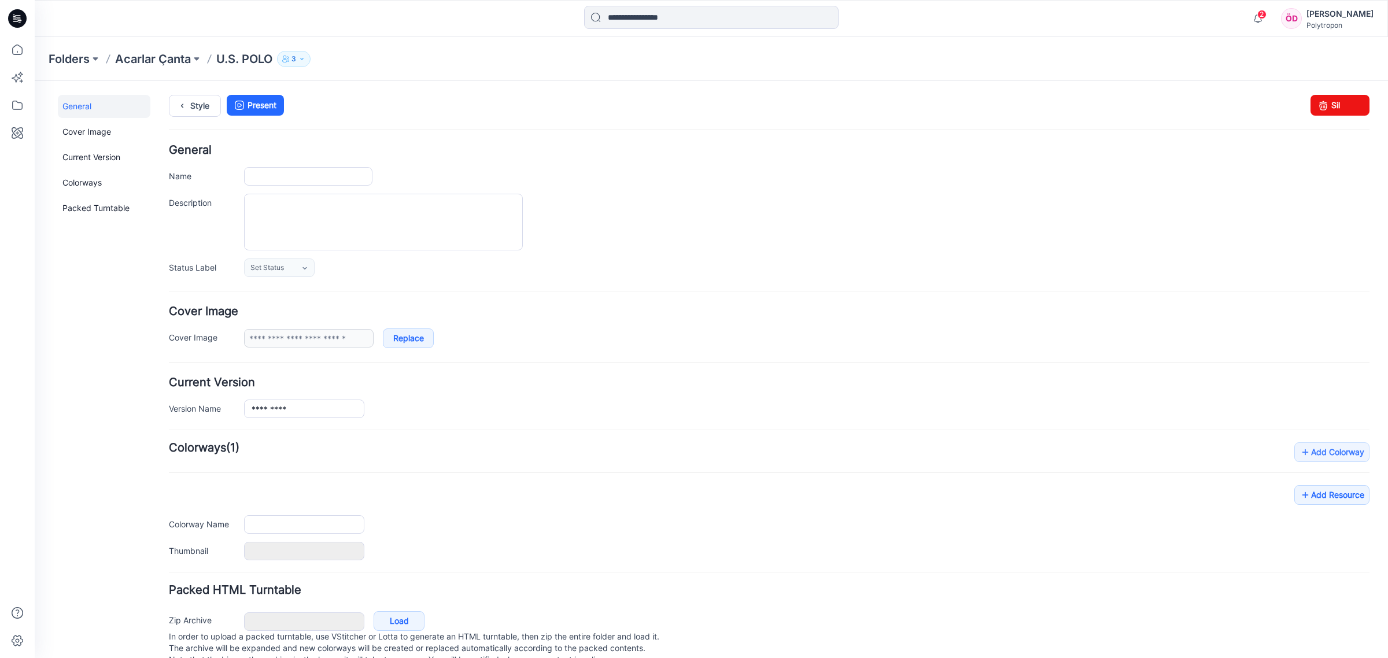
type input "*********"
type input "**********"
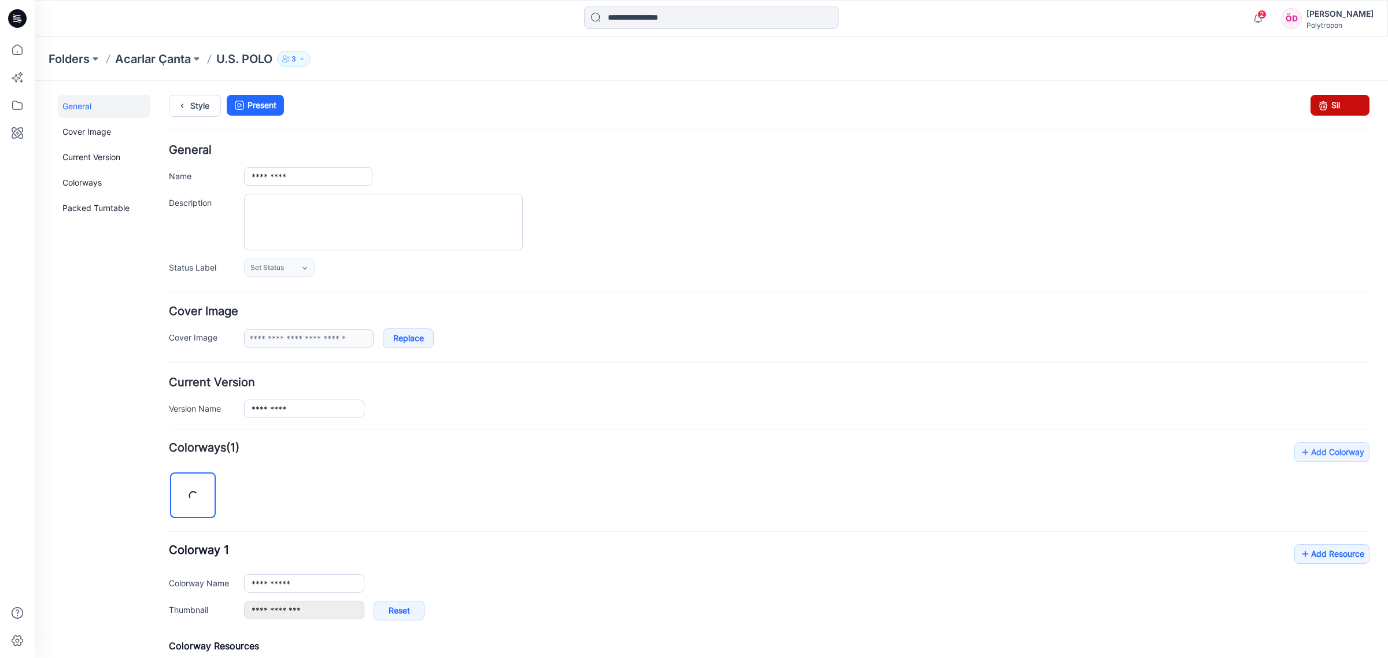
drag, startPoint x: 1325, startPoint y: 103, endPoint x: 791, endPoint y: 128, distance: 534.5
click at [1325, 103] on link "Sil" at bounding box center [1340, 105] width 59 height 21
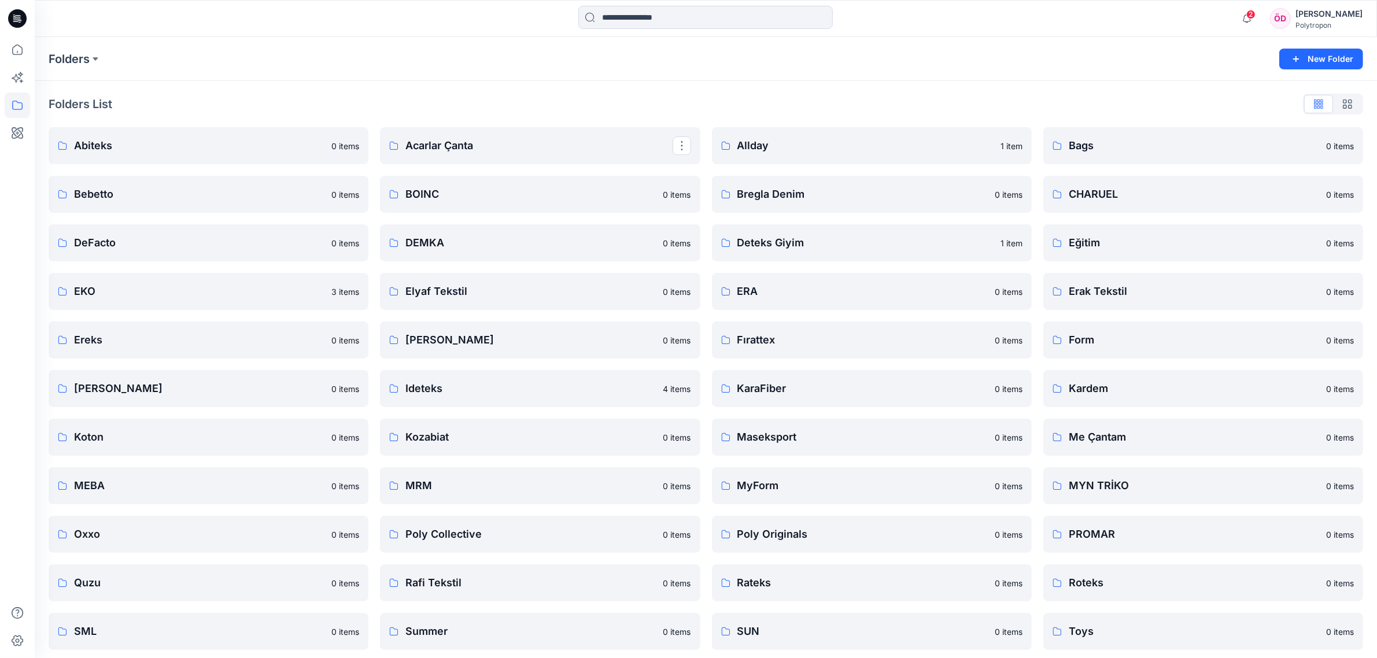
click at [461, 143] on p "Acarlar Çanta" at bounding box center [538, 146] width 267 height 16
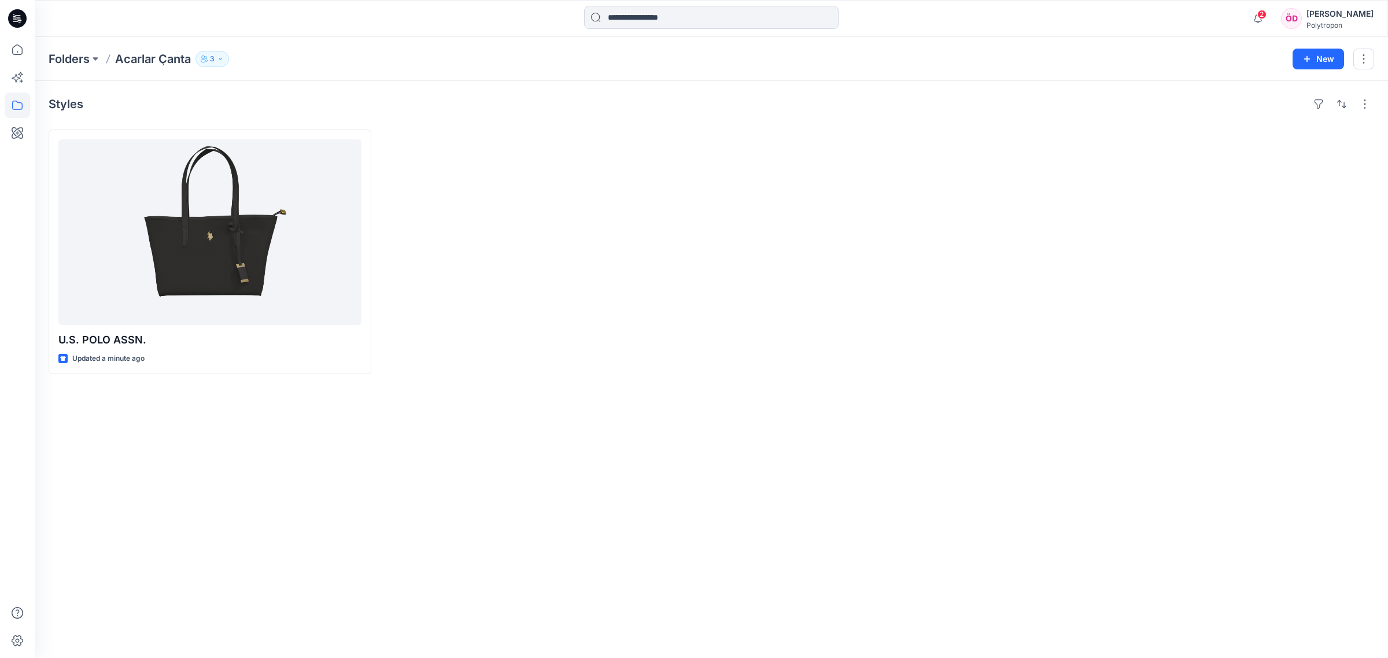
click at [284, 93] on div "Styles U.S. POLO ASSN. Updated a minute ago" at bounding box center [711, 369] width 1353 height 577
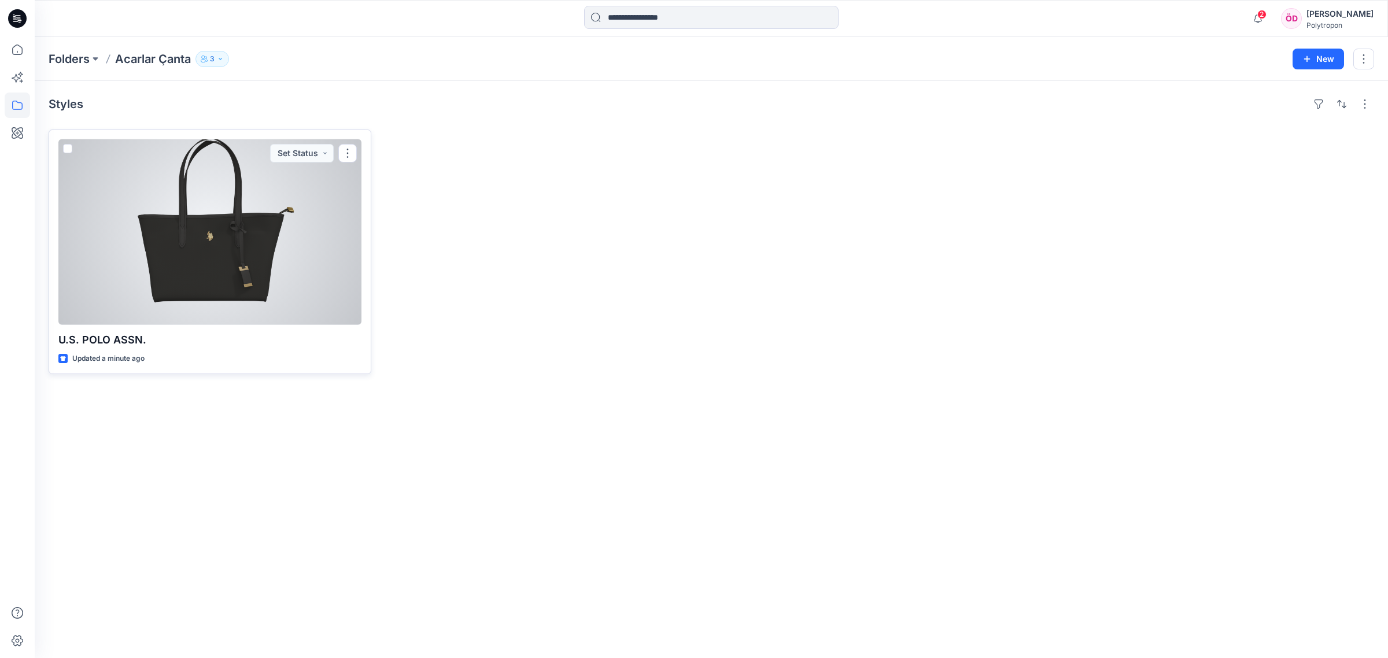
click at [331, 250] on div at bounding box center [209, 232] width 303 height 186
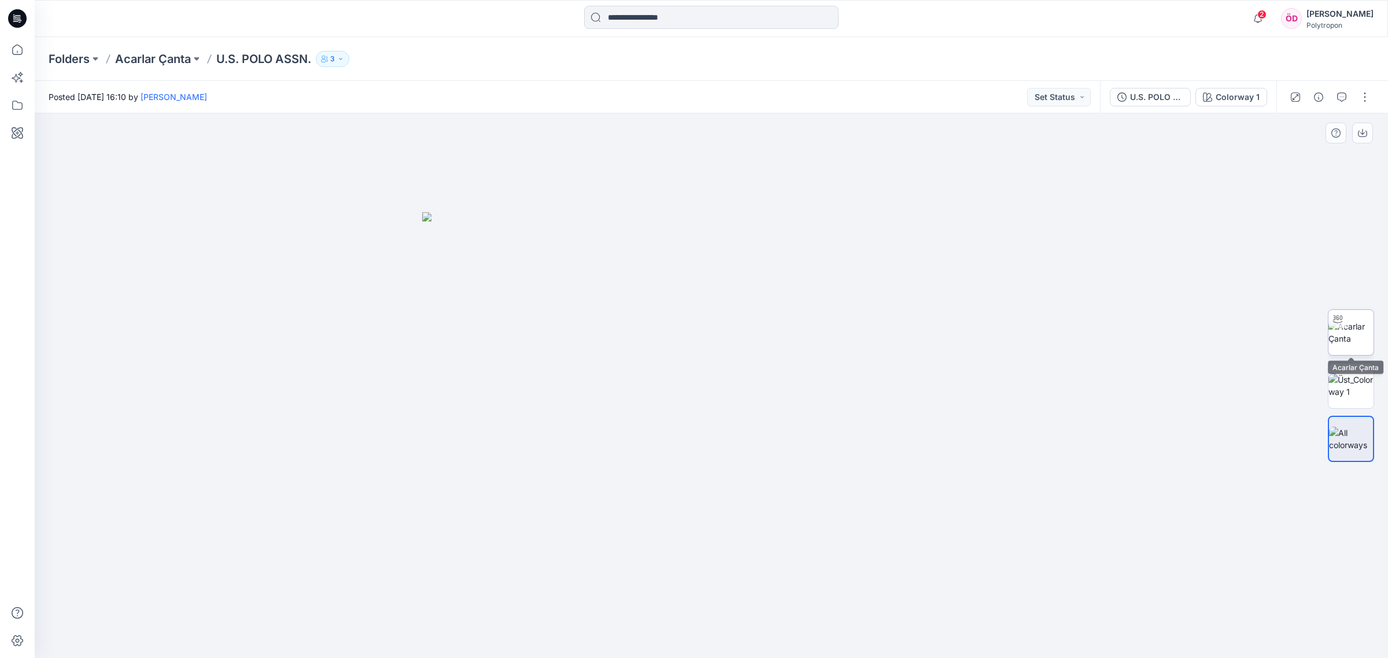
click at [1346, 339] on img at bounding box center [1351, 332] width 45 height 24
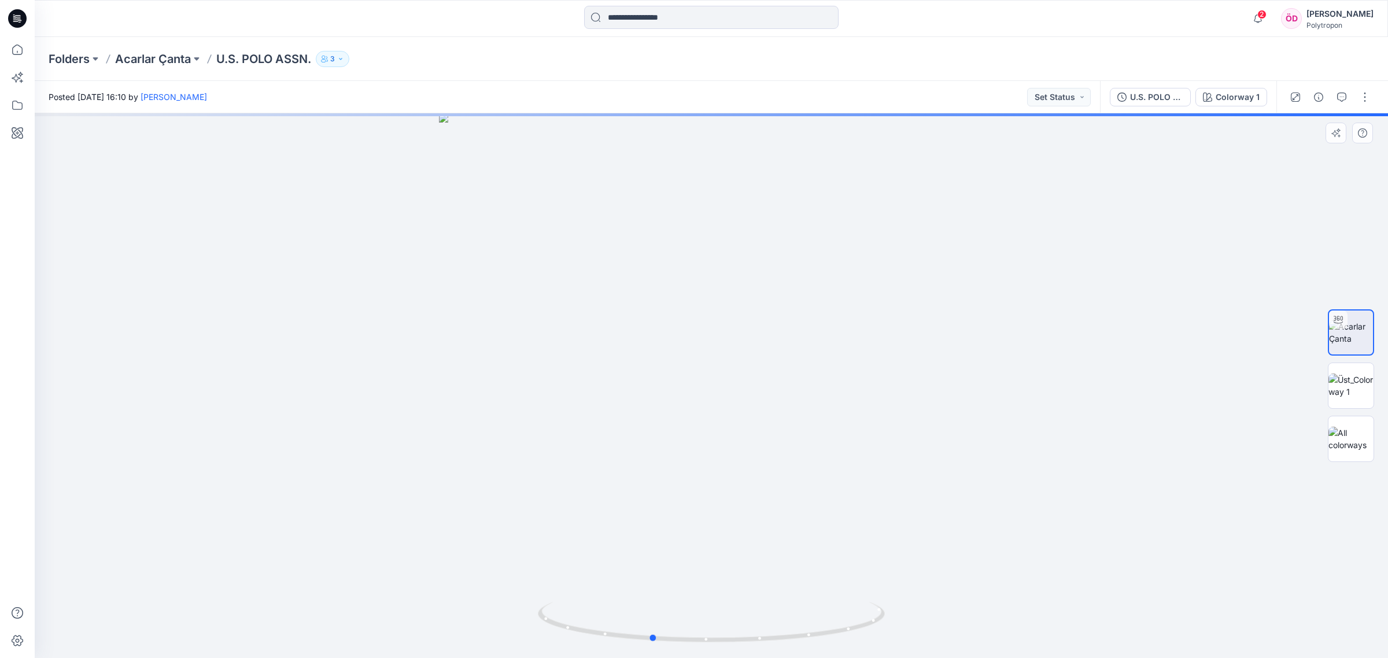
drag, startPoint x: 937, startPoint y: 417, endPoint x: 943, endPoint y: 467, distance: 50.1
click at [889, 456] on div at bounding box center [711, 385] width 1353 height 545
click at [1342, 440] on img at bounding box center [1351, 439] width 45 height 24
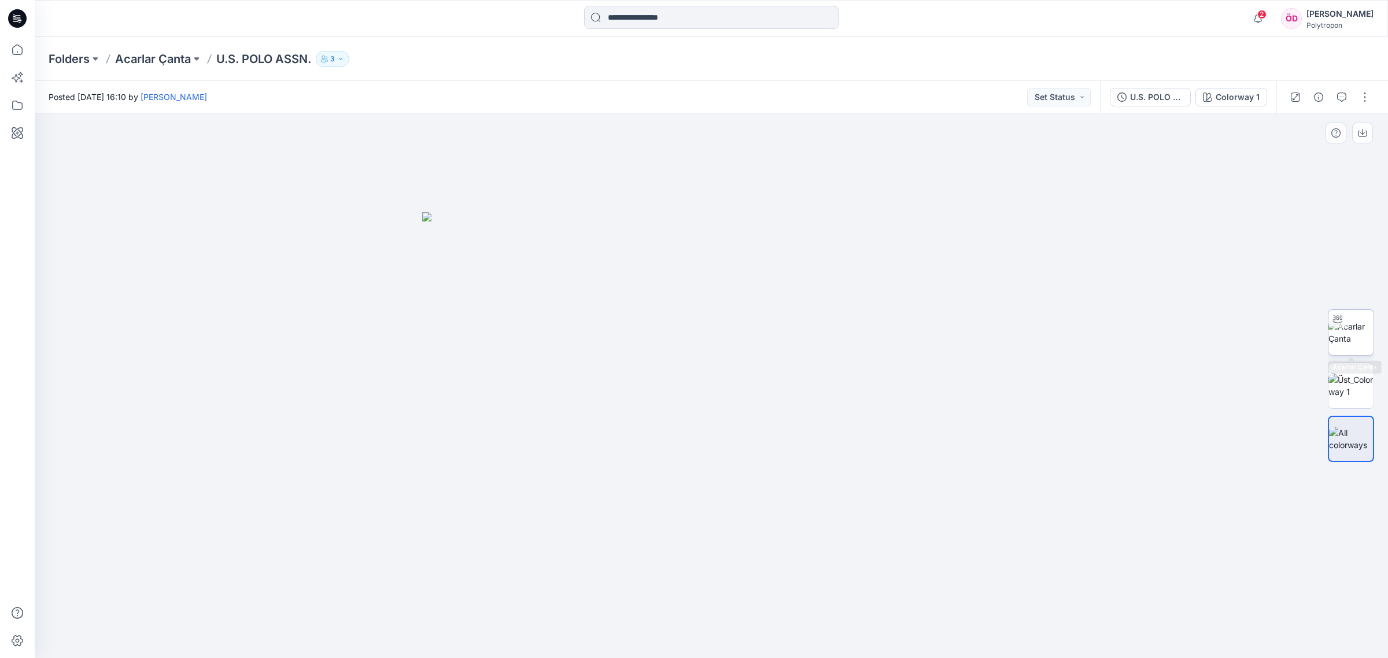
click at [1365, 334] on img at bounding box center [1351, 332] width 45 height 24
drag, startPoint x: 1131, startPoint y: 334, endPoint x: 1128, endPoint y: 327, distance: 7.0
click at [1131, 334] on div at bounding box center [711, 385] width 1353 height 545
